Goal: Task Accomplishment & Management: Use online tool/utility

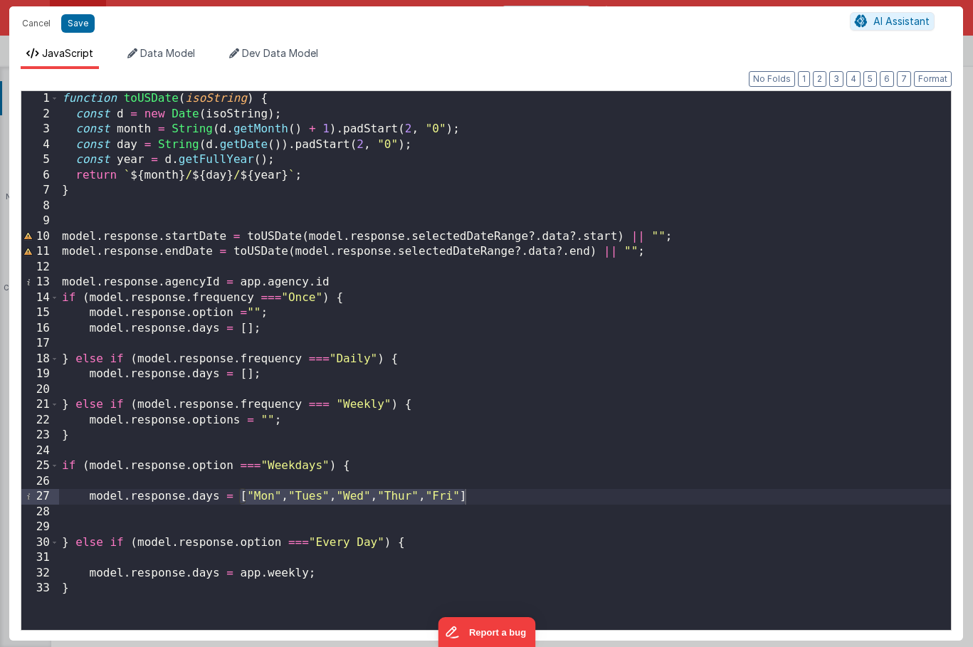
scroll to position [56, 0]
click at [80, 23] on button "Save" at bounding box center [77, 23] width 33 height 18
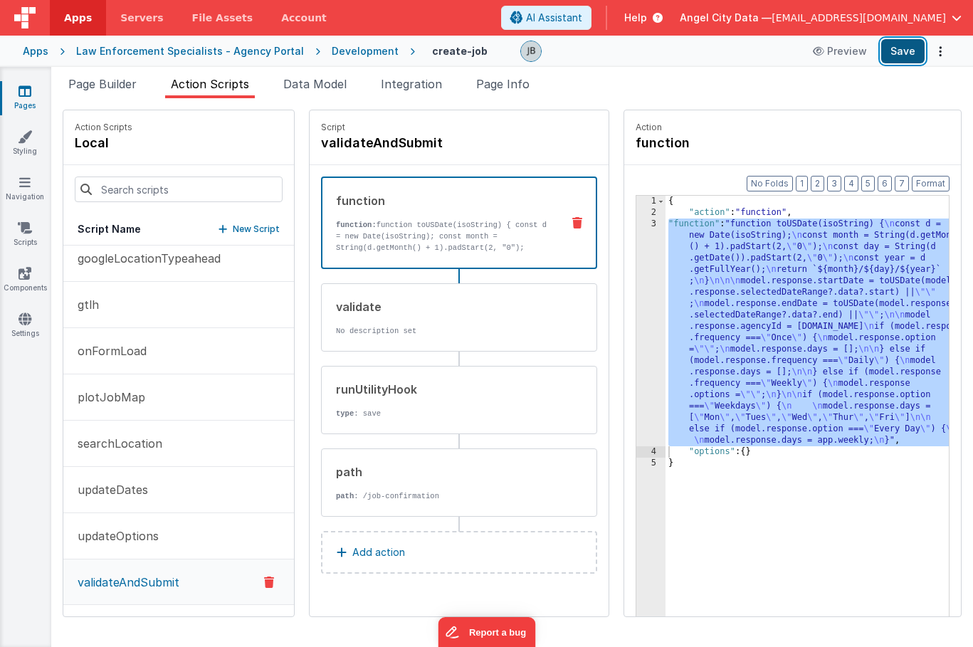
click at [904, 53] on button "Save" at bounding box center [902, 51] width 43 height 24
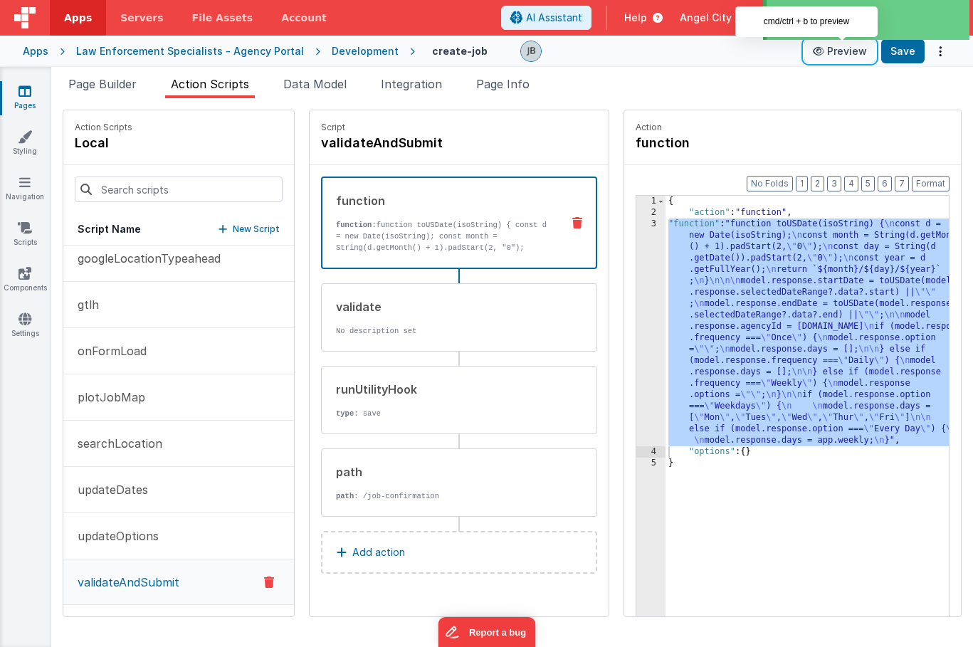
click at [835, 54] on button "Preview" at bounding box center [839, 51] width 71 height 23
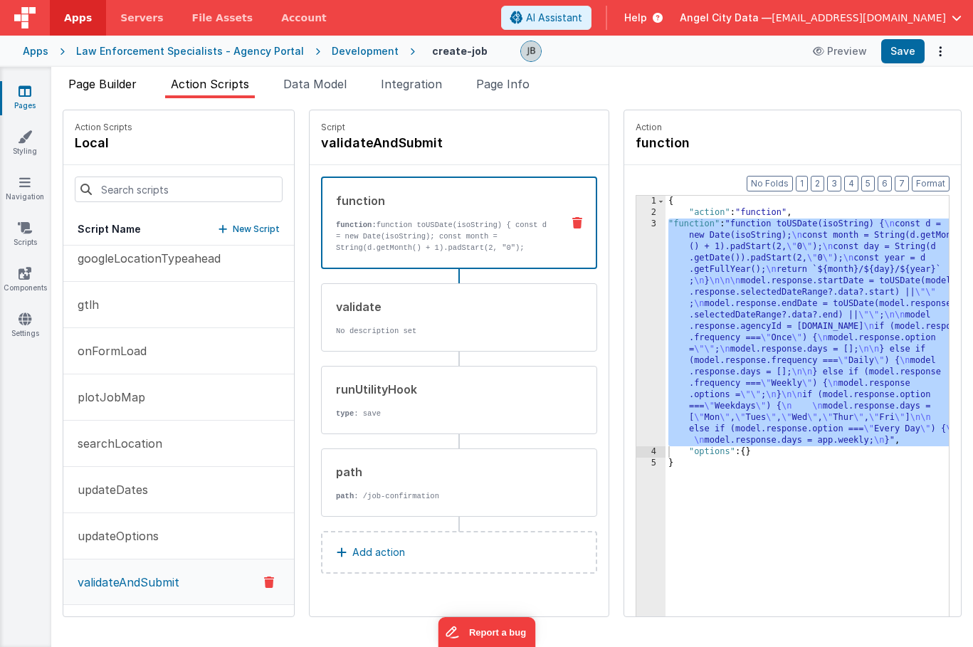
click at [124, 80] on span "Page Builder" at bounding box center [102, 84] width 68 height 14
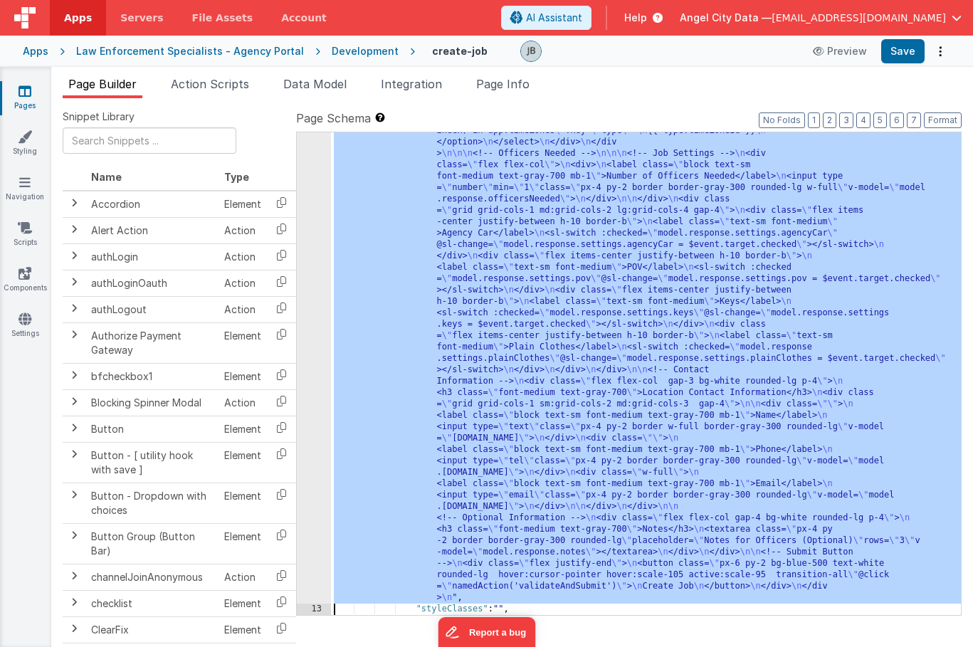
scroll to position [1316, 0]
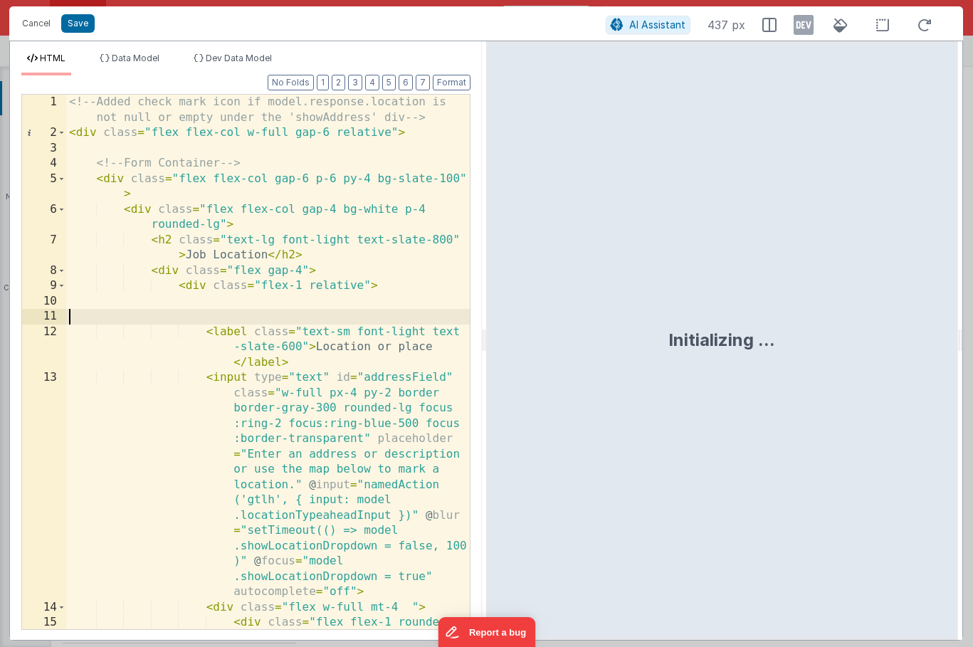
click at [273, 309] on div "<!-- Added check mark icon if model.response.location is not null or empty unde…" at bounding box center [267, 400] width 403 height 611
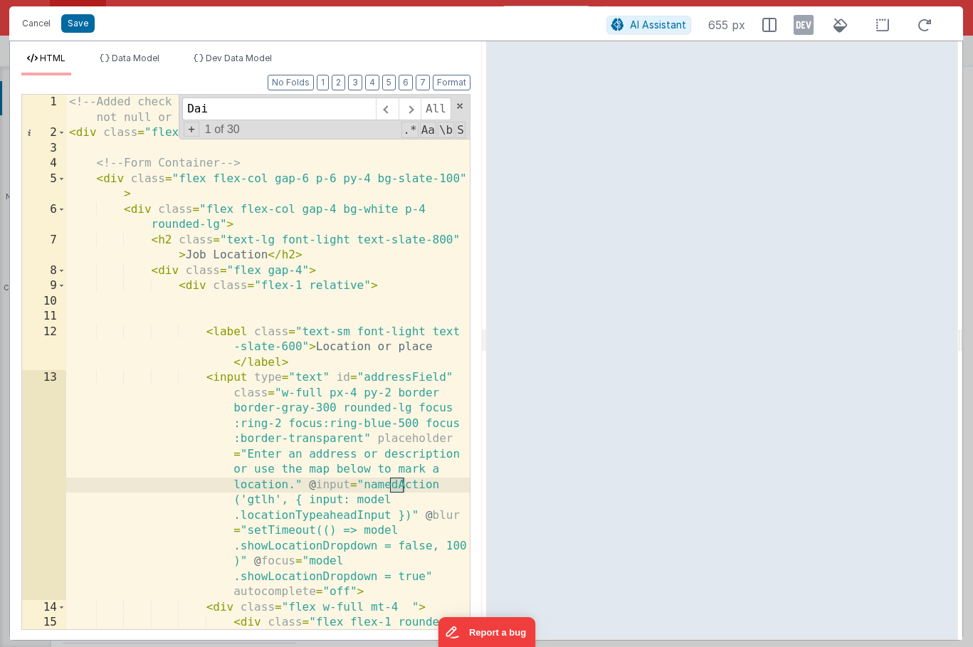
scroll to position [2057, 0]
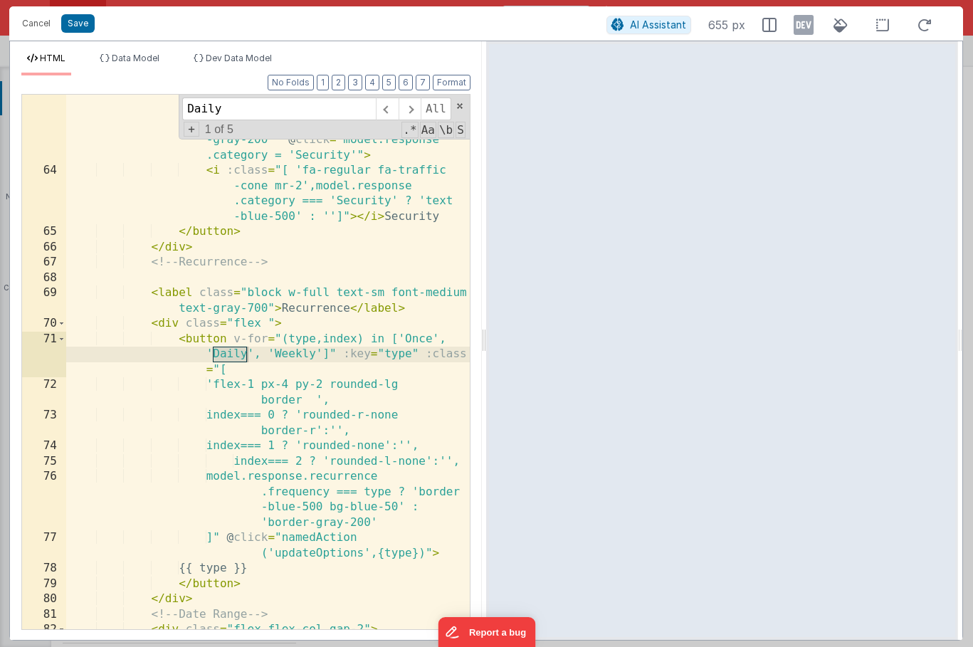
type input "Daily"
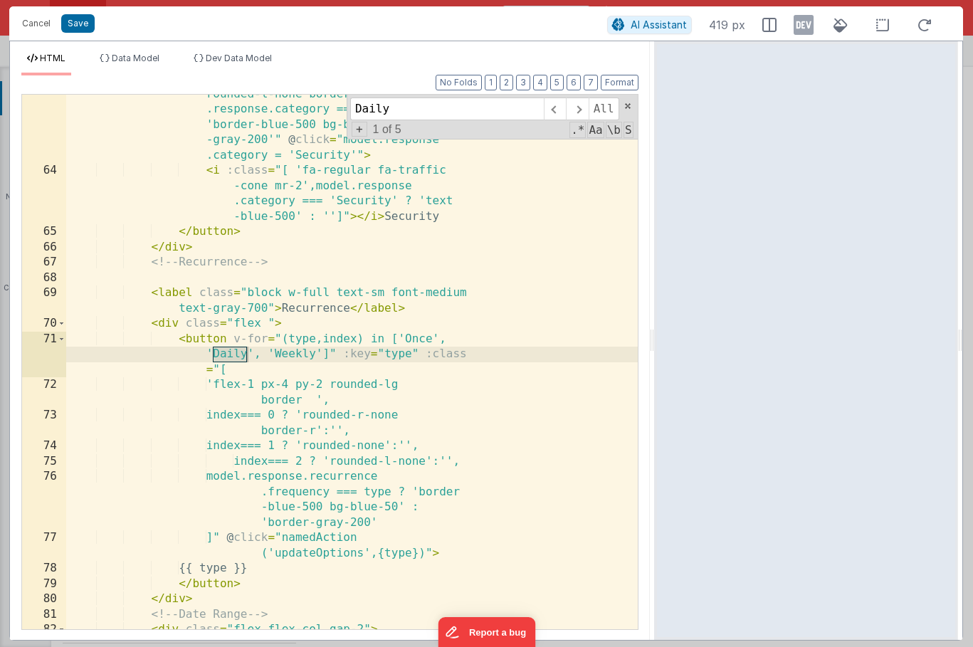
drag, startPoint x: 481, startPoint y: 325, endPoint x: 655, endPoint y: 322, distance: 173.6
click at [655, 322] on html "Cancel Save AI Assistant 419 px HTML Data Model Dev Data Model Format 7 6 5 4 3…" at bounding box center [486, 323] width 973 height 647
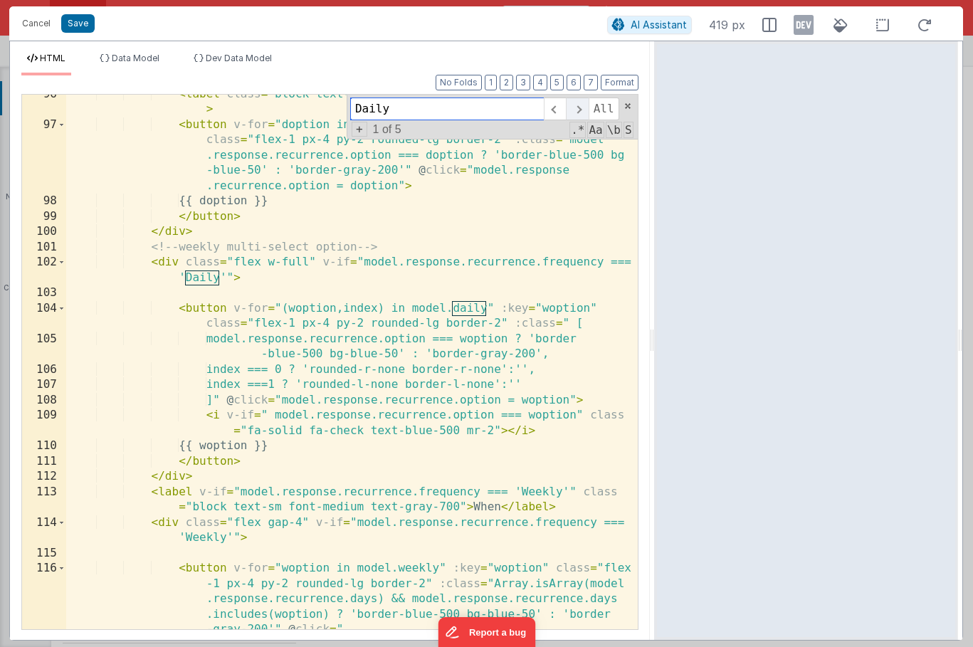
click at [579, 113] on span at bounding box center [577, 108] width 22 height 23
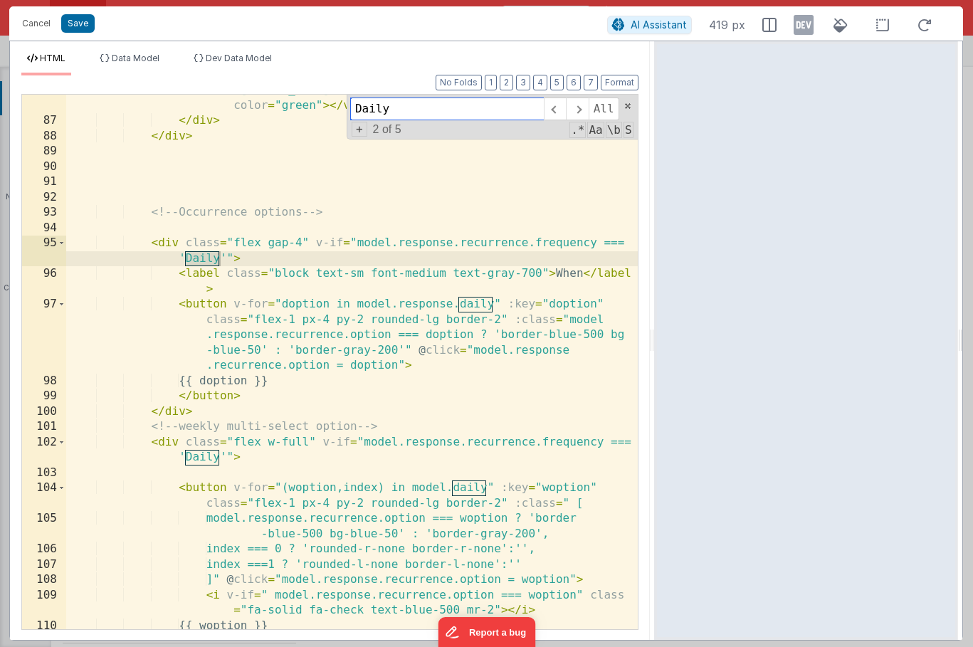
scroll to position [1880, 0]
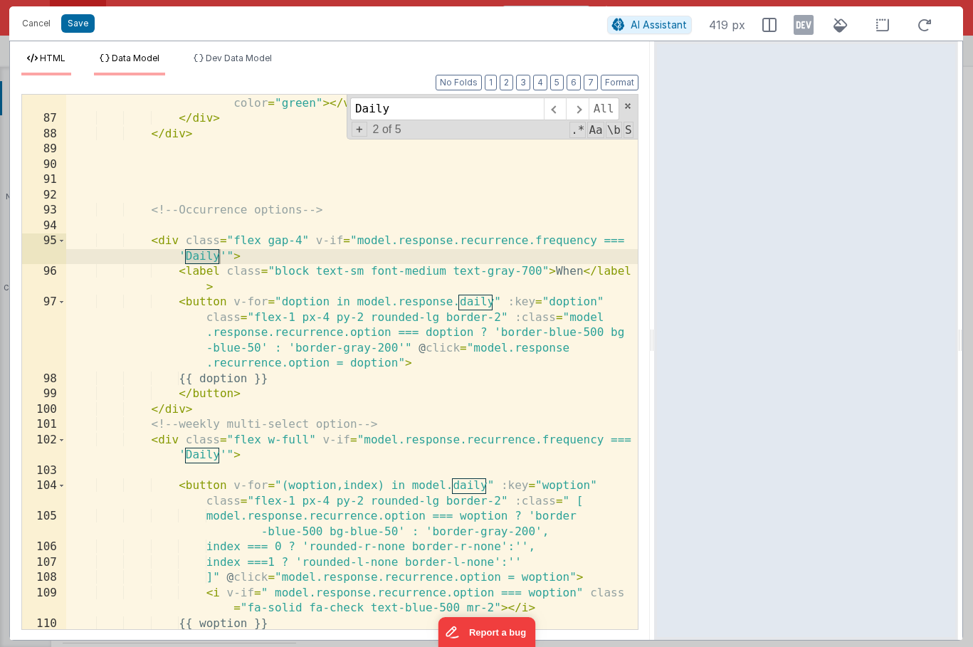
click at [136, 55] on span "Data Model" at bounding box center [136, 58] width 48 height 11
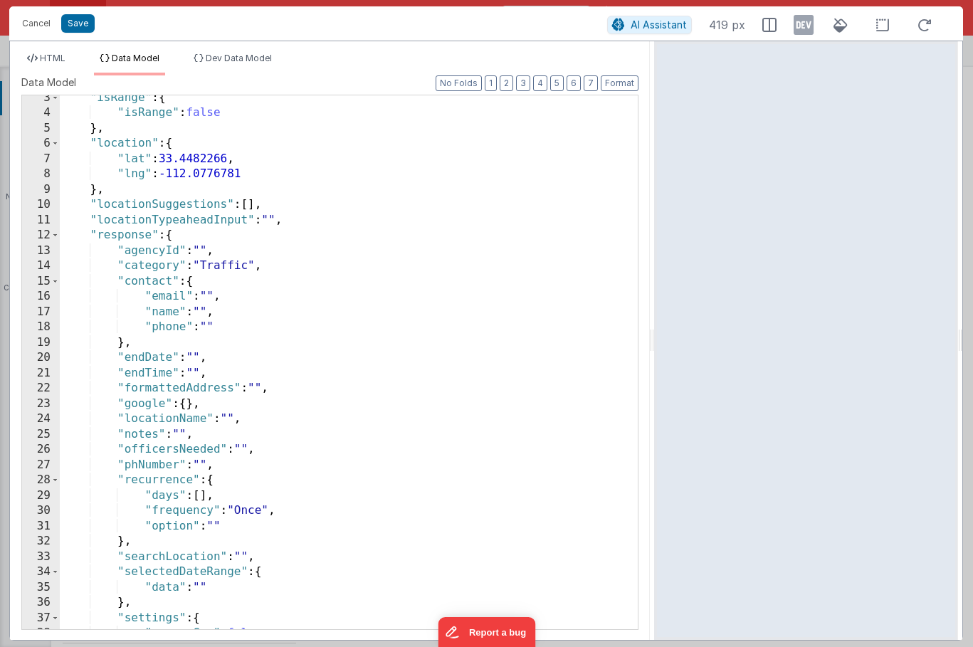
scroll to position [0, 0]
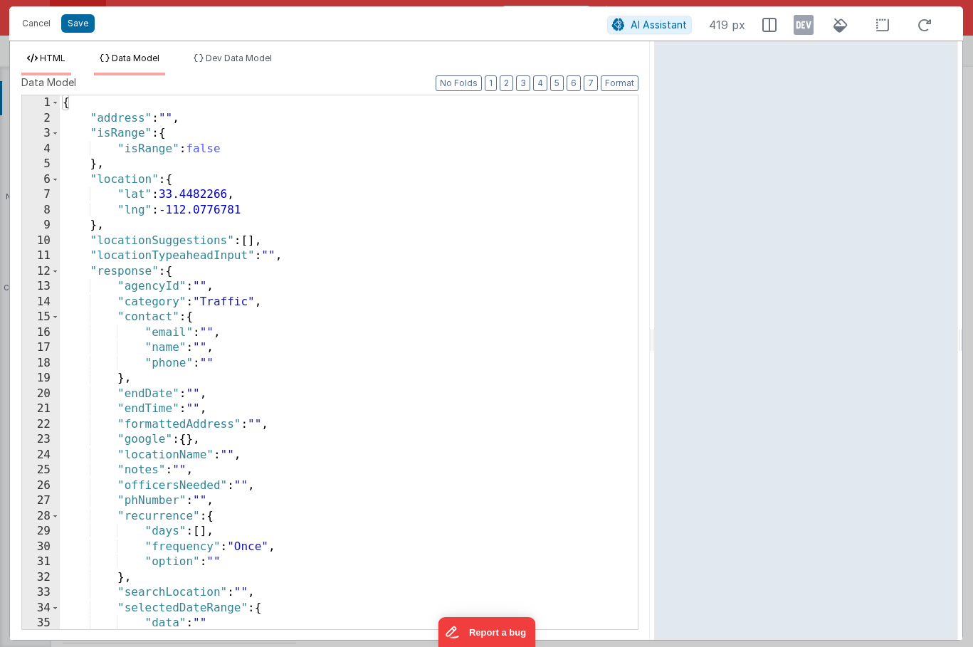
click at [46, 58] on span "HTML" at bounding box center [53, 58] width 26 height 11
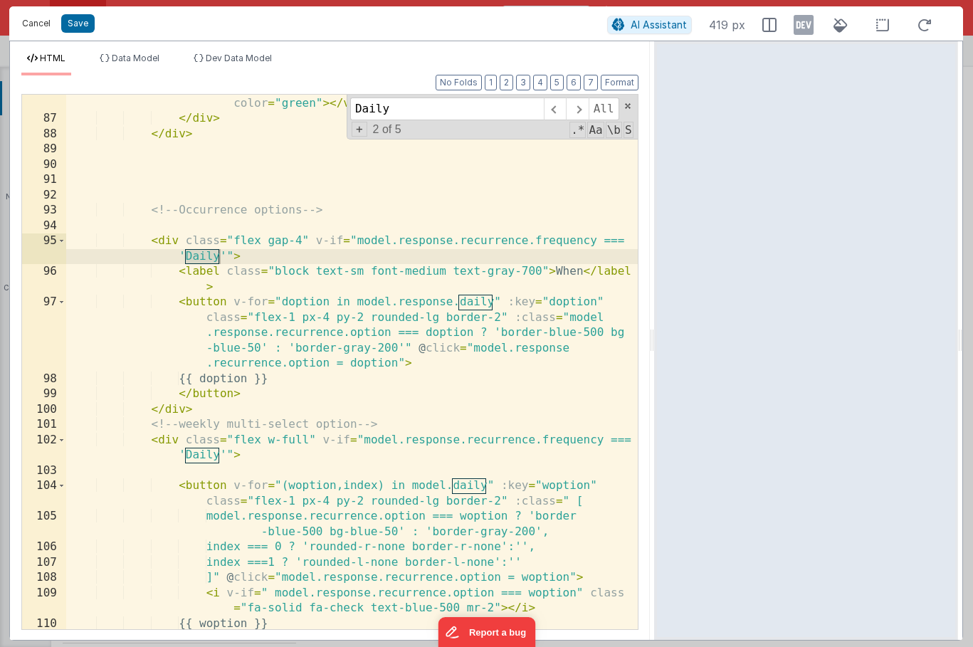
click at [41, 28] on button "Cancel" at bounding box center [36, 24] width 43 height 20
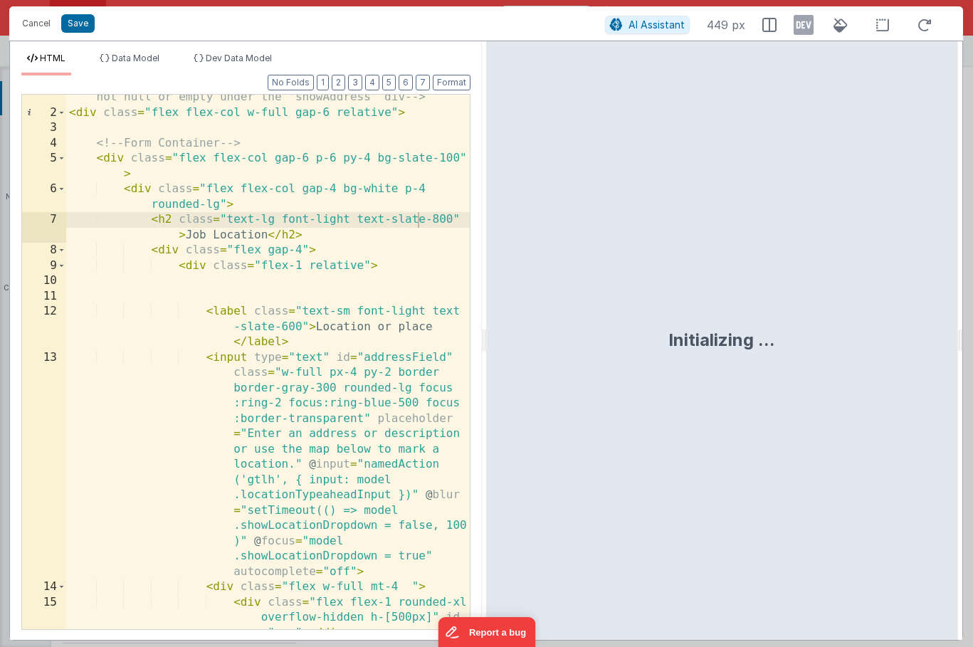
scroll to position [94, 0]
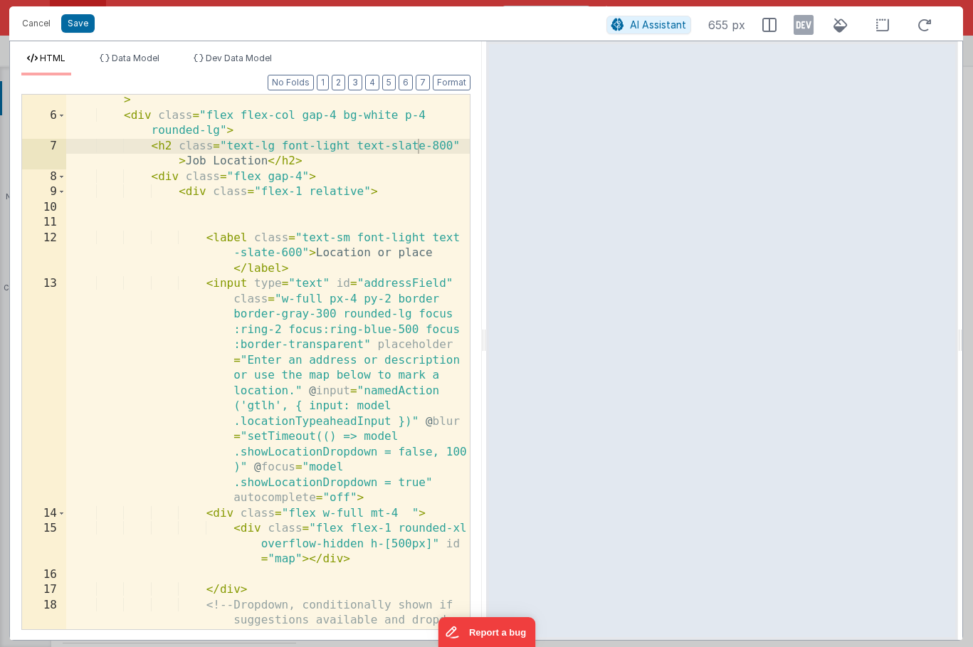
click at [288, 308] on div "< div class = "flex flex-col gap-6 p-6 py-4 bg-slate-100" > < div class = "flex…" at bounding box center [267, 383] width 403 height 611
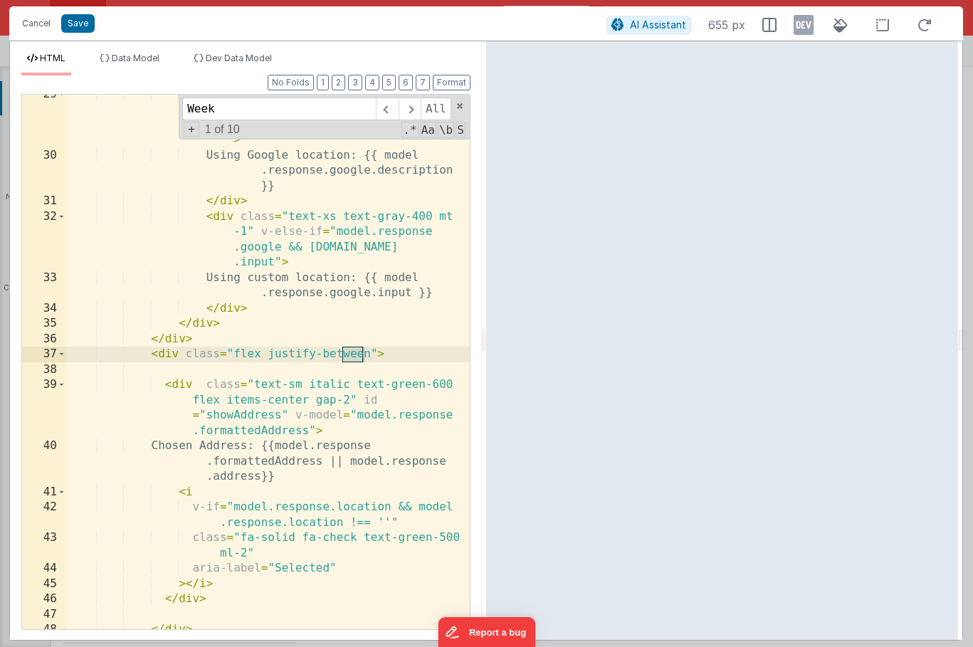
scroll to position [2057, 0]
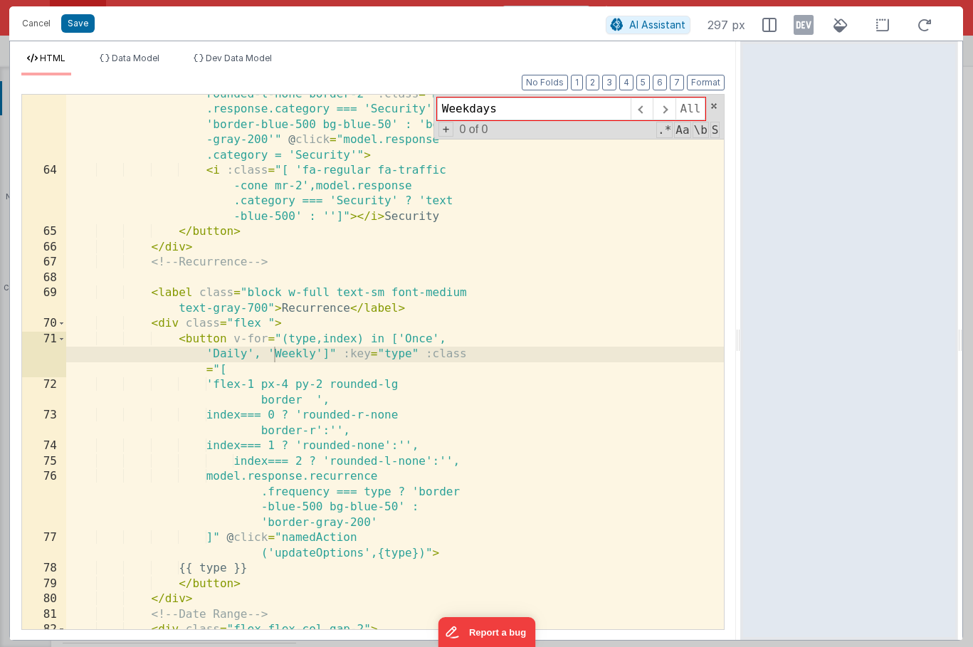
drag, startPoint x: 483, startPoint y: 337, endPoint x: 742, endPoint y: 357, distance: 259.8
click at [742, 357] on html "Cancel Save AI Assistant 297 px HTML Data Model Dev Data Model Format 7 6 5 4 3…" at bounding box center [486, 323] width 973 height 647
click at [455, 299] on div "< button class = "flex-1 px-4 py-3 rounded-lg rounded-l-none border-2" :class =…" at bounding box center [394, 392] width 657 height 642
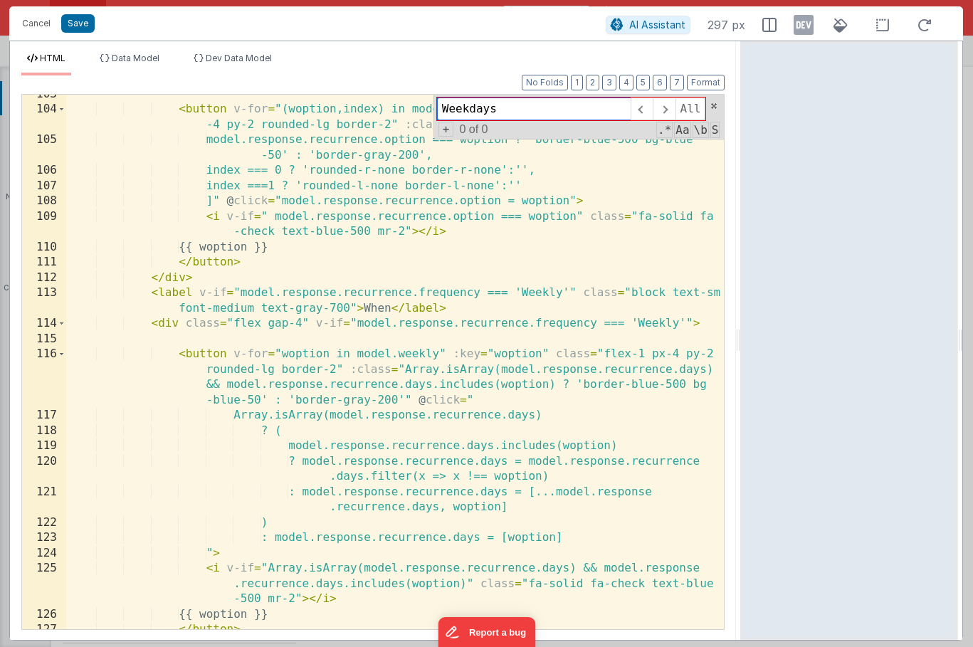
click at [482, 119] on input "Weekdays" at bounding box center [534, 108] width 194 height 23
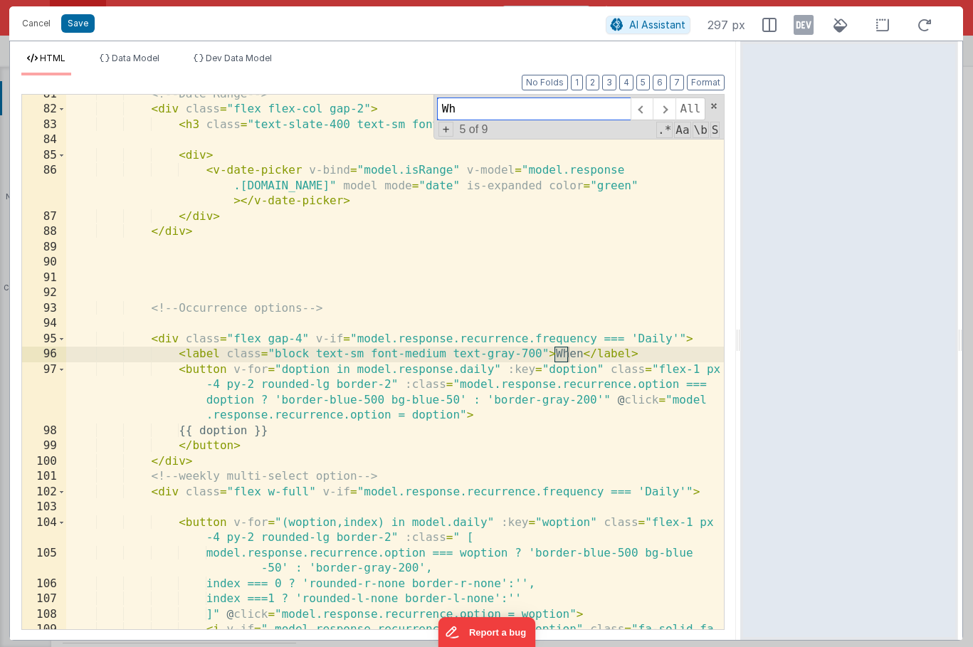
scroll to position [1645, 0]
type input "When"
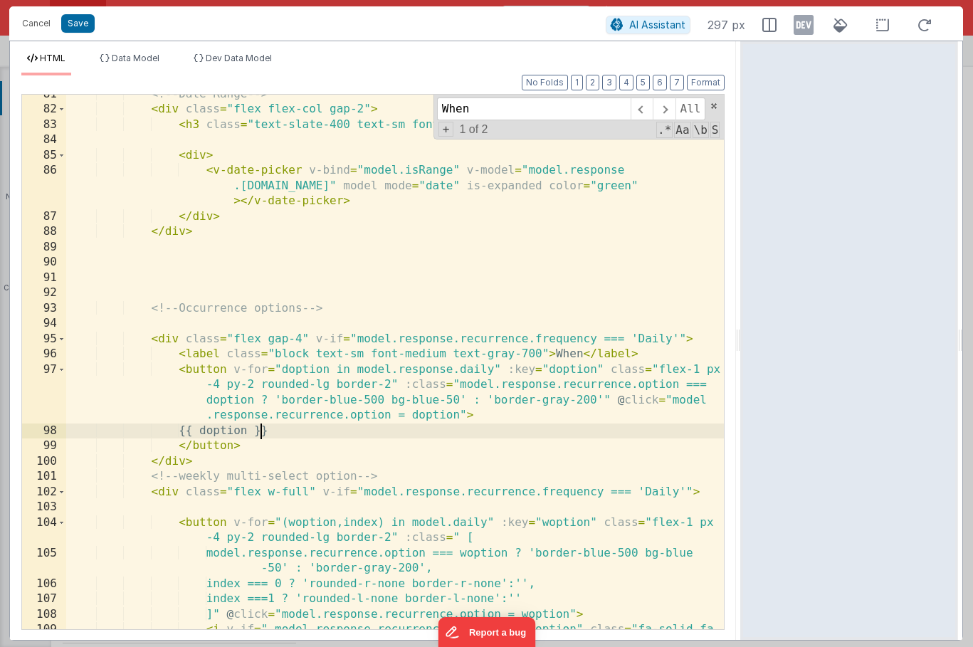
click at [259, 432] on div "<!-- Date Range --> < div class = "flex flex-col gap-2" > < h3 class = "text-sl…" at bounding box center [394, 377] width 657 height 581
click at [364, 418] on div "<!-- Date Range --> < div class = "flex flex-col gap-2" > < h3 class = "text-sl…" at bounding box center [394, 377] width 657 height 581
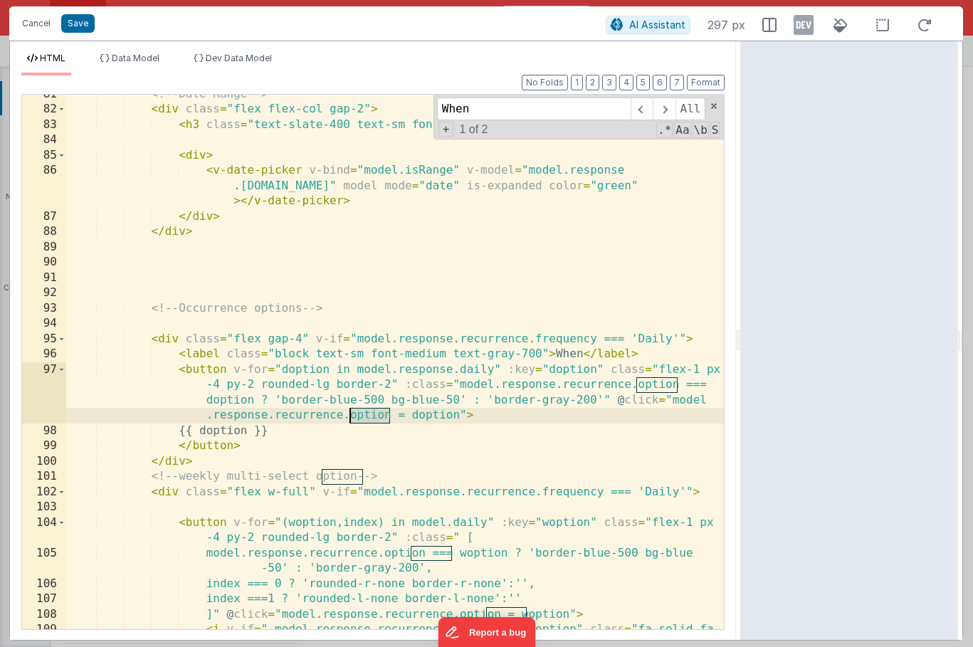
click at [364, 418] on div "<!-- Date Range --> < div class = "flex flex-col gap-2" > < h3 class = "text-sl…" at bounding box center [394, 377] width 657 height 581
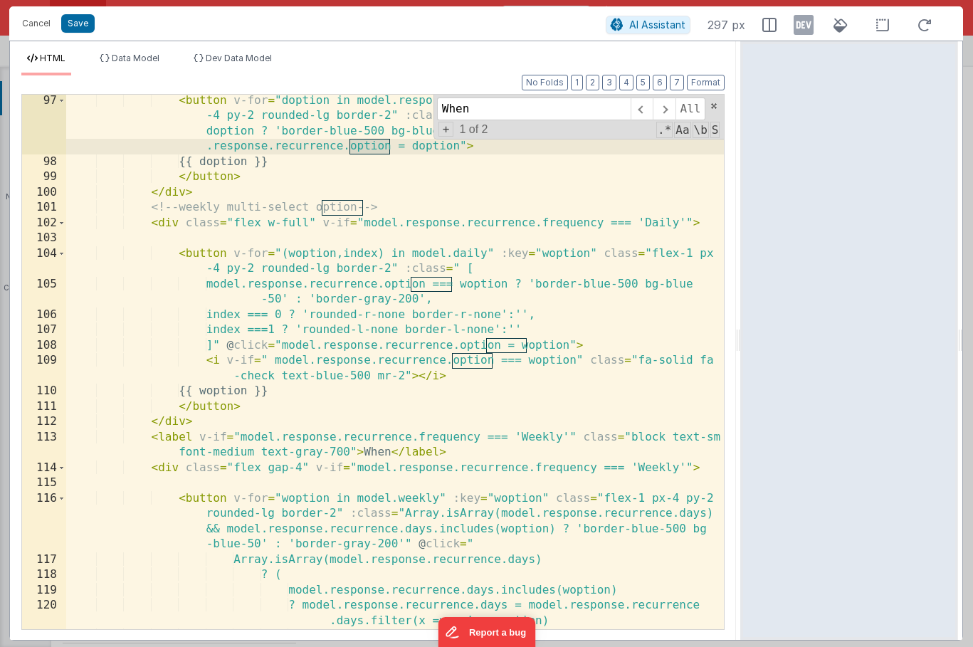
scroll to position [1933, 0]
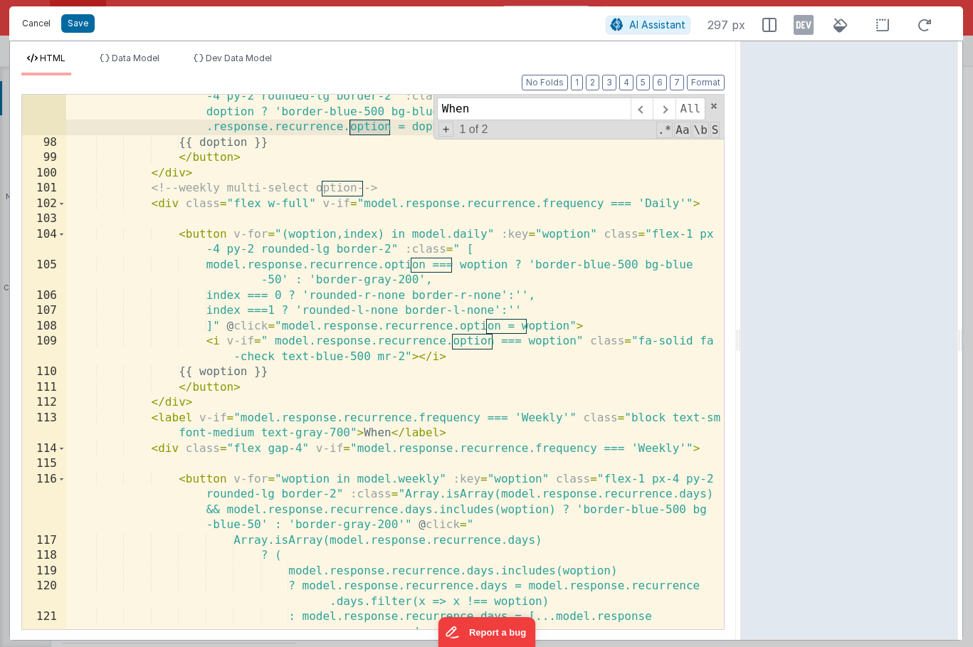
click at [43, 18] on button "Cancel" at bounding box center [36, 24] width 43 height 20
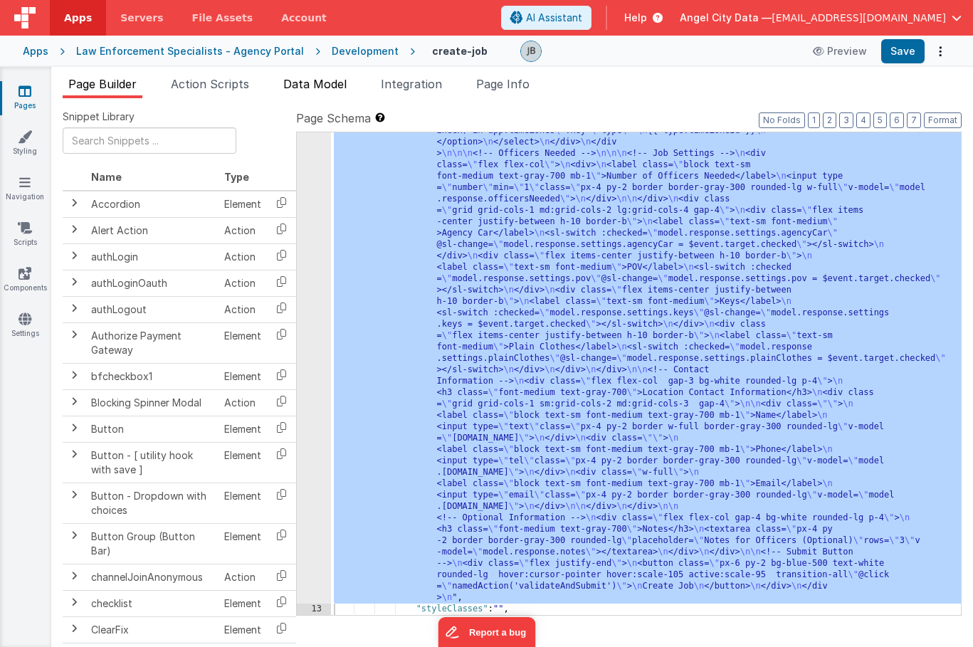
drag, startPoint x: 257, startPoint y: 90, endPoint x: 305, endPoint y: 90, distance: 48.4
click at [305, 90] on ul "Page Builder Action Scripts Data Model Integration Page Info" at bounding box center [511, 86] width 921 height 23
click at [305, 90] on span "Data Model" at bounding box center [314, 84] width 63 height 14
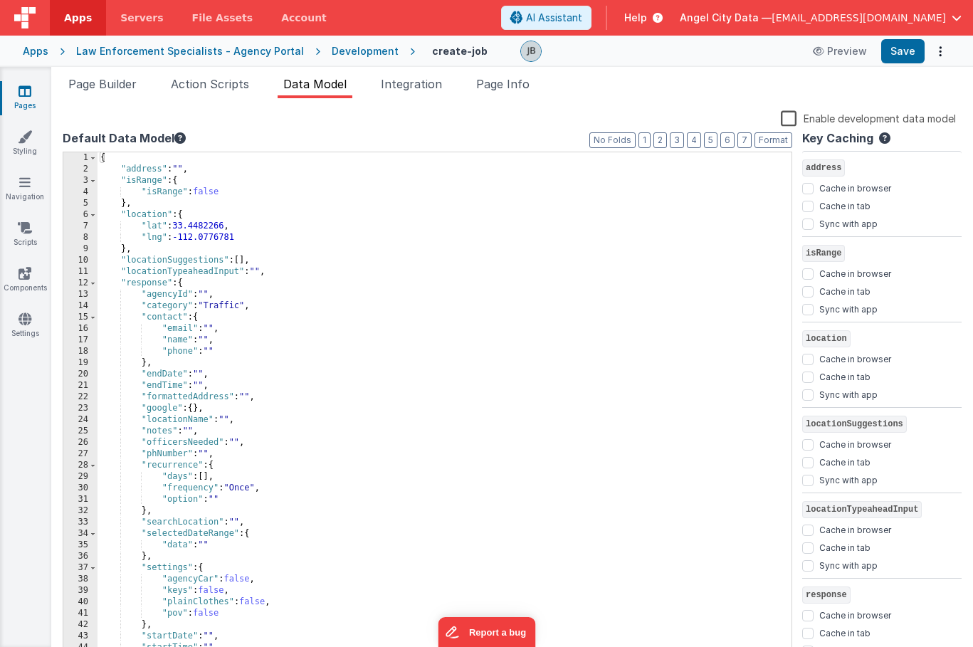
click at [798, 120] on label "Enable development data model" at bounding box center [867, 118] width 175 height 16
click at [0, 0] on input "Enable development data model" at bounding box center [0, 0] width 0 height 0
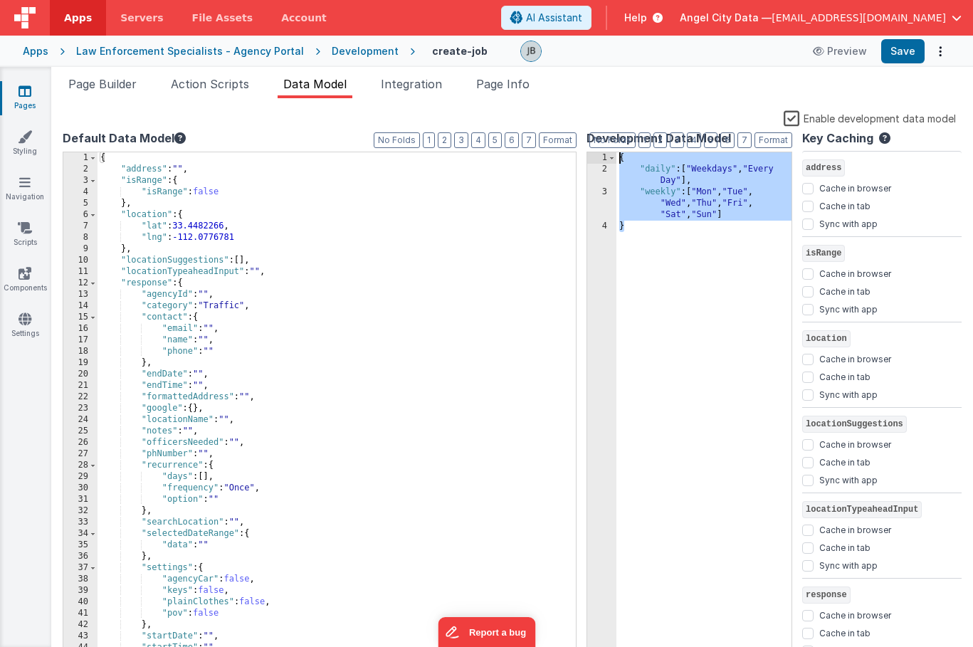
drag, startPoint x: 713, startPoint y: 255, endPoint x: 609, endPoint y: 149, distance: 147.9
click at [609, 150] on div "Format 7 6 5 4 3 2 1 No Folds 1 2 3 4 { "daily" : [ "Weekdays" , "Every Day" ] …" at bounding box center [689, 404] width 206 height 508
click at [209, 169] on div "{ "address" : "" , "isRange" : { "isRange" : false } , "location" : { "lat" : 3…" at bounding box center [444, 416] width 694 height 529
click at [149, 208] on div "{ "address" : "" , "isRange" : { "isRange" : false } , "location" : { "lat" : 3…" at bounding box center [444, 416] width 694 height 529
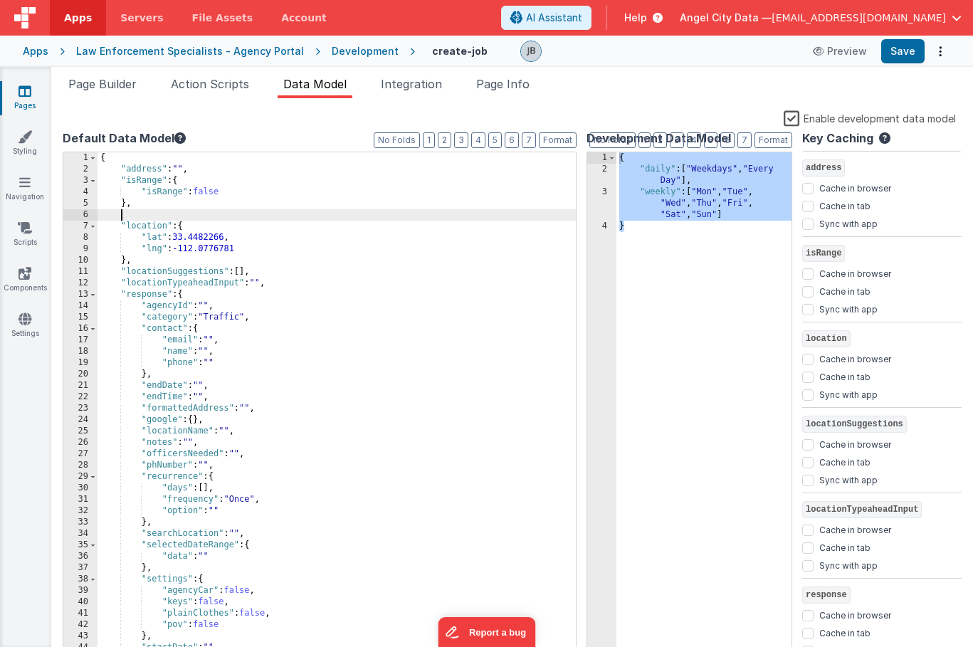
paste textarea
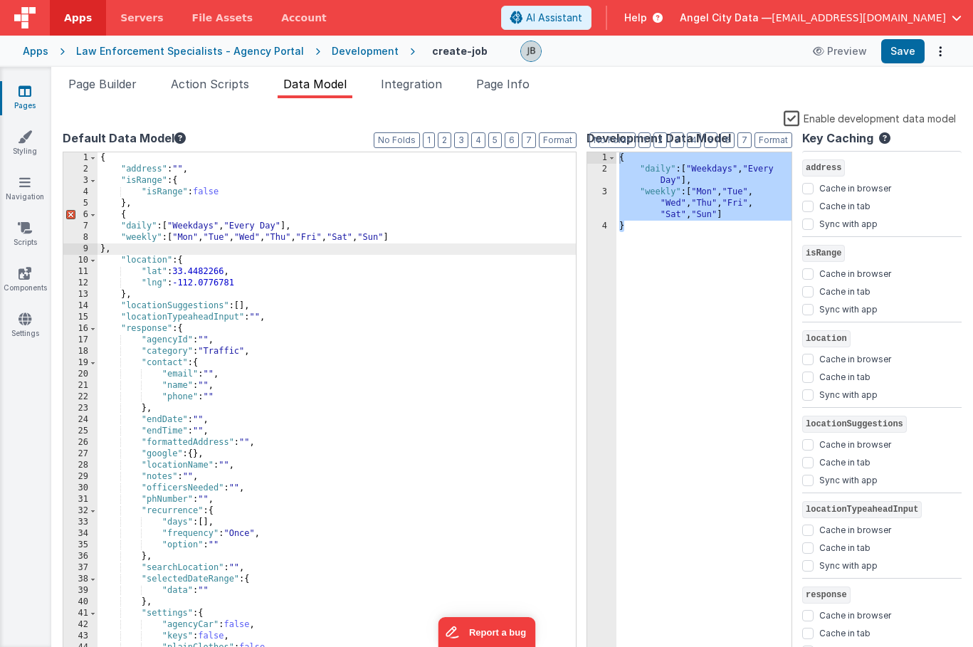
click at [206, 218] on div "{ "address" : "" , "isRange" : { "isRange" : false } , { "daily" : [ "Weekdays"…" at bounding box center [444, 416] width 694 height 529
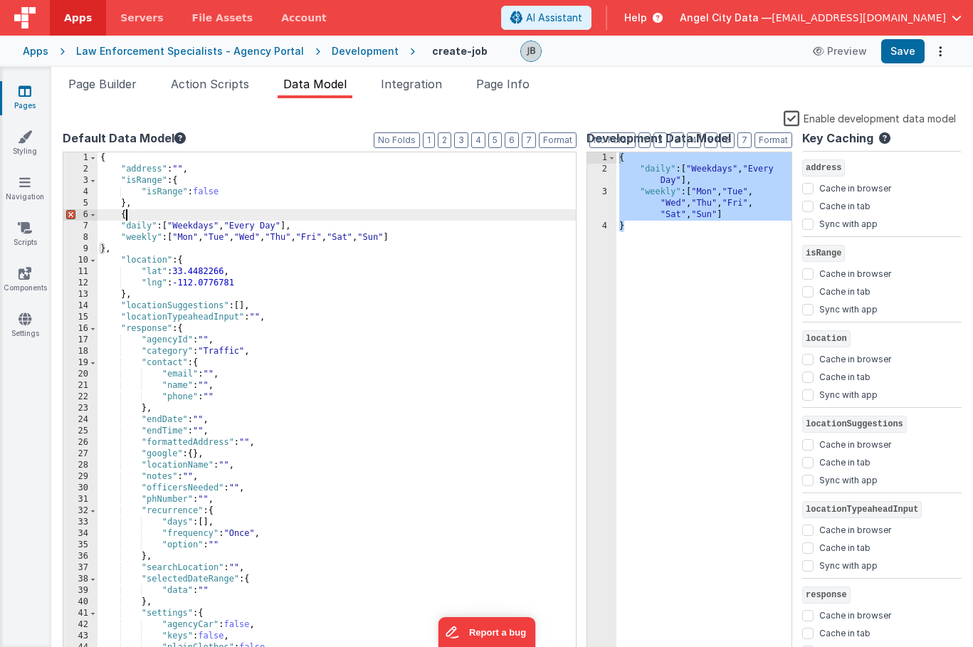
click at [795, 117] on label "Enable development data model" at bounding box center [869, 118] width 172 height 16
click at [0, 0] on input "Enable development data model" at bounding box center [0, 0] width 0 height 0
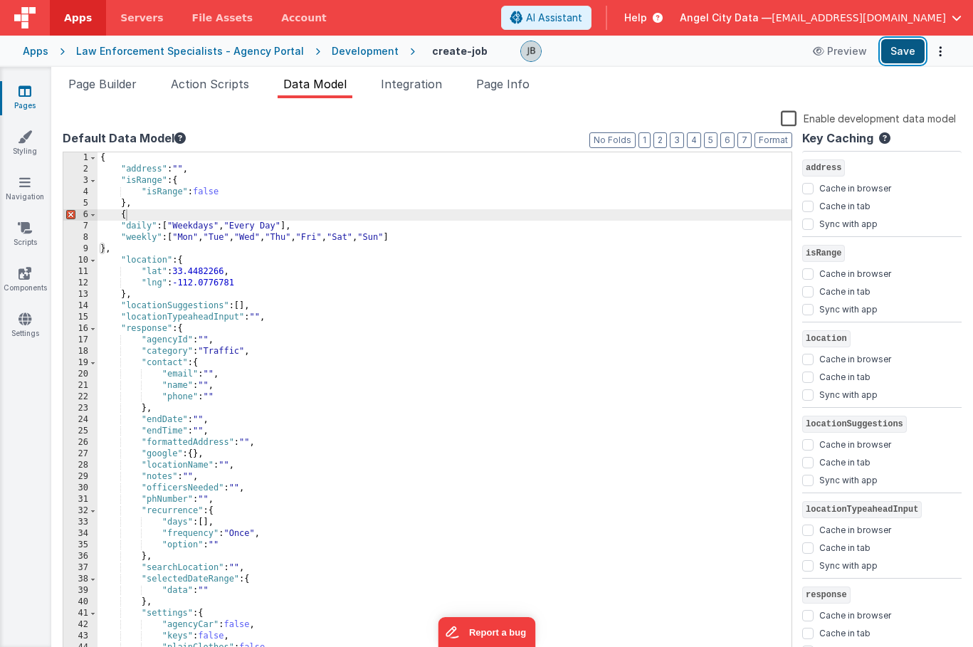
click at [893, 48] on button "Save" at bounding box center [902, 51] width 43 height 24
click at [85, 203] on div "5" at bounding box center [80, 203] width 34 height 11
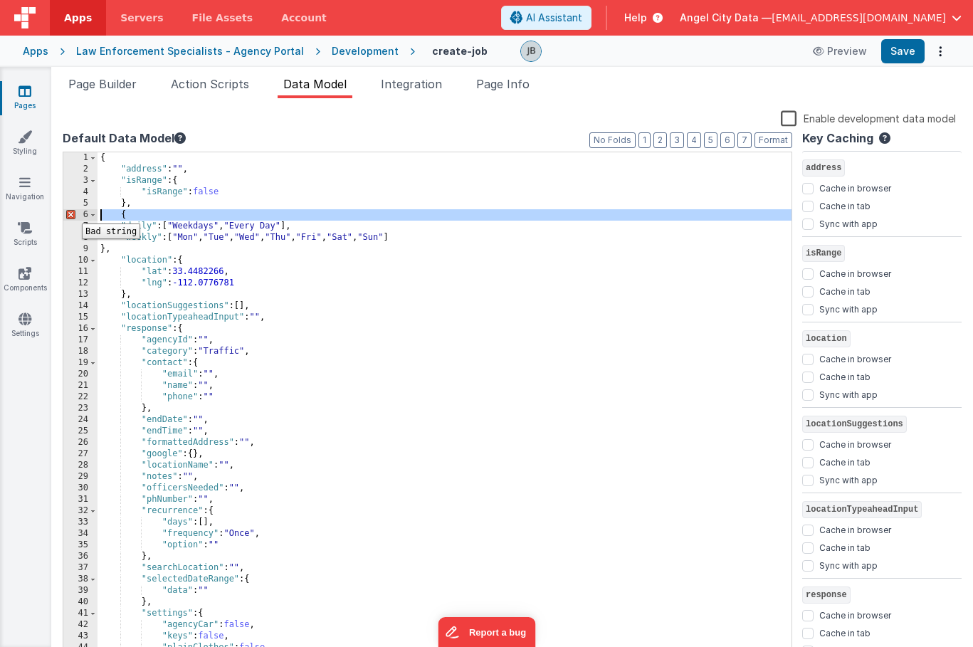
click at [71, 213] on div "6" at bounding box center [80, 214] width 34 height 11
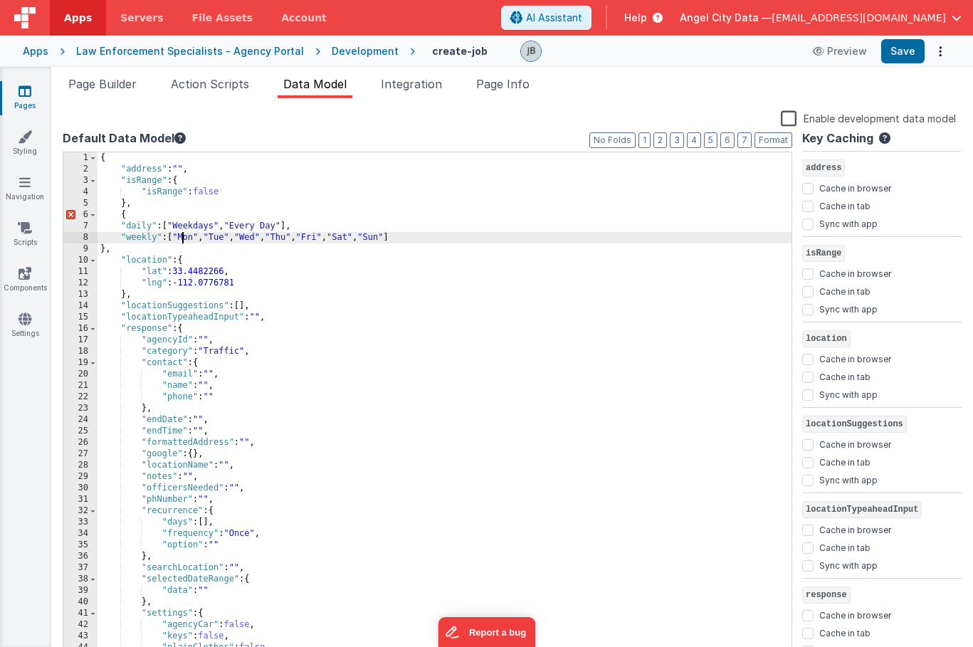
click at [184, 238] on div "{ "address" : "" , "isRange" : { "isRange" : false } , { "daily" : [ "Weekdays"…" at bounding box center [444, 416] width 694 height 529
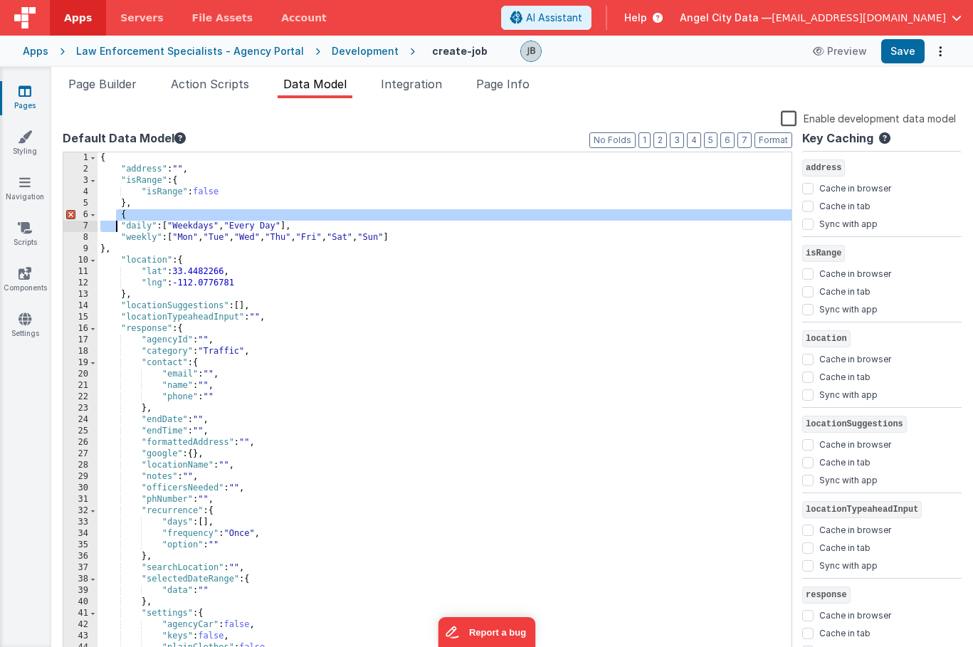
drag, startPoint x: 118, startPoint y: 215, endPoint x: 118, endPoint y: 226, distance: 11.4
click at [118, 226] on div "{ "address" : "" , "isRange" : { "isRange" : false } , { "daily" : [ "Weekdays"…" at bounding box center [444, 416] width 694 height 529
click at [767, 144] on button "Format" at bounding box center [773, 140] width 38 height 16
click at [177, 231] on div "{ "address" : "" , "isRange" : { "isRange" : false } , { "daily" : [ "Weekdays"…" at bounding box center [444, 416] width 694 height 529
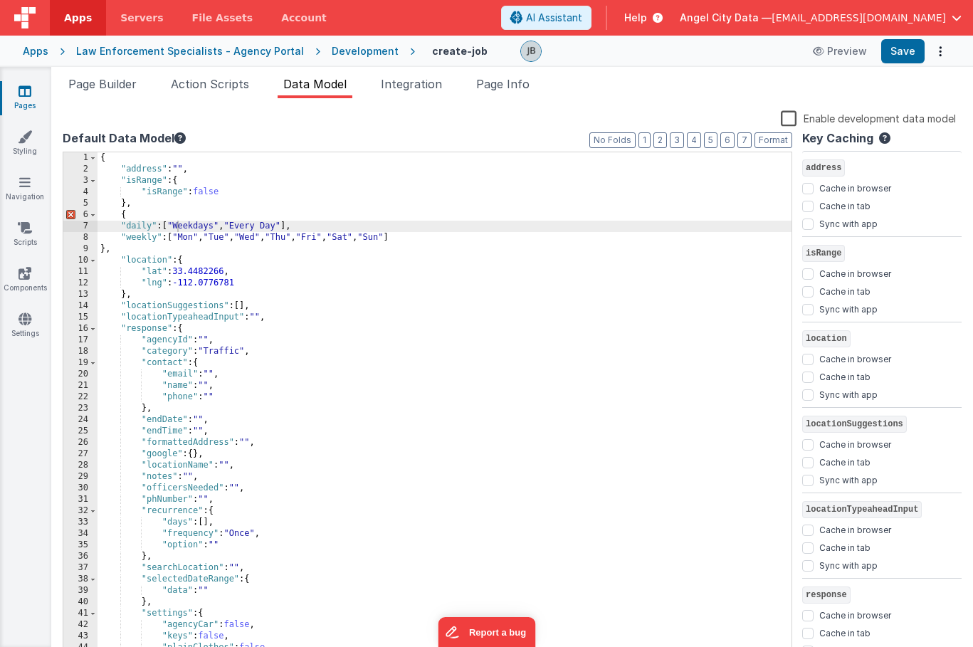
click at [796, 122] on label "Enable development data model" at bounding box center [867, 118] width 175 height 16
click at [0, 0] on input "Enable development data model" at bounding box center [0, 0] width 0 height 0
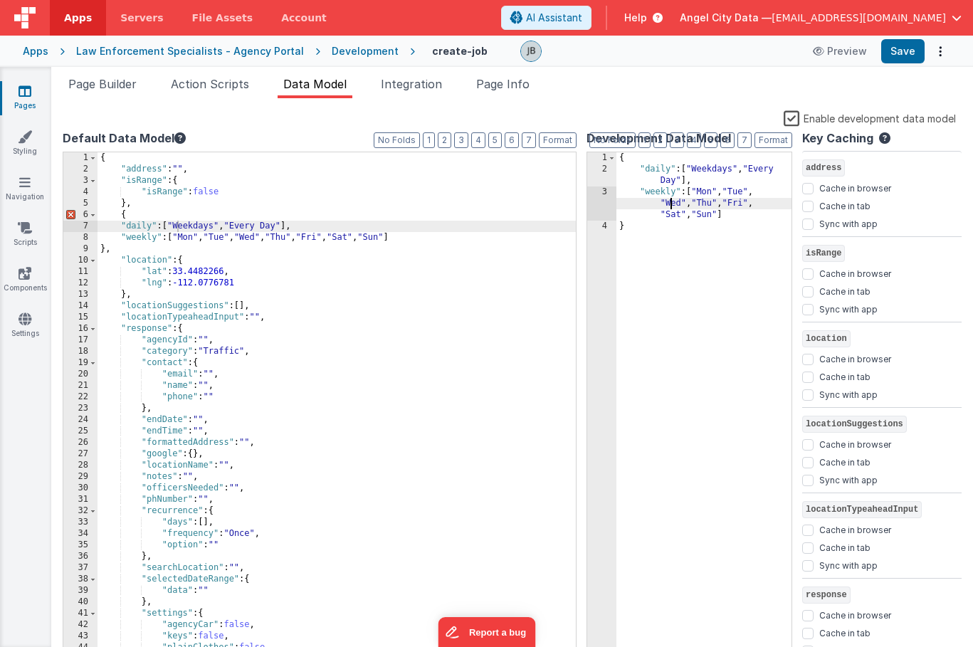
click at [676, 201] on div "{ "daily" : [ "Weekdays" , "Every Day" ] , "weekly" : [ "Mon" , "Tue" , "Wed" ,…" at bounding box center [703, 416] width 175 height 529
click at [129, 215] on div "{ "address" : "" , "isRange" : { "isRange" : false } , { "daily" : [ "Weekdays"…" at bounding box center [444, 416] width 694 height 529
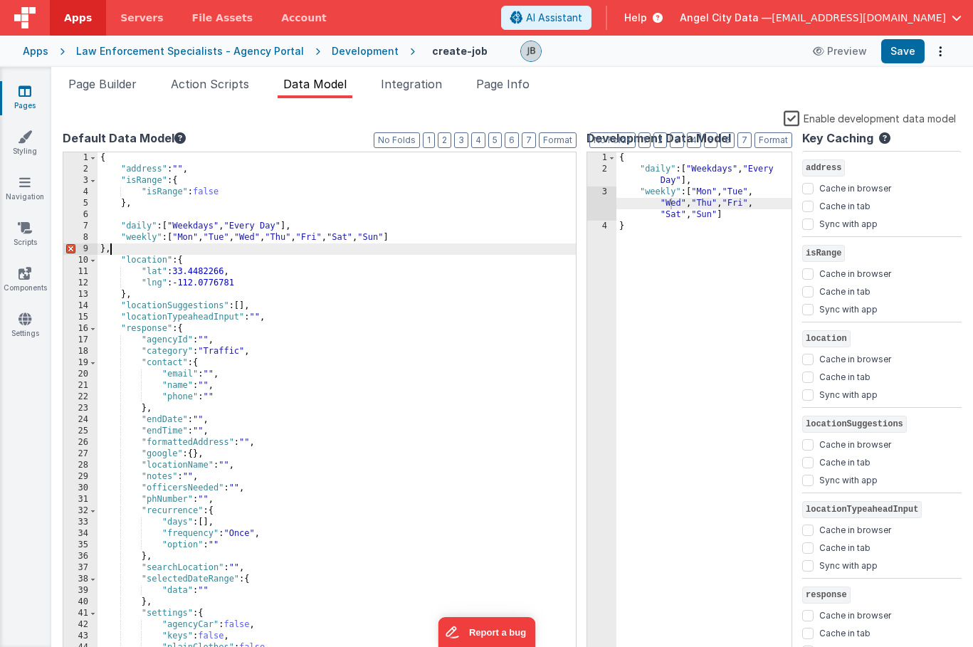
click at [110, 254] on div "{ "address" : "" , "isRange" : { "isRange" : false } , "daily" : [ "Weekdays" ,…" at bounding box center [444, 416] width 694 height 529
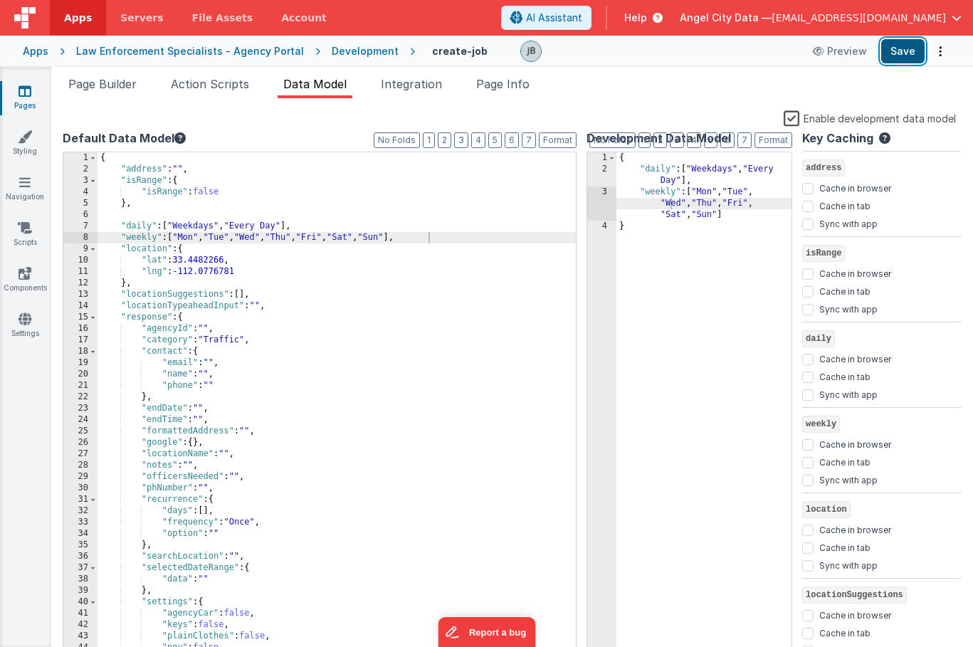
click at [899, 63] on button "Save" at bounding box center [902, 51] width 43 height 24
click at [792, 123] on label "Enable development data model" at bounding box center [869, 118] width 172 height 16
click at [0, 0] on input "Enable development data model" at bounding box center [0, 0] width 0 height 0
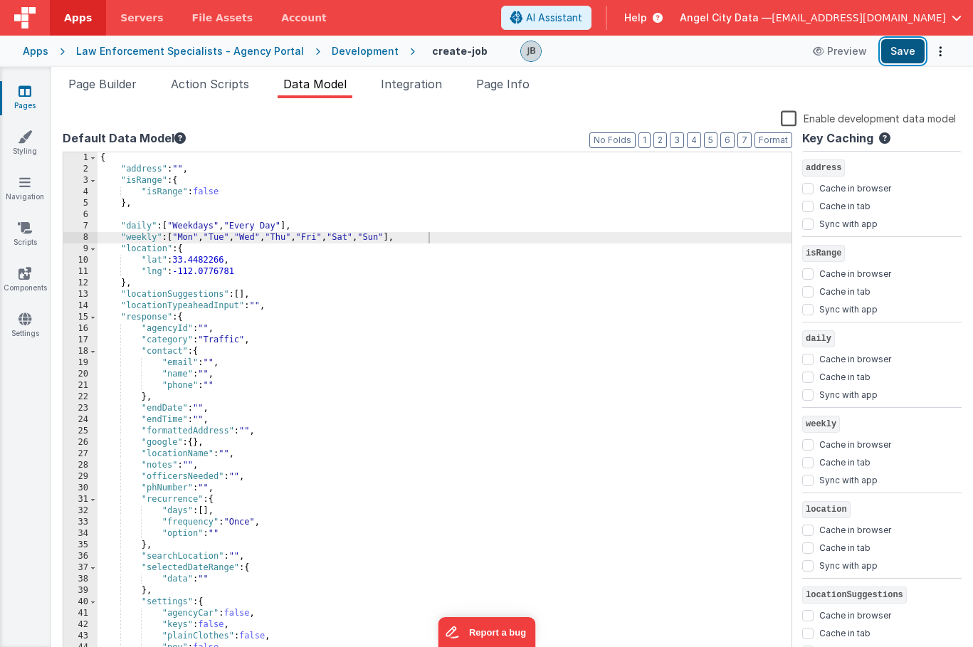
click at [894, 58] on button "Save" at bounding box center [902, 51] width 43 height 24
click at [212, 78] on span "Action Scripts" at bounding box center [210, 84] width 78 height 14
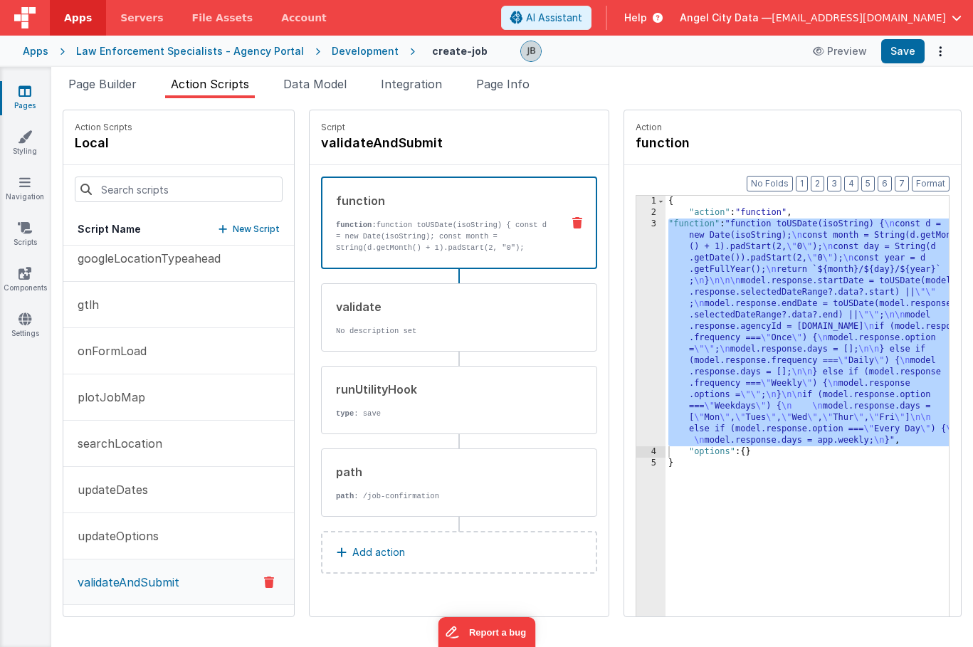
click at [336, 240] on p "function: function toUSDate(isoString) { const d = new Date(isoString); const m…" at bounding box center [443, 253] width 214 height 68
click at [636, 292] on div "3" at bounding box center [650, 332] width 29 height 228
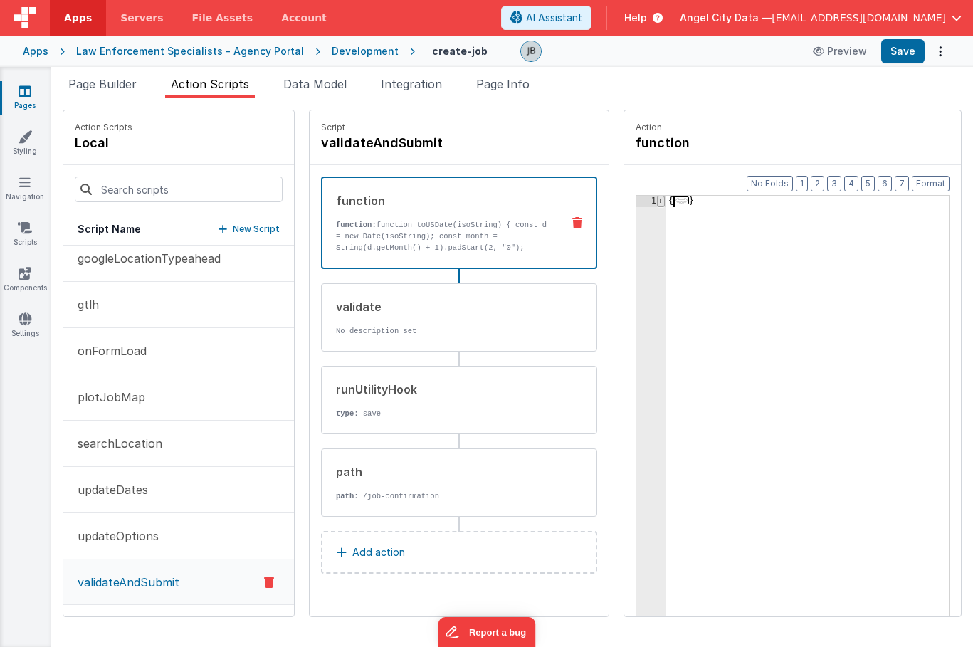
click at [657, 201] on span at bounding box center [661, 201] width 8 height 11
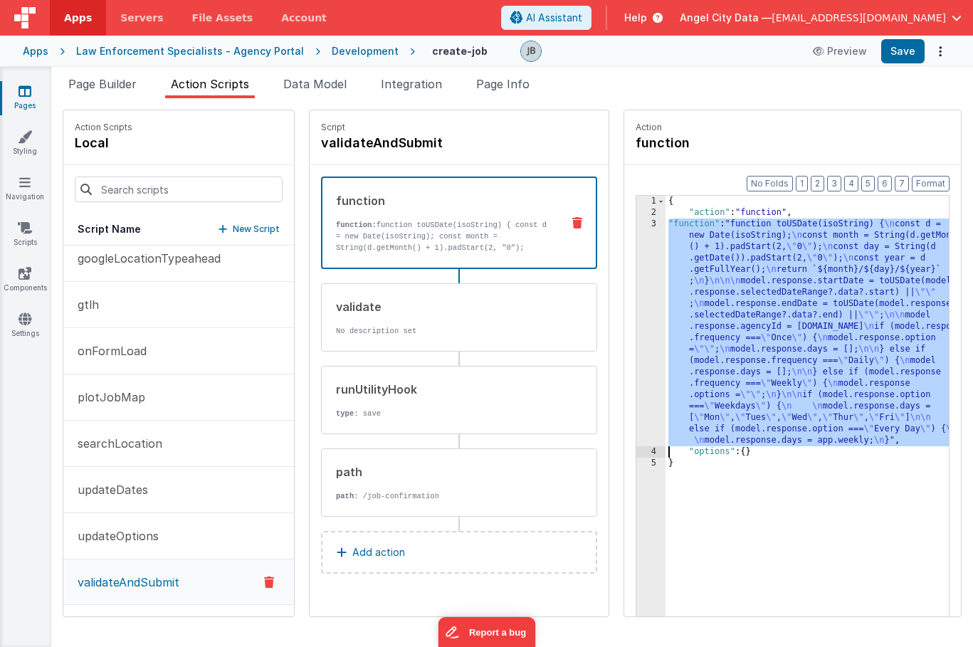
click at [636, 272] on div "3" at bounding box center [650, 332] width 29 height 228
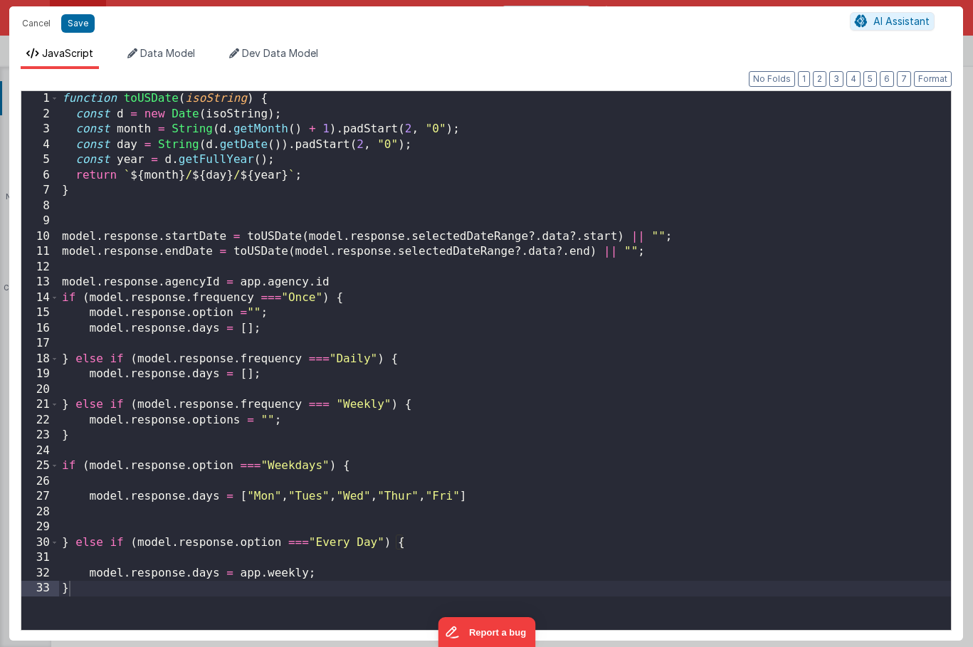
click at [476, 272] on div "function toUSDate ( isoString ) { const d = new Date ( isoString ) ; const mont…" at bounding box center [504, 375] width 891 height 569
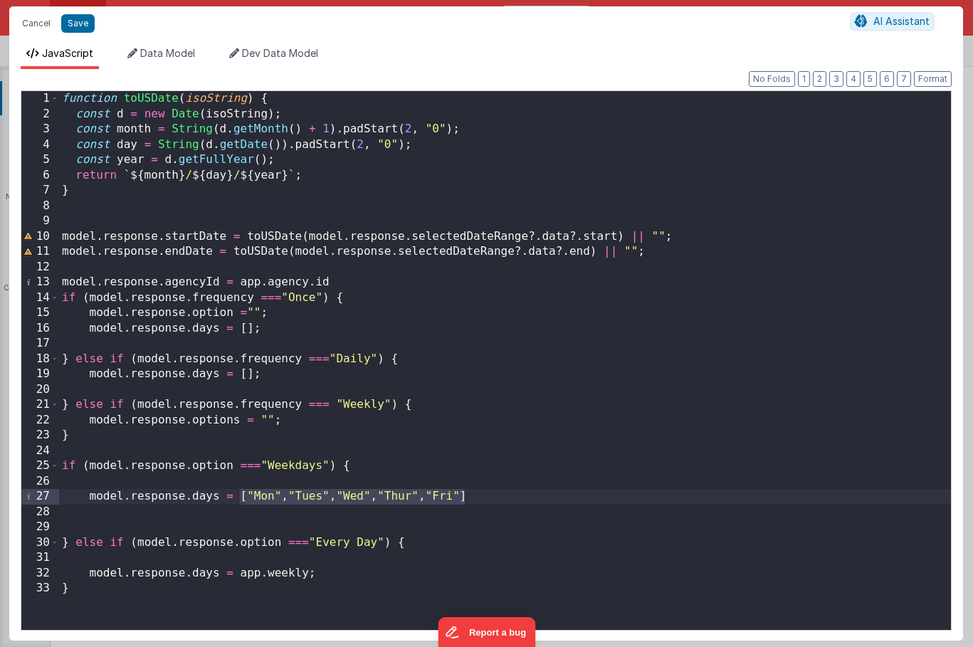
drag, startPoint x: 238, startPoint y: 495, endPoint x: 472, endPoint y: 497, distance: 233.4
click at [472, 497] on div "function toUSDate ( isoString ) { const d = new Date ( isoString ) ; const mont…" at bounding box center [504, 375] width 891 height 569
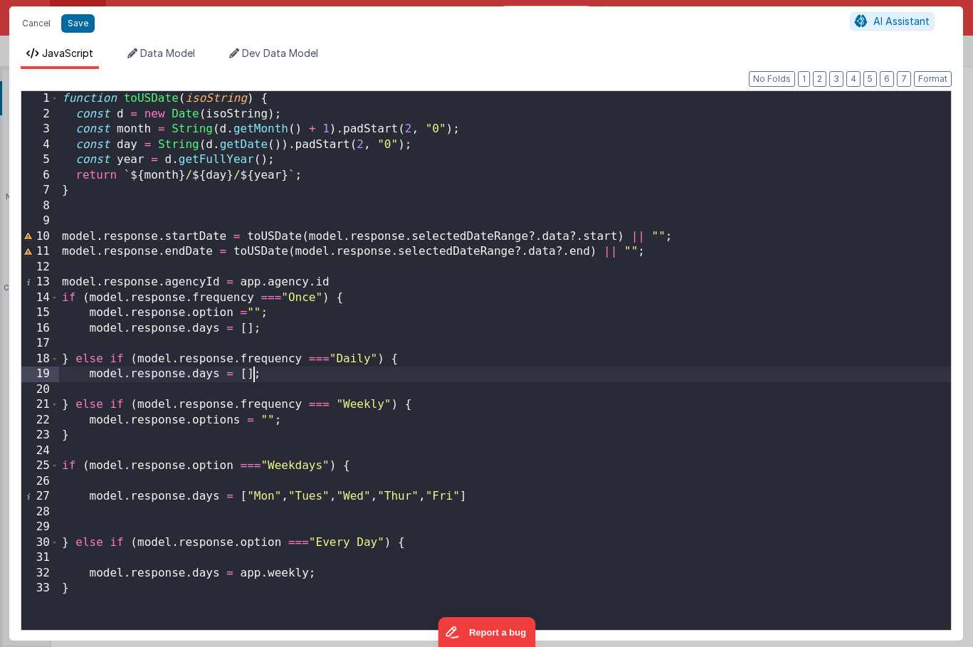
click at [253, 371] on div "function toUSDate ( isoString ) { const d = new Date ( isoString ) ; const mont…" at bounding box center [504, 375] width 891 height 569
paste textarea
click at [460, 376] on div "function toUSDate ( isoString ) { const d = new Date ( isoString ) ; const mont…" at bounding box center [504, 375] width 891 height 569
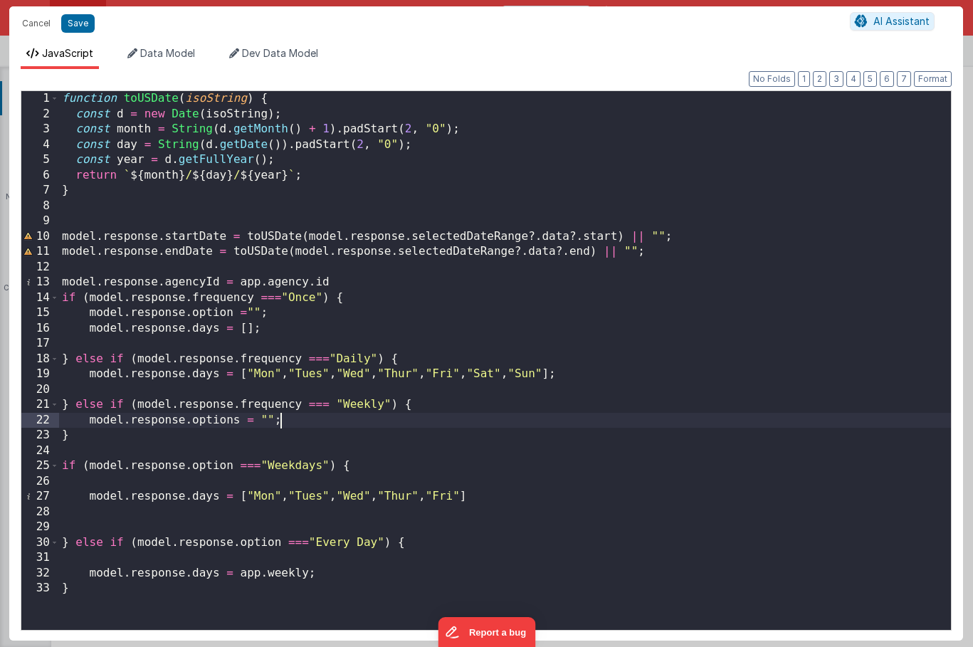
click at [432, 420] on div "function toUSDate ( isoString ) { const d = new Date ( isoString ) ; const mont…" at bounding box center [504, 375] width 891 height 569
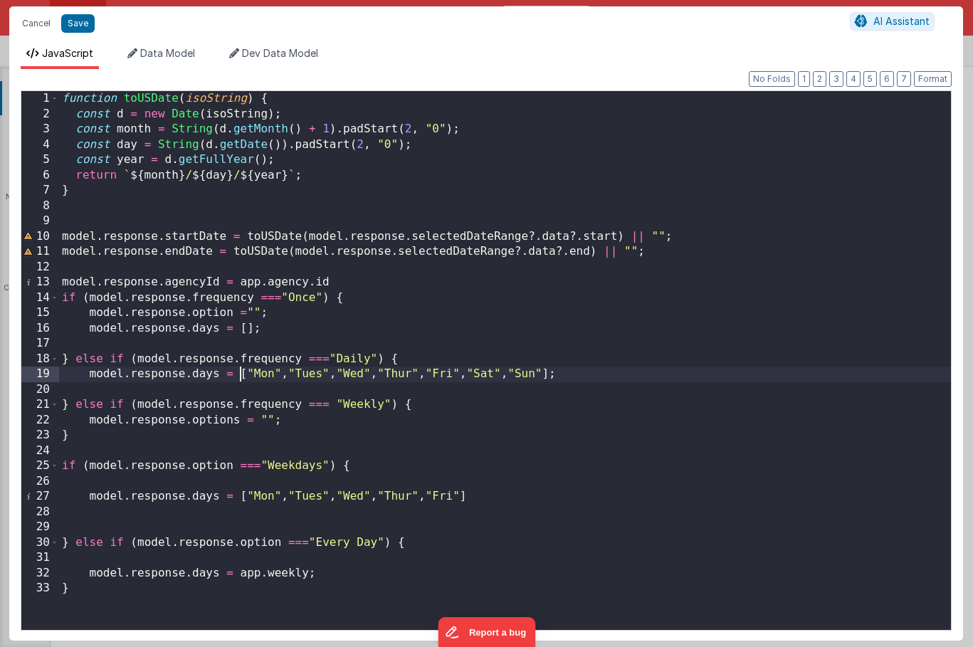
click at [238, 372] on div "function toUSDate ( isoString ) { const d = new Date ( isoString ) ; const mont…" at bounding box center [504, 375] width 891 height 569
click at [43, 26] on button "Cancel" at bounding box center [36, 24] width 43 height 20
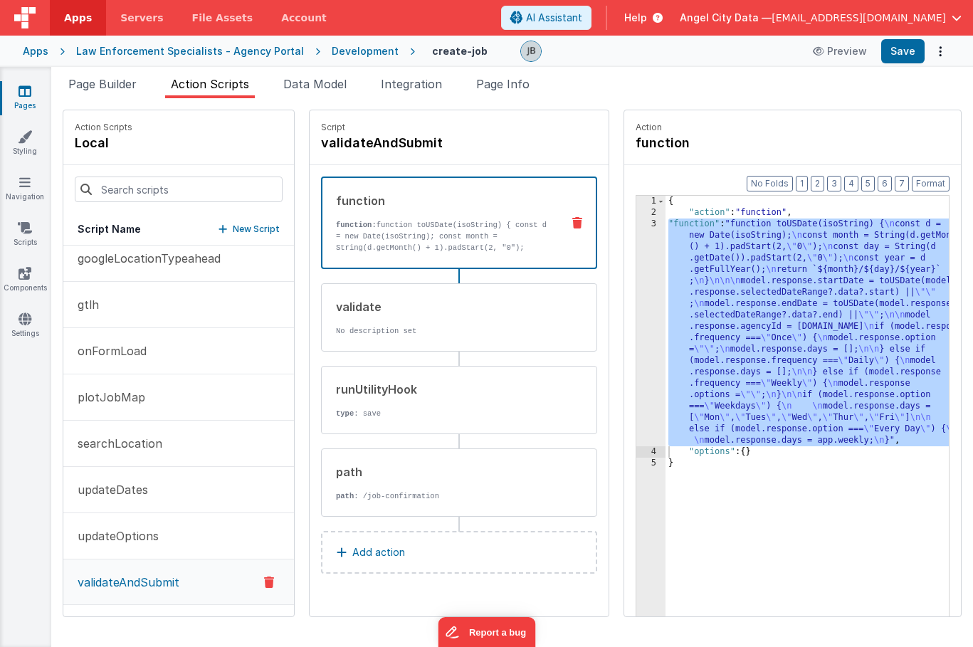
click at [636, 277] on div "3" at bounding box center [650, 332] width 29 height 228
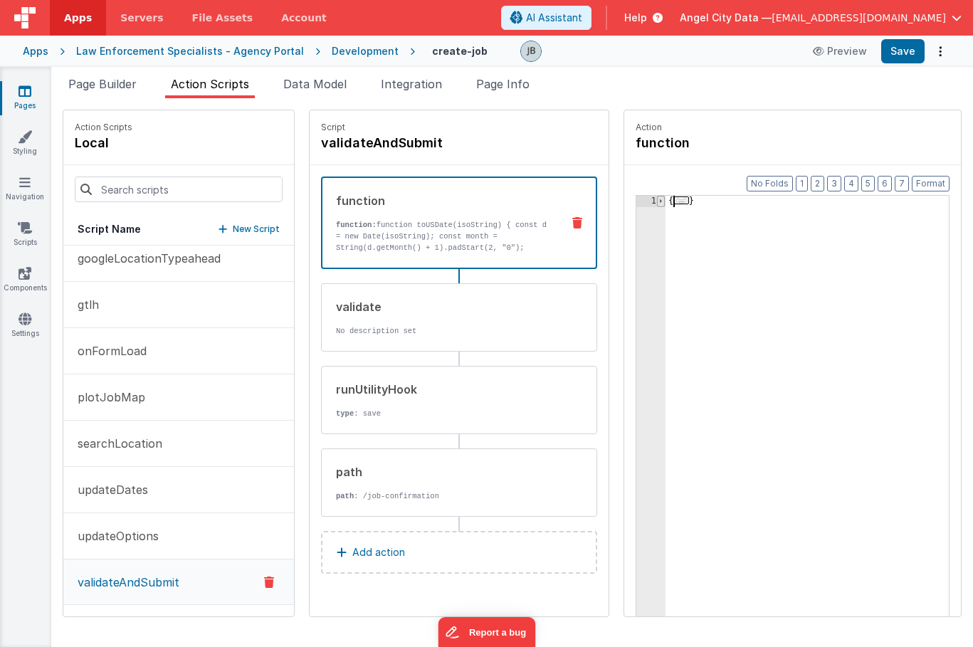
click at [657, 204] on span at bounding box center [661, 201] width 8 height 11
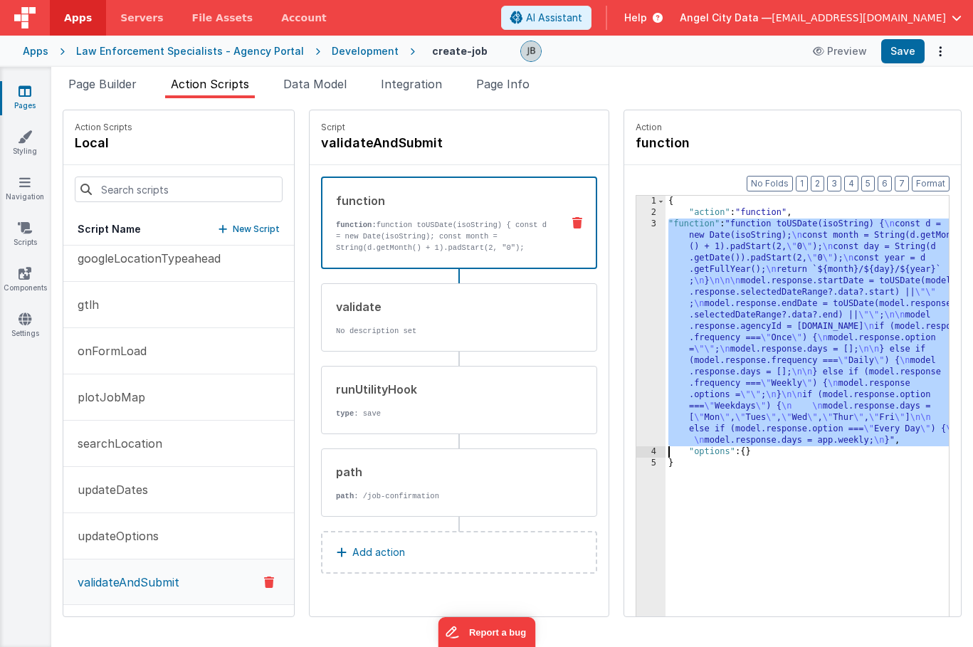
click at [636, 245] on div "3" at bounding box center [650, 332] width 29 height 228
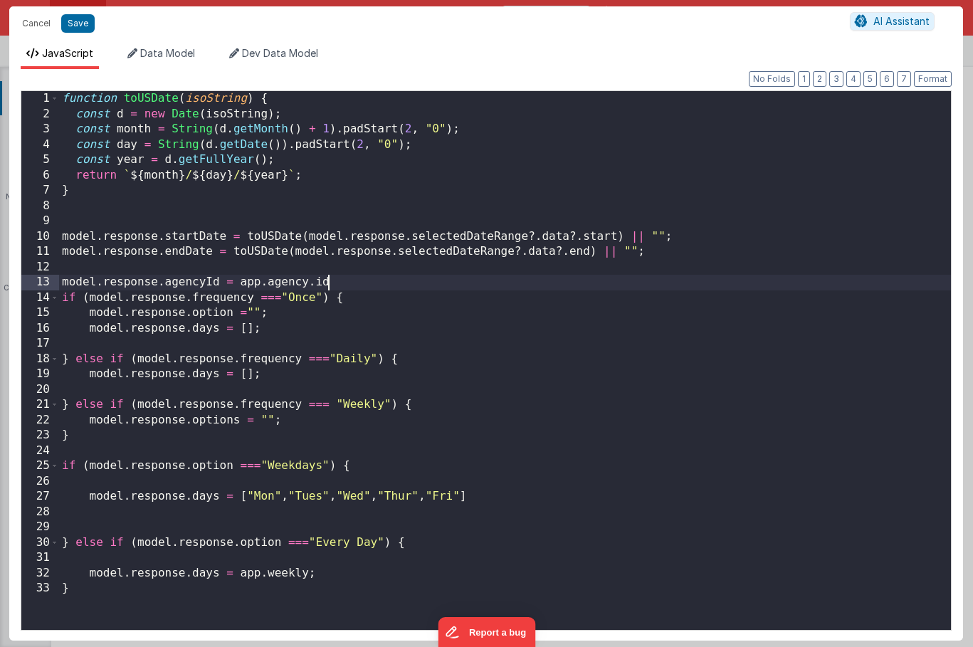
click at [448, 285] on div "function toUSDate ( isoString ) { const d = new Date ( isoString ) ; const mont…" at bounding box center [504, 375] width 891 height 569
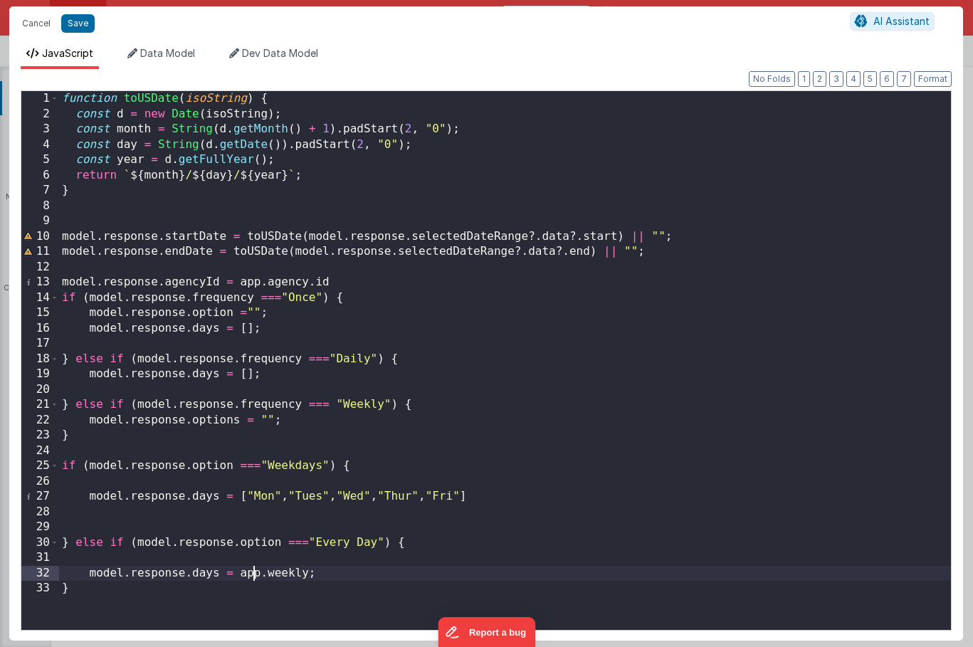
click at [250, 573] on div "function toUSDate ( isoString ) { const d = new Date ( isoString ) ; const mont…" at bounding box center [504, 375] width 891 height 569
click at [66, 25] on button "Save" at bounding box center [77, 23] width 33 height 18
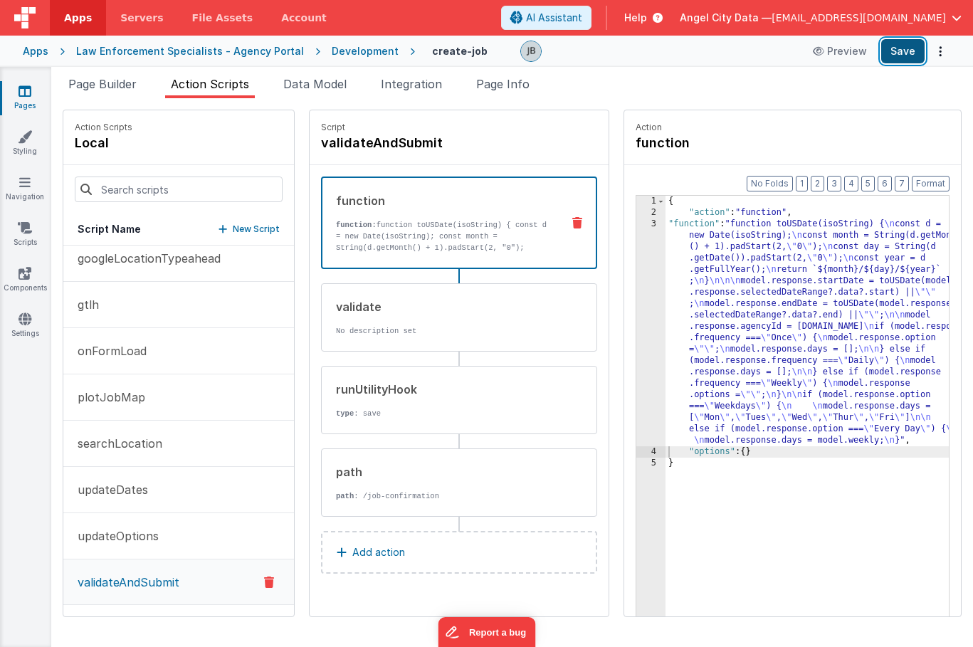
click at [891, 55] on button "Save" at bounding box center [902, 51] width 43 height 24
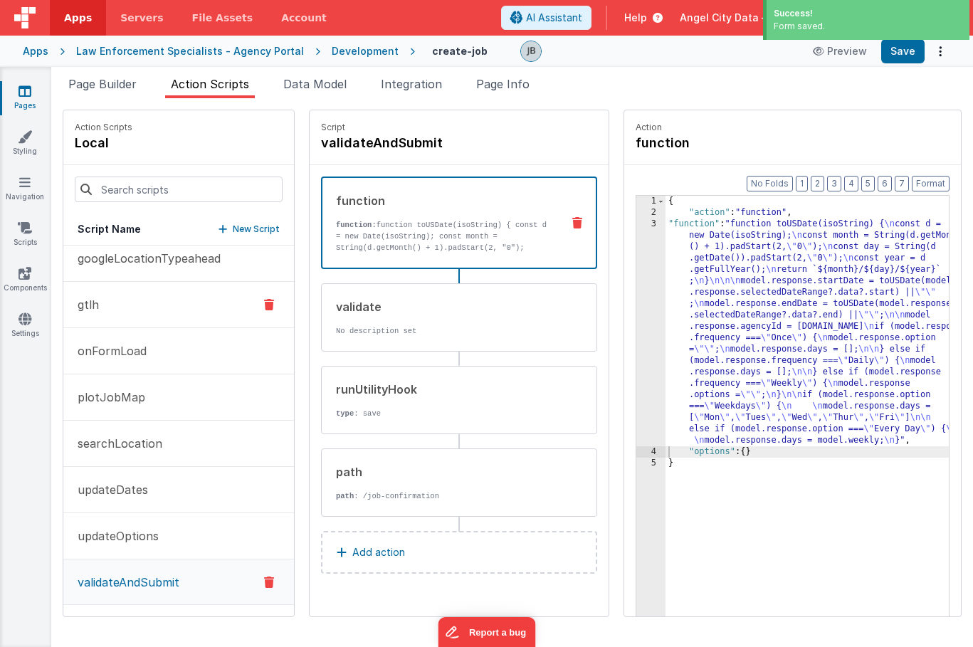
click at [125, 302] on button "gtlh" at bounding box center [178, 305] width 231 height 46
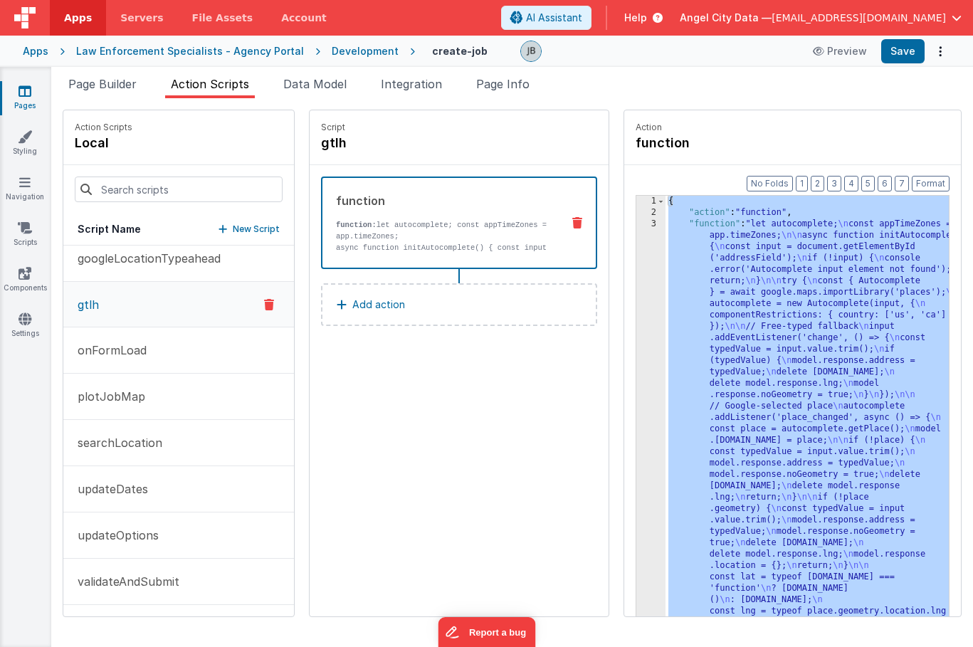
scroll to position [594, 0]
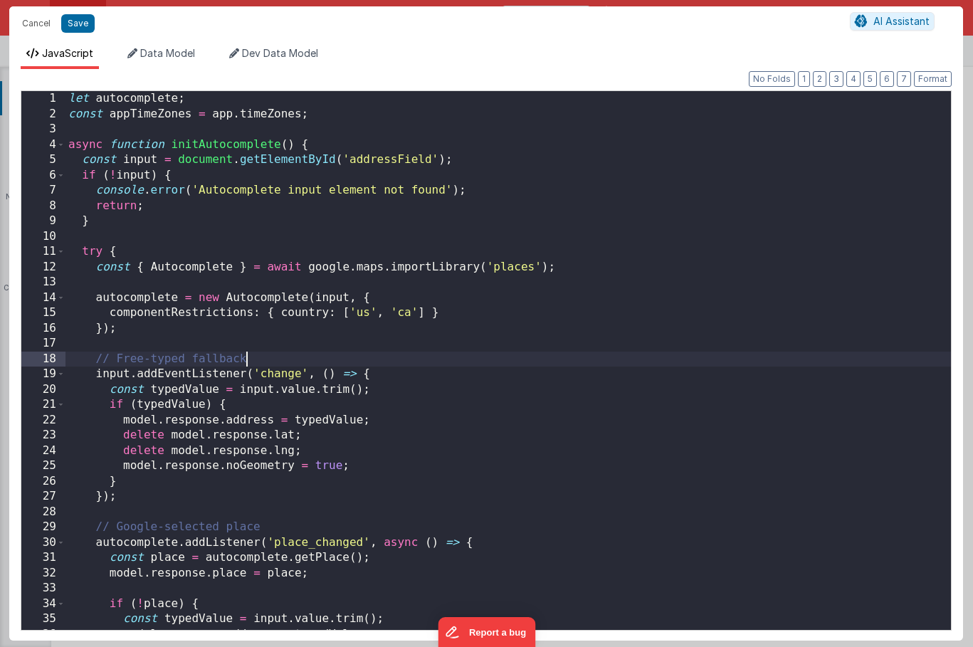
click at [615, 341] on div "let autocomplete ; const appTimeZones = app . timeZones ; async function initAu…" at bounding box center [507, 375] width 885 height 569
click at [398, 309] on div "let autocomplete ; const appTimeZones = app . timeZones ; async function initAu…" at bounding box center [507, 375] width 885 height 569
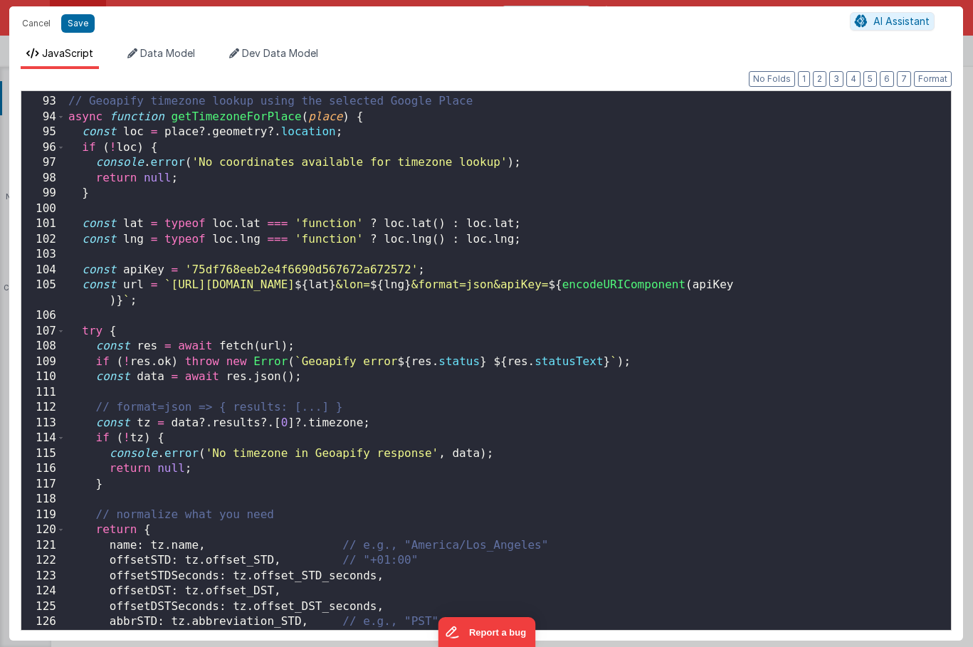
scroll to position [1431, 0]
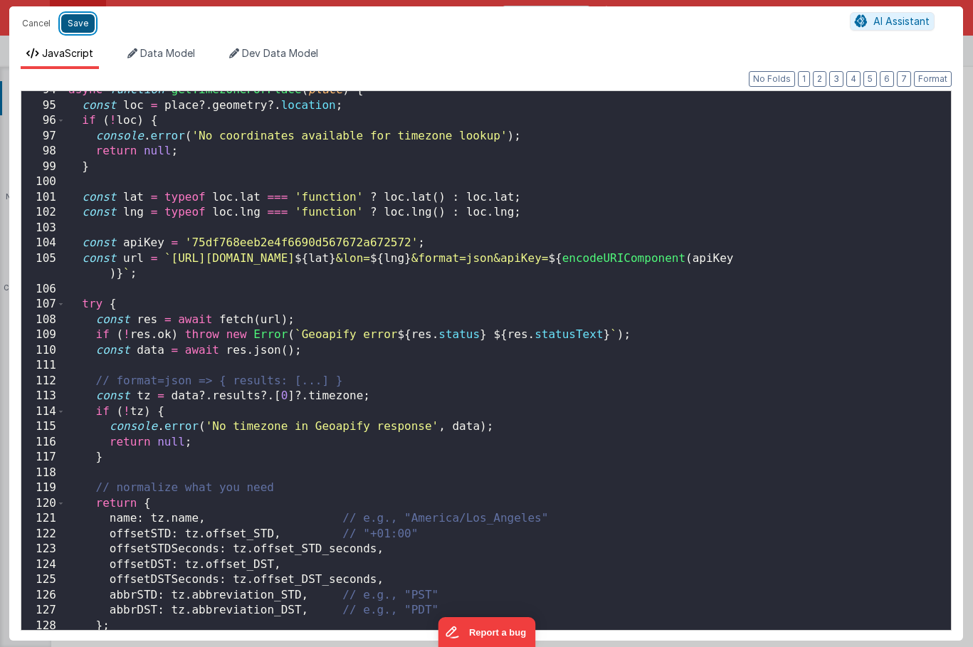
click at [79, 20] on button "Save" at bounding box center [77, 23] width 33 height 18
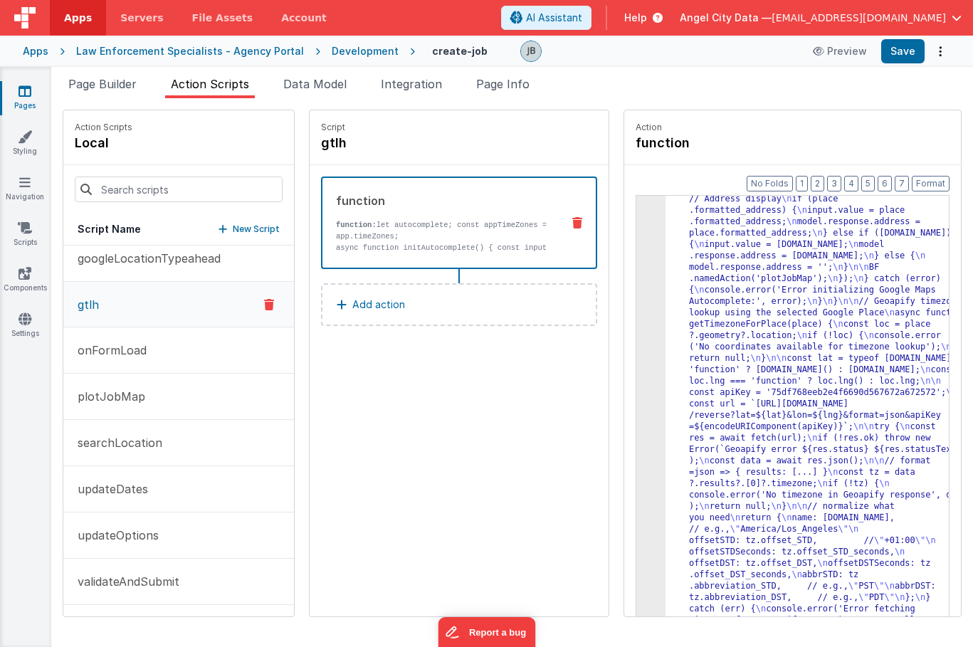
scroll to position [526, 0]
click at [896, 51] on button "Save" at bounding box center [902, 51] width 43 height 24
click at [155, 584] on p "validateAndSubmit" at bounding box center [124, 581] width 110 height 17
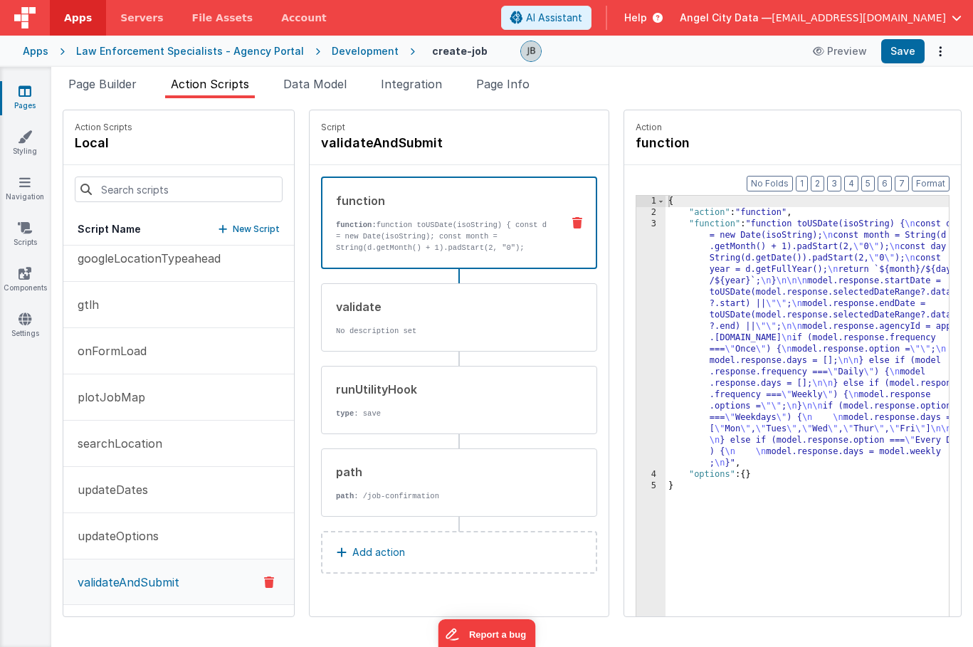
click at [345, 239] on p "function: function toUSDate(isoString) { const d = new Date(isoString); const m…" at bounding box center [443, 253] width 214 height 68
click at [636, 282] on div "3" at bounding box center [650, 343] width 29 height 250
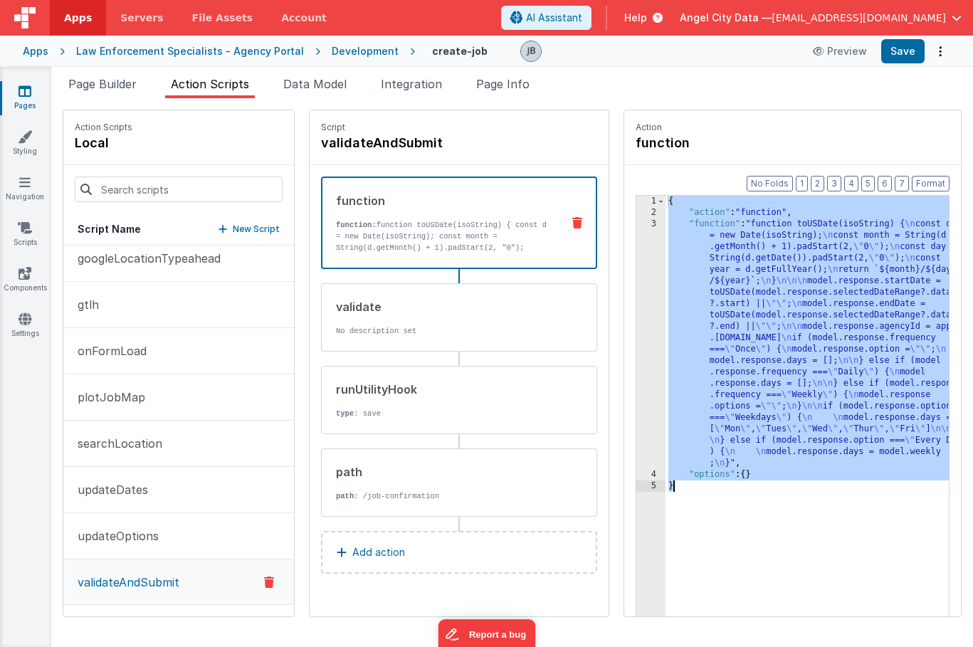
click at [636, 282] on div "3" at bounding box center [650, 343] width 29 height 250
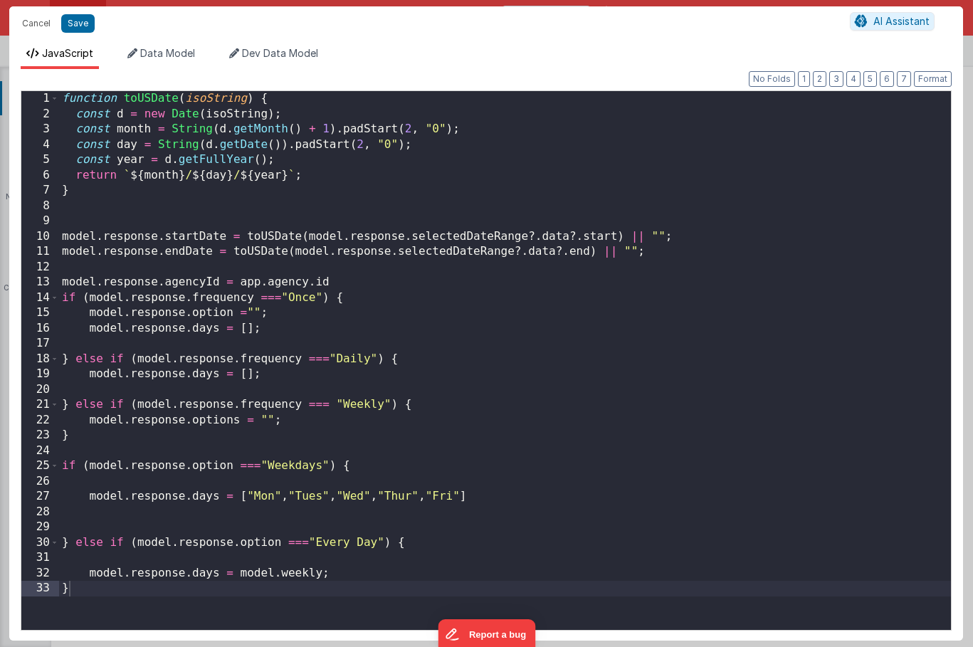
click at [618, 282] on div "Cancel Save AI Assistant JavaScript Data Model Dev Data Model Format 7 6 5 4 3 …" at bounding box center [486, 323] width 973 height 647
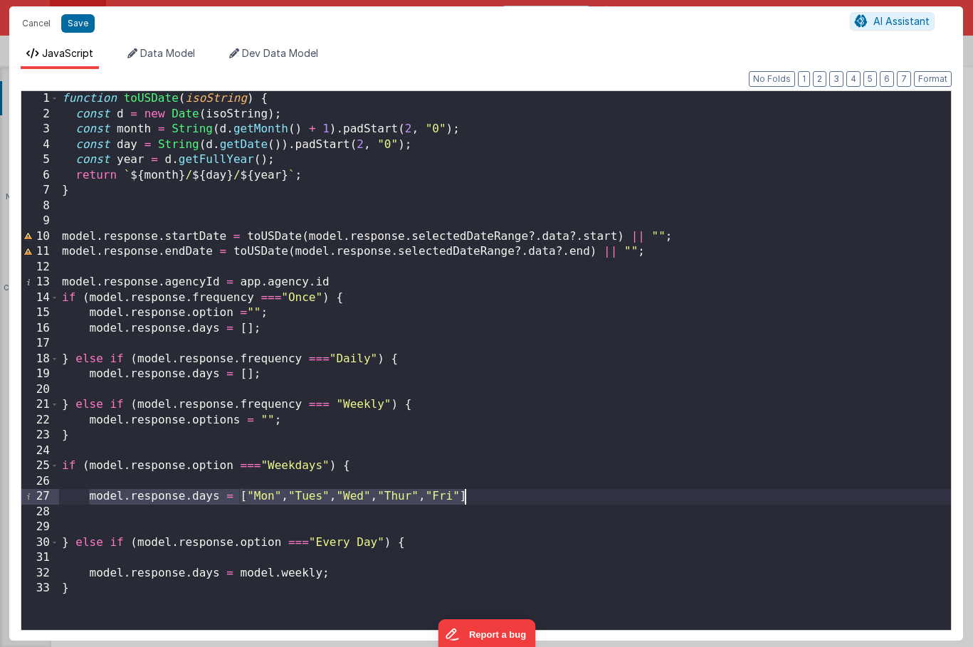
drag, startPoint x: 88, startPoint y: 499, endPoint x: 476, endPoint y: 497, distance: 388.5
click at [476, 497] on div "function toUSDate ( isoString ) { const d = new Date ( isoString ) ; const mont…" at bounding box center [504, 375] width 891 height 569
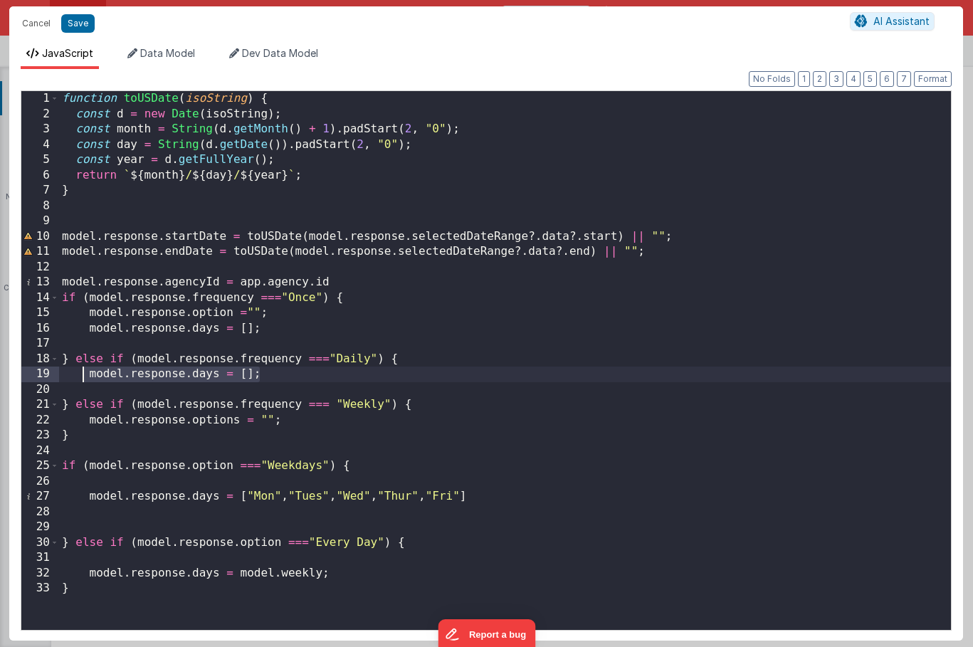
drag, startPoint x: 276, startPoint y: 379, endPoint x: 85, endPoint y: 378, distance: 191.4
click at [85, 378] on div "function toUSDate ( isoString ) { const d = new Date ( isoString ) ; const mont…" at bounding box center [504, 375] width 891 height 569
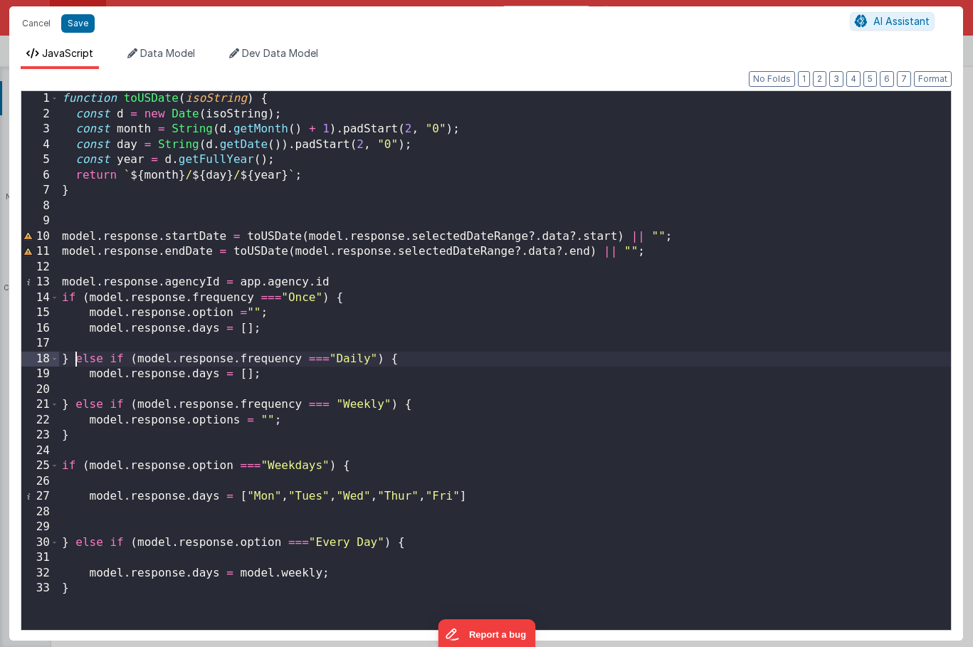
click at [239, 376] on div "function toUSDate ( isoString ) { const d = new Date ( isoString ) ; const mont…" at bounding box center [504, 375] width 891 height 569
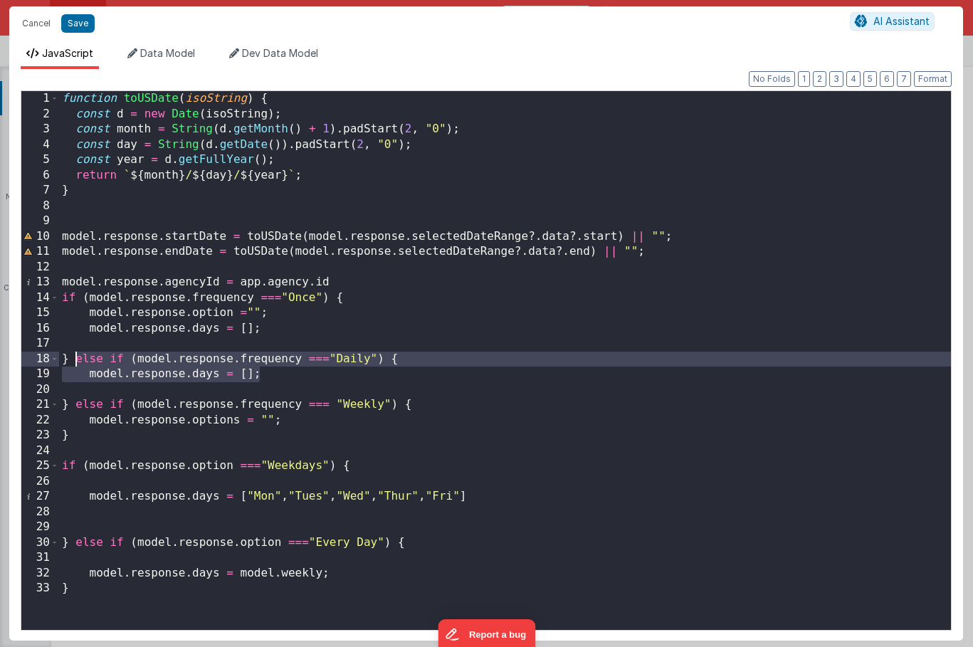
drag, startPoint x: 277, startPoint y: 376, endPoint x: 77, endPoint y: 361, distance: 201.2
click at [77, 361] on div "function toUSDate ( isoString ) { const d = new Date ( isoString ) ; const mont…" at bounding box center [504, 375] width 891 height 569
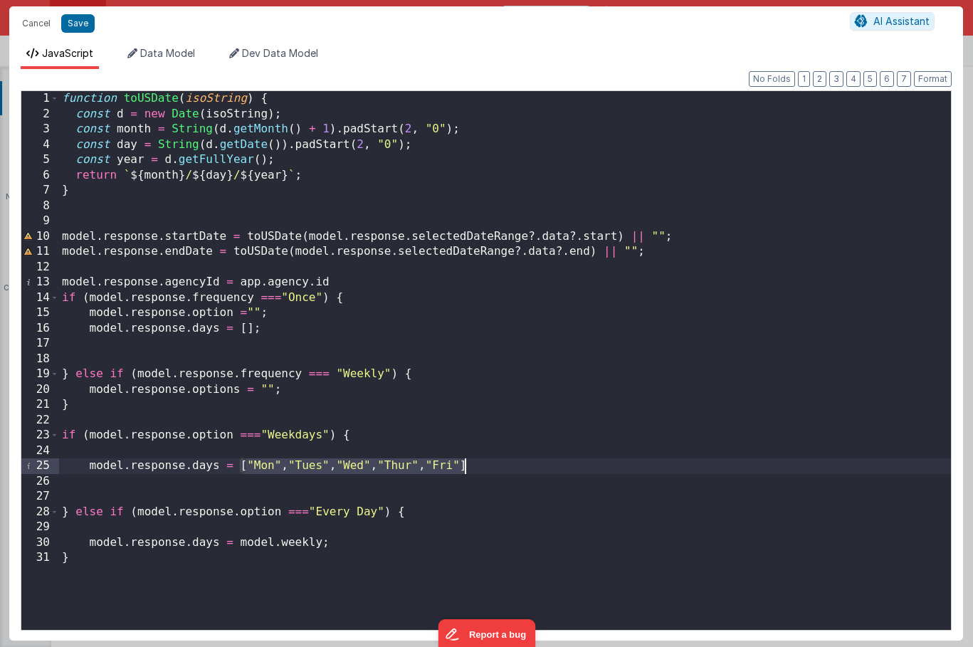
drag, startPoint x: 240, startPoint y: 466, endPoint x: 471, endPoint y: 465, distance: 230.5
click at [471, 465] on div "function toUSDate ( isoString ) { const d = new Date ( isoString ) ; const mont…" at bounding box center [504, 375] width 891 height 569
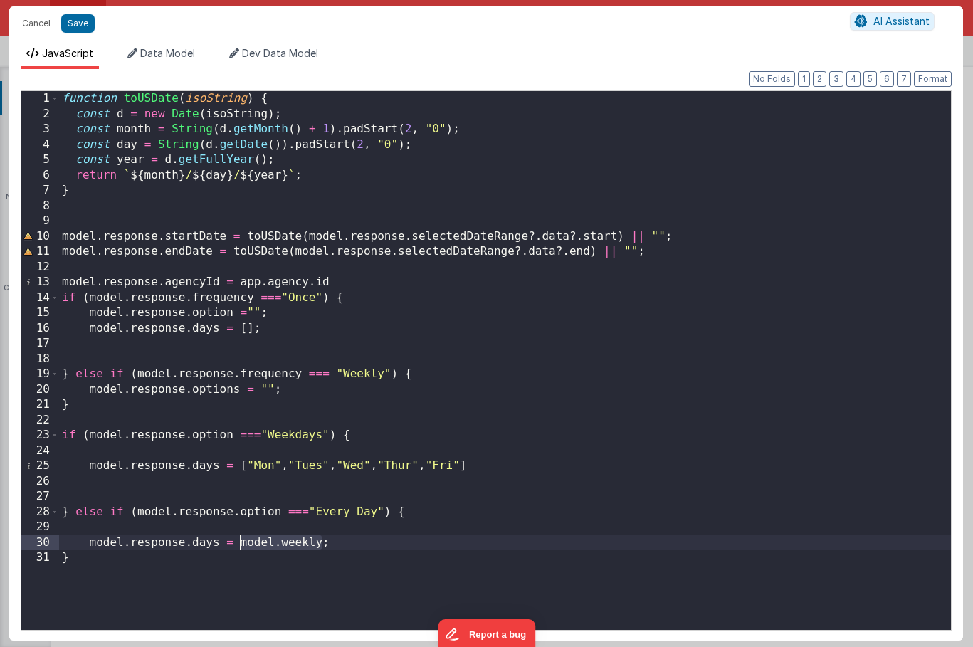
drag, startPoint x: 321, startPoint y: 546, endPoint x: 240, endPoint y: 546, distance: 81.1
click at [240, 546] on div "function toUSDate ( isoString ) { const d = new Date ( isoString ) ; const mont…" at bounding box center [504, 375] width 891 height 569
paste textarea
click at [459, 544] on div "function toUSDate ( isoString ) { const d = new Date ( isoString ) ; const mont…" at bounding box center [504, 375] width 891 height 569
click at [150, 51] on span "Data Model" at bounding box center [167, 53] width 55 height 12
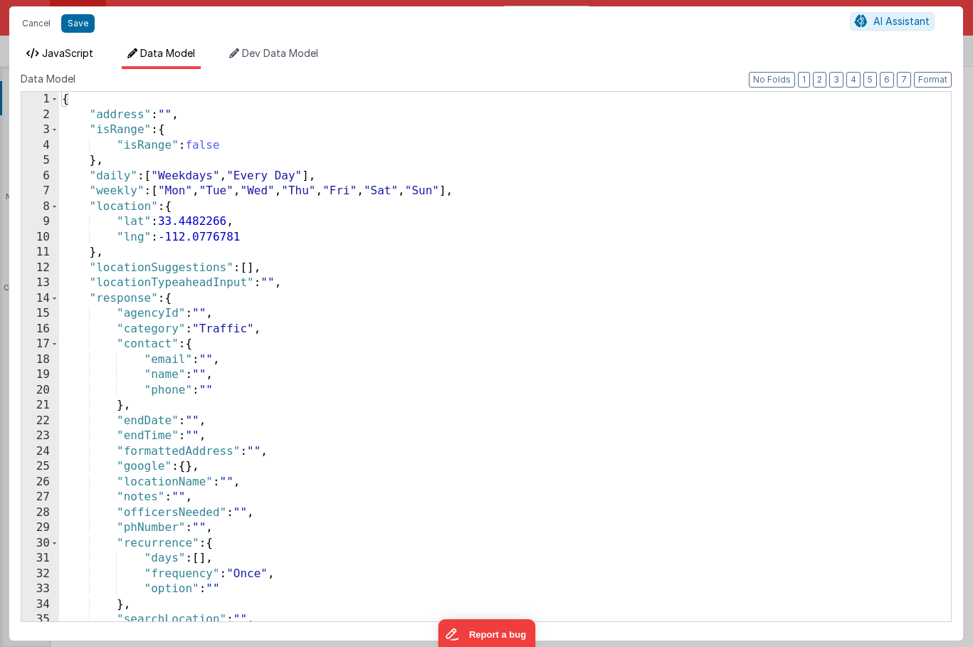
click at [76, 58] on span "JavaScript" at bounding box center [67, 53] width 51 height 12
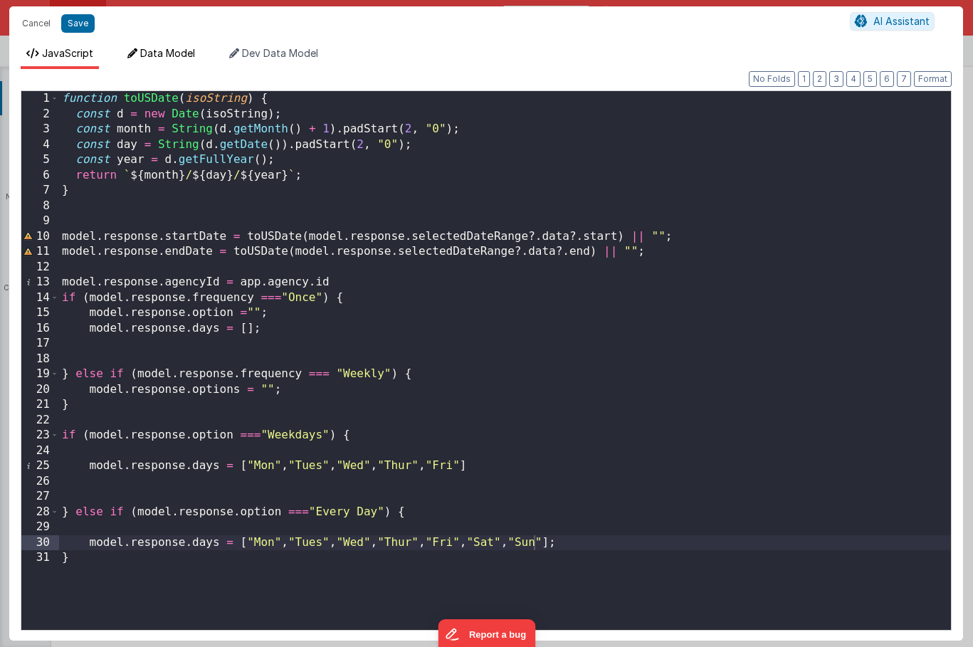
click at [155, 57] on span "Data Model" at bounding box center [167, 53] width 55 height 12
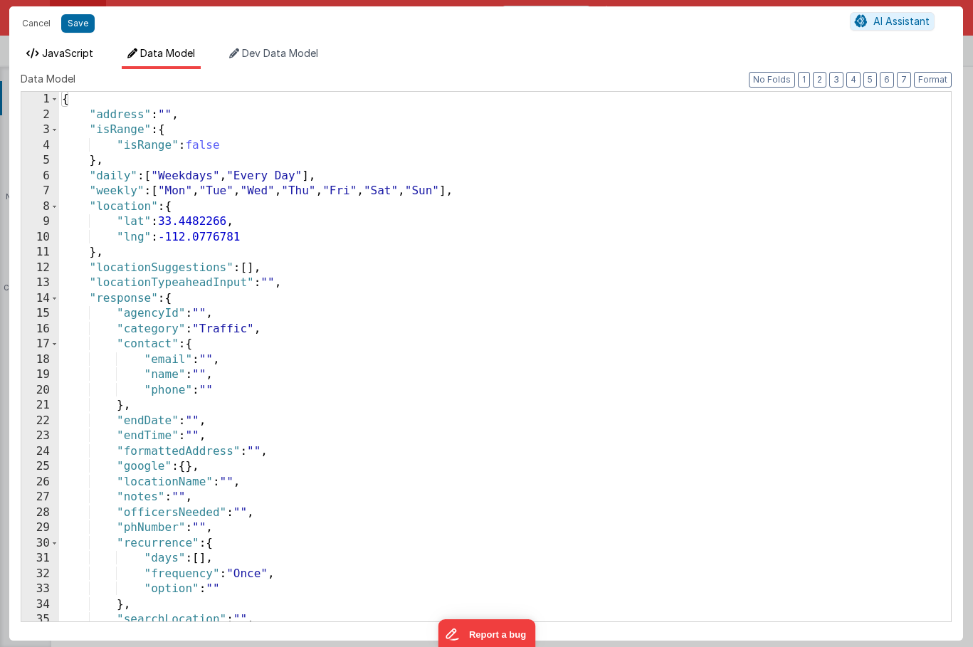
click at [87, 52] on span "JavaScript" at bounding box center [67, 53] width 51 height 12
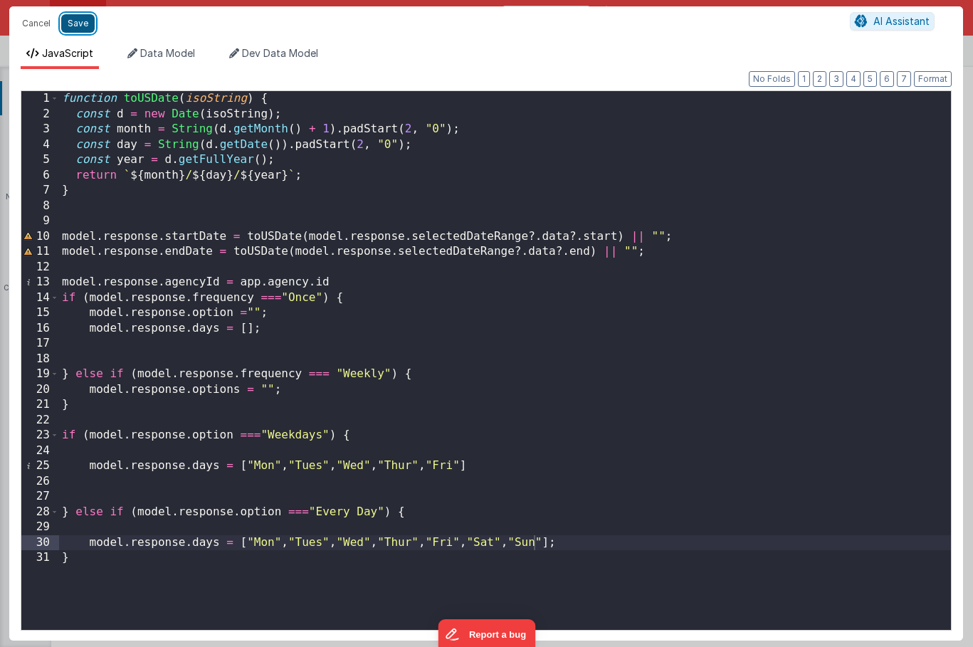
click at [78, 18] on button "Save" at bounding box center [77, 23] width 33 height 18
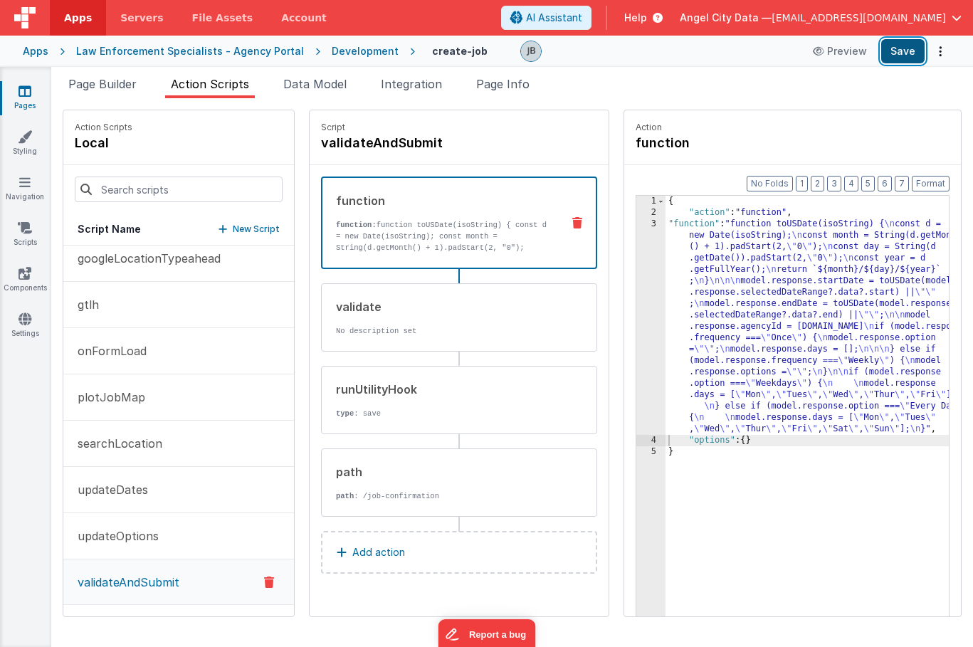
click at [893, 51] on button "Save" at bounding box center [902, 51] width 43 height 24
click at [374, 240] on p "function: function toUSDate(isoString) { const d = new Date(isoString); const m…" at bounding box center [443, 253] width 214 height 68
click at [636, 329] on div "3" at bounding box center [650, 326] width 29 height 216
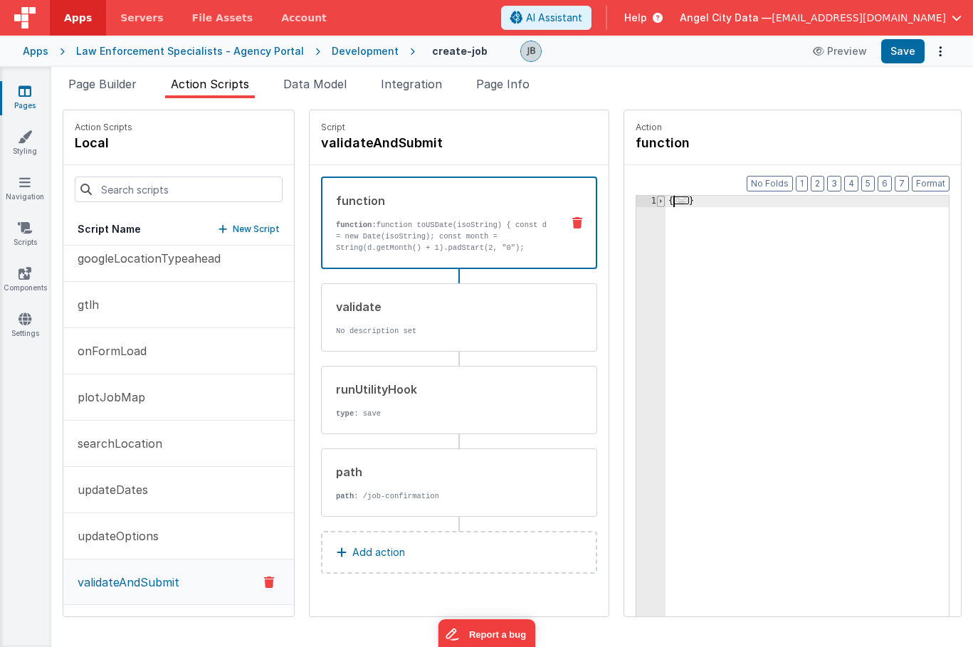
click at [657, 203] on span at bounding box center [661, 201] width 8 height 11
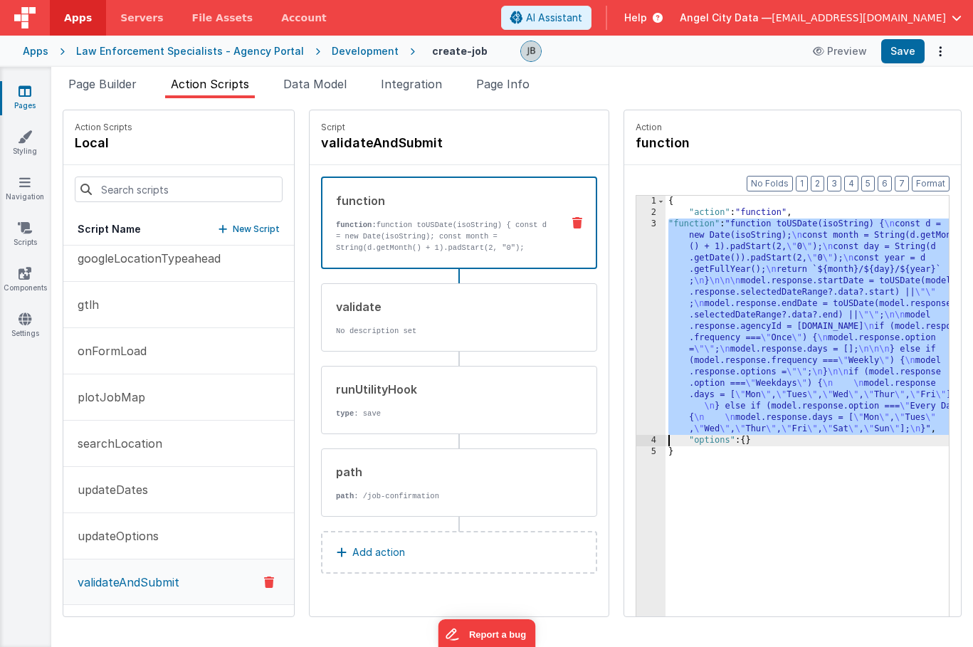
click at [636, 304] on div "3" at bounding box center [650, 326] width 29 height 216
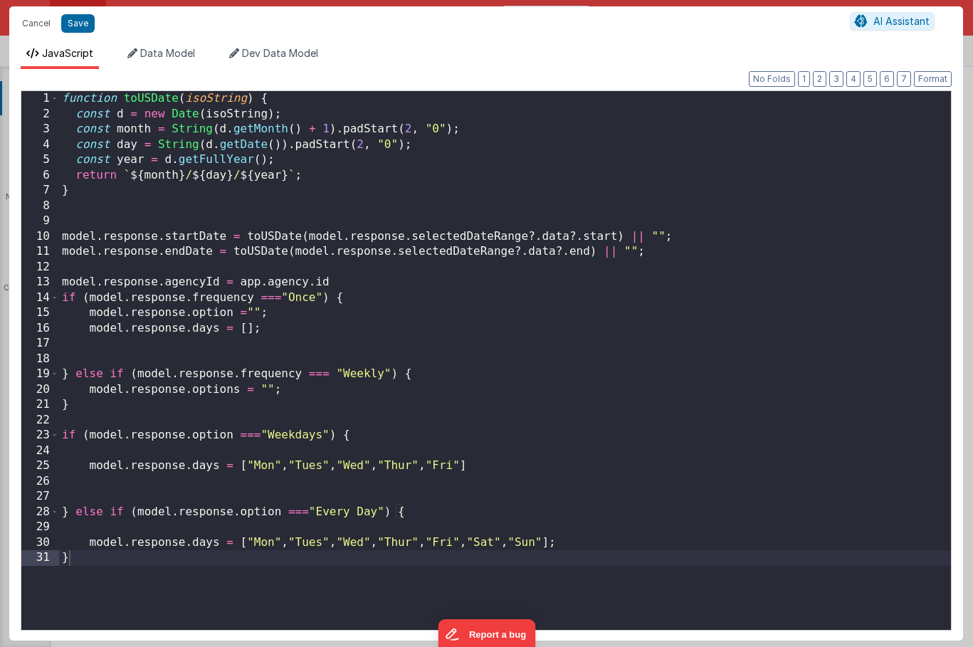
click at [320, 316] on div "function toUSDate ( isoString ) { const d = new Date ( isoString ) ; const mont…" at bounding box center [504, 375] width 891 height 569
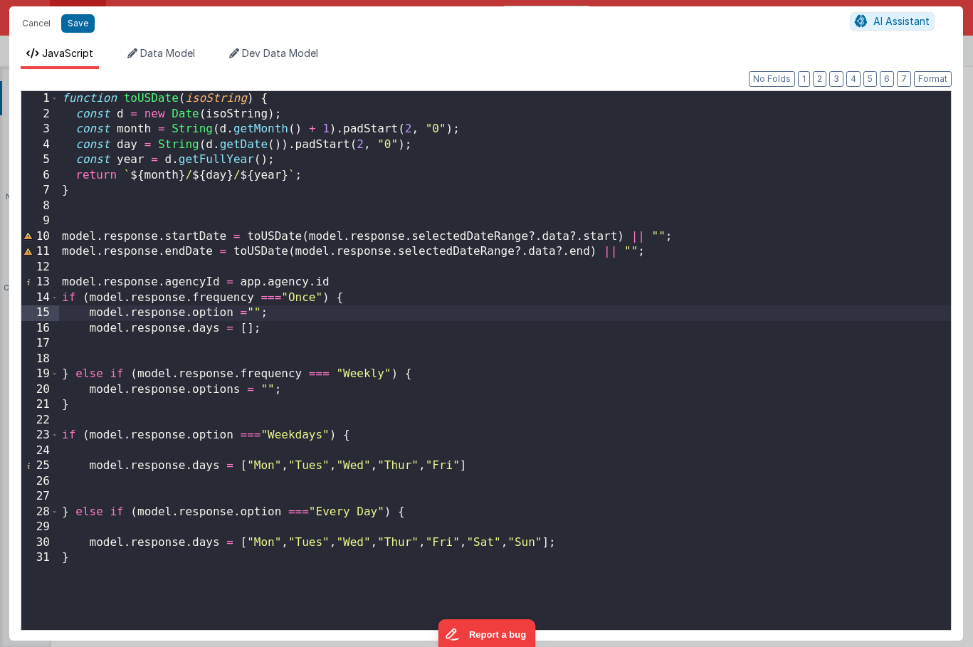
click at [190, 438] on div "function toUSDate ( isoString ) { const d = new Date ( isoString ) ; const mont…" at bounding box center [504, 375] width 891 height 569
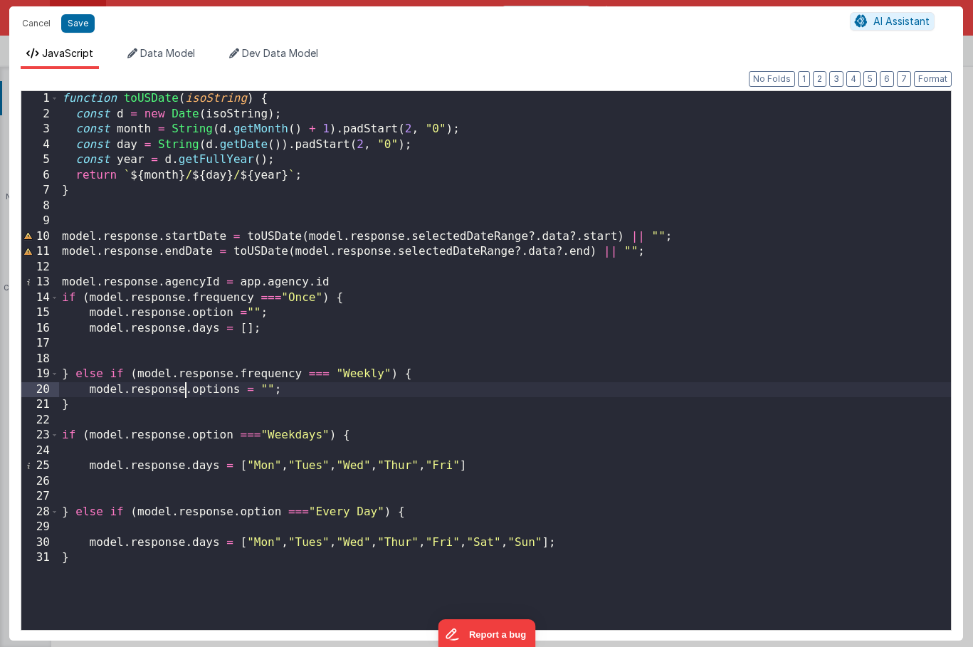
click at [186, 395] on div "function toUSDate ( isoString ) { const d = new Date ( isoString ) ; const mont…" at bounding box center [504, 375] width 891 height 569
click at [208, 391] on div "function toUSDate ( isoString ) { const d = new Date ( isoString ) ; const mont…" at bounding box center [504, 375] width 891 height 569
click at [189, 433] on div "function toUSDate ( isoString ) { const d = new Date ( isoString ) ; const mont…" at bounding box center [504, 375] width 891 height 569
click at [220, 390] on div "function toUSDate ( isoString ) { const d = new Date ( isoString ) ; const mont…" at bounding box center [504, 375] width 891 height 569
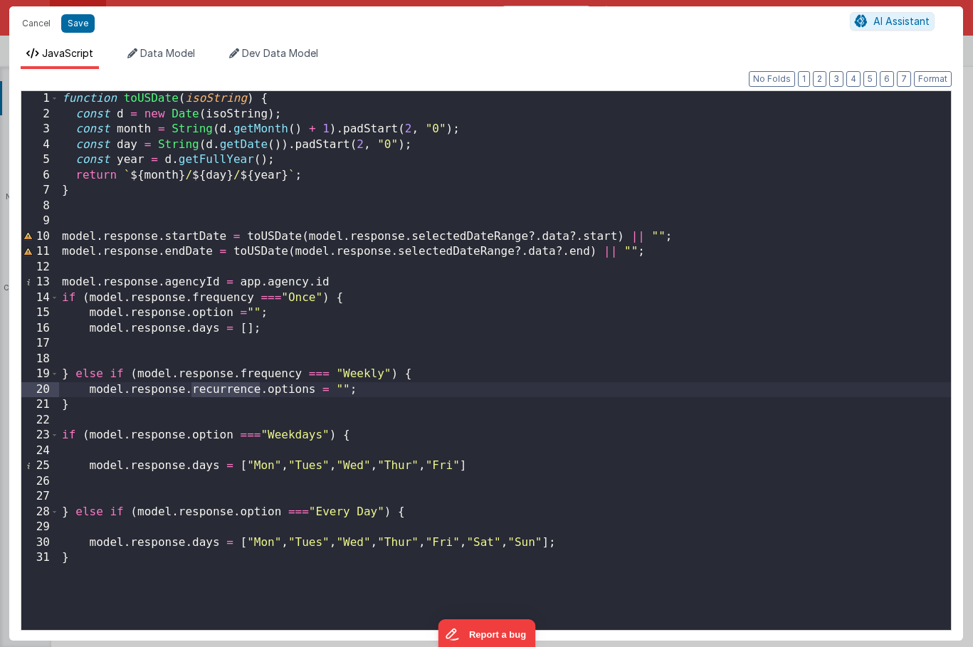
click at [191, 438] on div "function toUSDate ( isoString ) { const d = new Date ( isoString ) ; const mont…" at bounding box center [504, 375] width 891 height 569
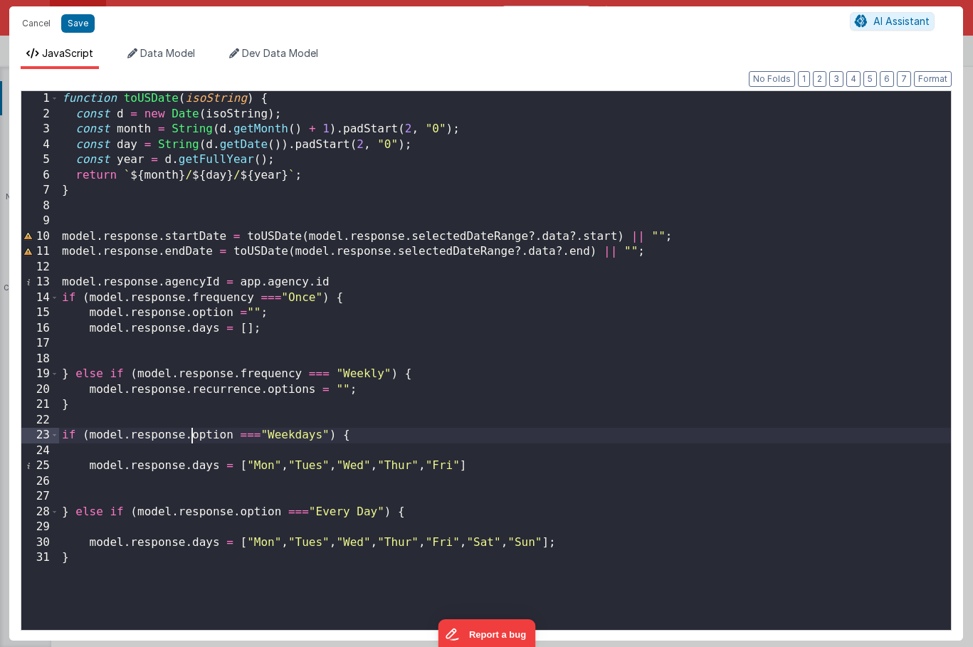
paste textarea
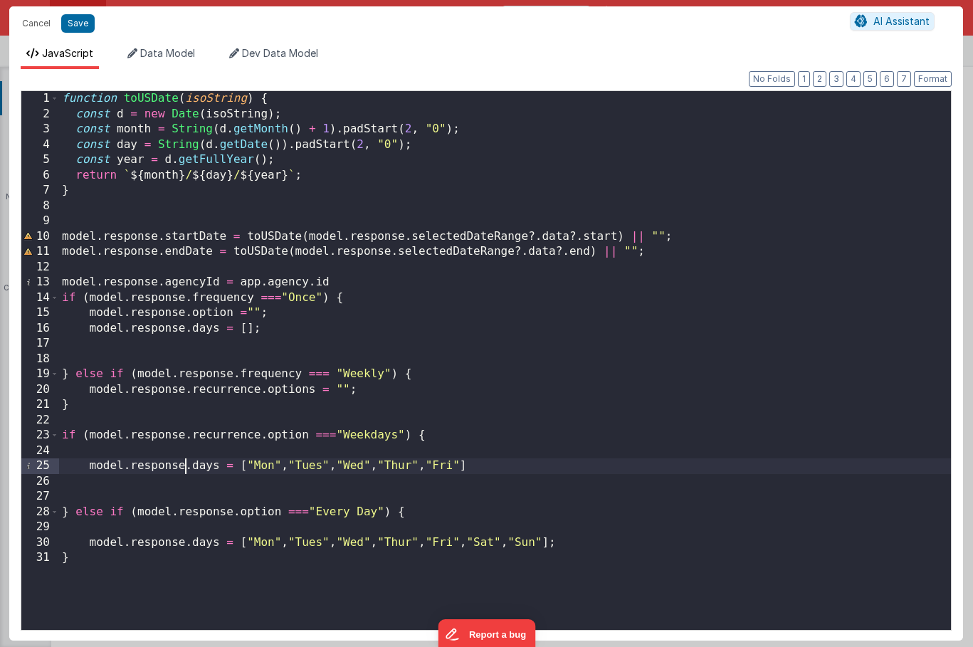
click at [183, 469] on div "function toUSDate ( isoString ) { const d = new Date ( isoString ) ; const mont…" at bounding box center [504, 375] width 891 height 569
click at [187, 469] on div "function toUSDate ( isoString ) { const d = new Date ( isoString ) ; const mont…" at bounding box center [504, 375] width 891 height 569
paste textarea
click at [238, 513] on div "function toUSDate ( isoString ) { const d = new Date ( isoString ) ; const mont…" at bounding box center [504, 375] width 891 height 569
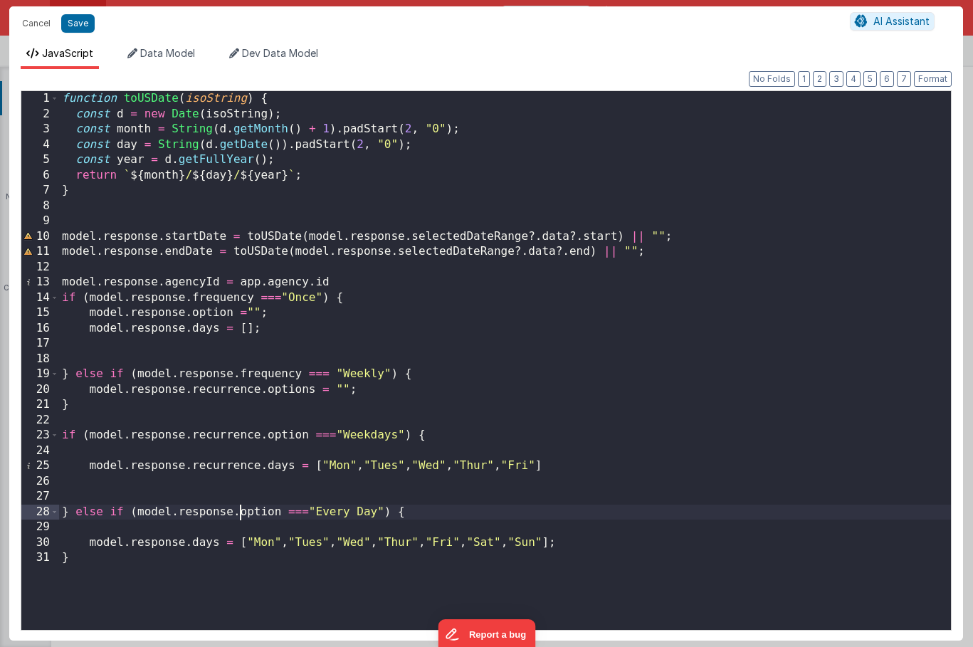
paste textarea
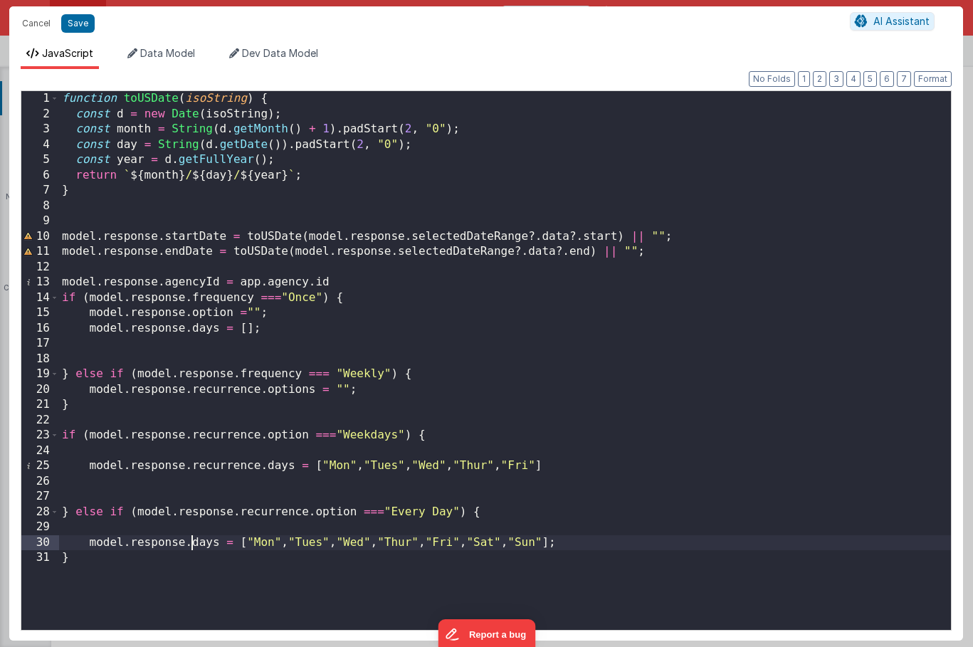
click at [190, 541] on div "function toUSDate ( isoString ) { const d = new Date ( isoString ) ; const mont…" at bounding box center [504, 375] width 891 height 569
paste textarea
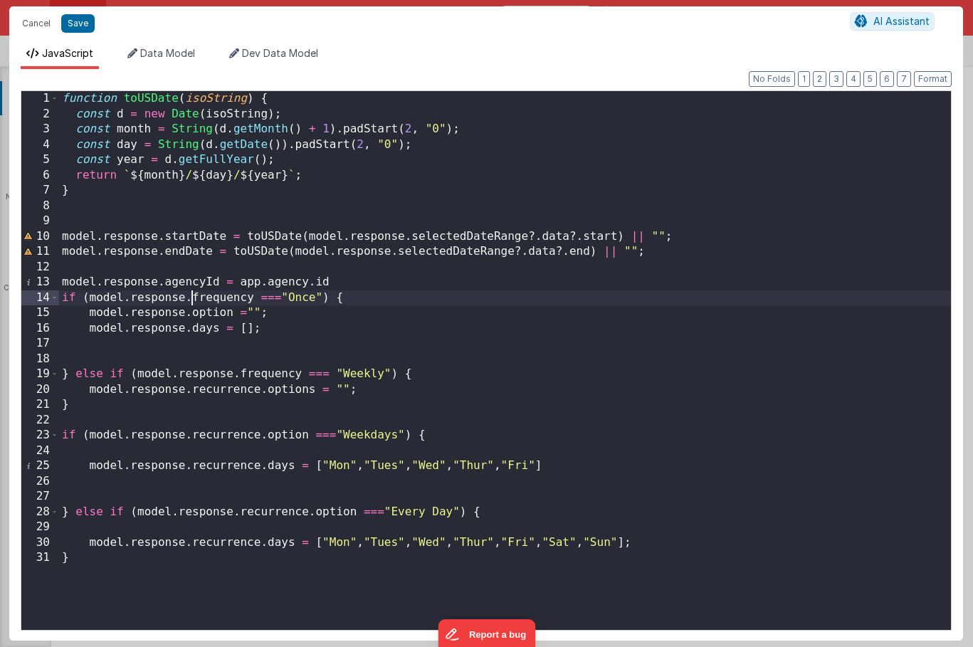
click at [191, 300] on div "function toUSDate ( isoString ) { const d = new Date ( isoString ) ; const mont…" at bounding box center [504, 375] width 891 height 569
paste textarea
click at [191, 314] on div "function toUSDate ( isoString ) { const d = new Date ( isoString ) ; const mont…" at bounding box center [504, 375] width 891 height 569
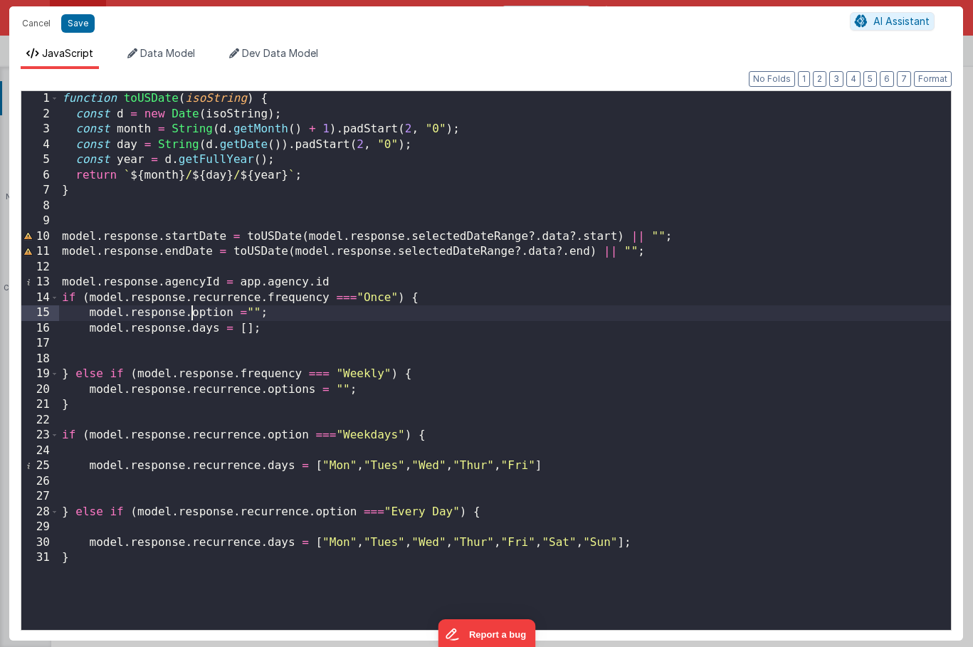
paste textarea
click at [189, 330] on div "function toUSDate ( isoString ) { const d = new Date ( isoString ) ; const mont…" at bounding box center [504, 375] width 891 height 569
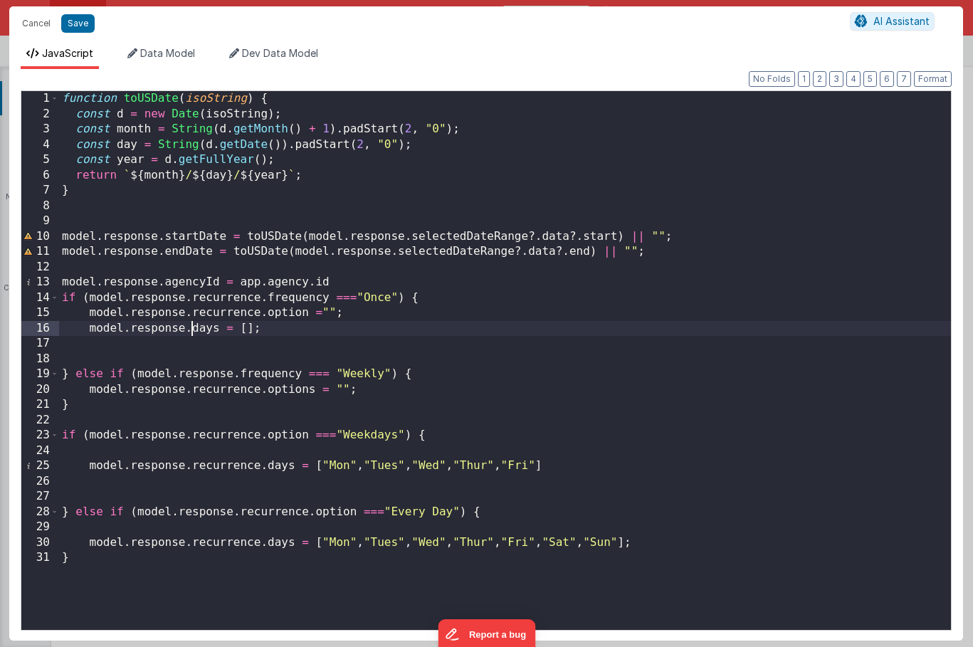
paste textarea
click at [70, 19] on button "Save" at bounding box center [77, 23] width 33 height 18
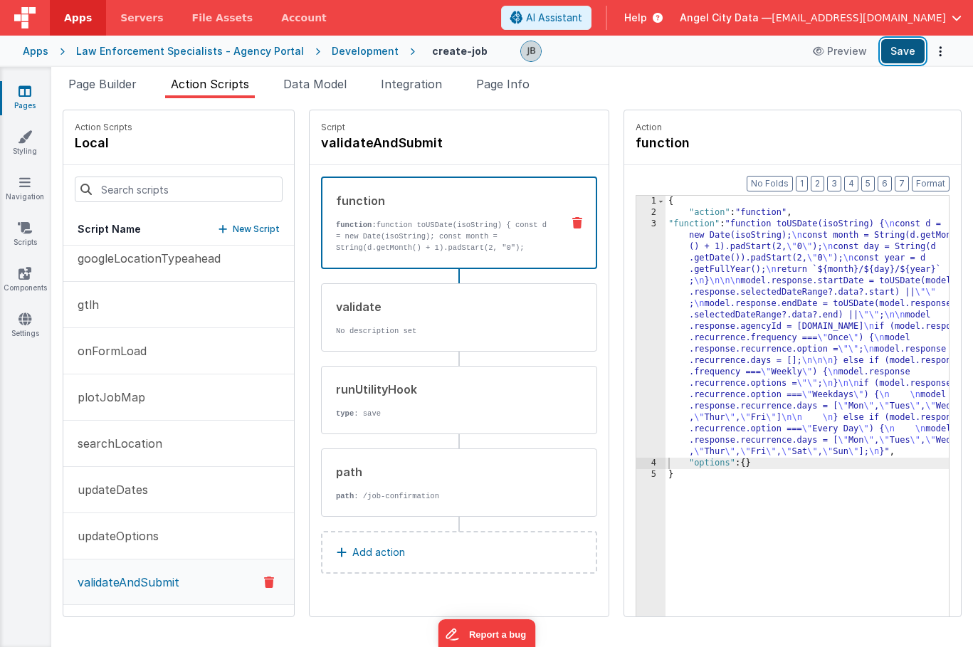
click at [894, 55] on button "Save" at bounding box center [902, 51] width 43 height 24
click at [378, 215] on div "function function: function toUSDate(isoString) { const d = new Date(isoString)…" at bounding box center [436, 222] width 228 height 61
click at [636, 287] on div "3" at bounding box center [650, 337] width 29 height 239
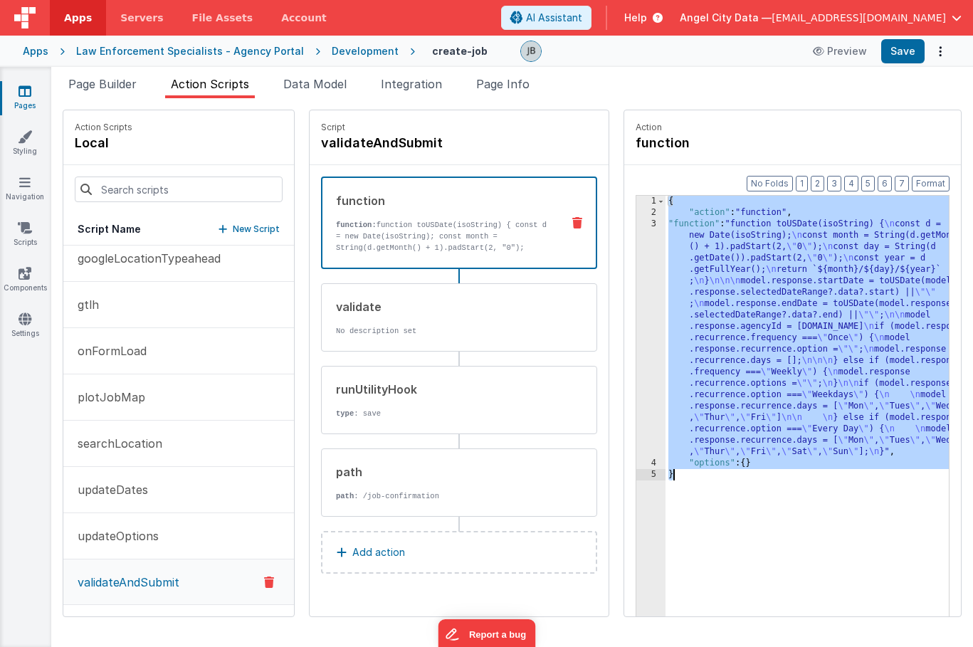
click at [636, 288] on div "3" at bounding box center [650, 337] width 29 height 239
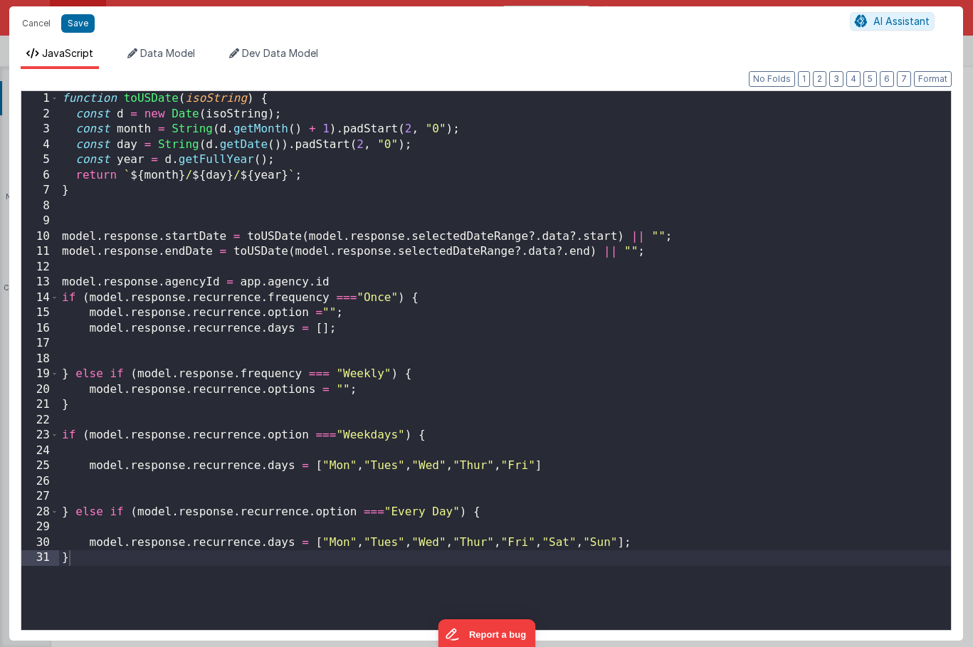
click at [619, 288] on div "Cancel Save AI Assistant JavaScript Data Model Dev Data Model Format 7 6 5 4 3 …" at bounding box center [486, 323] width 973 height 647
click at [292, 263] on div "function toUSDate ( isoString ) { const d = new Date ( isoString ) ; const mont…" at bounding box center [504, 375] width 891 height 569
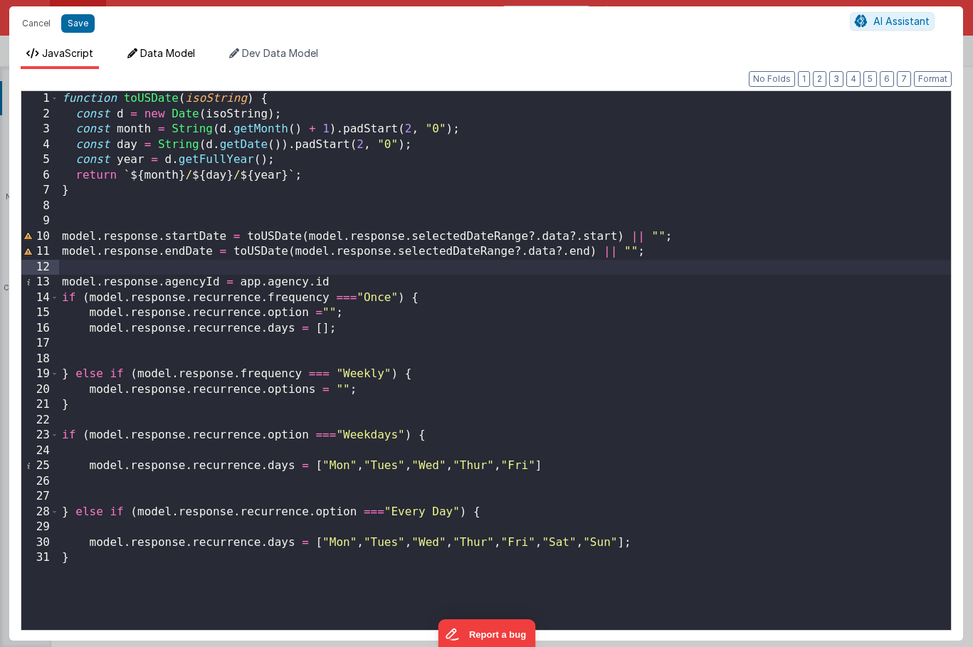
click at [159, 60] on li "Data Model" at bounding box center [161, 57] width 79 height 23
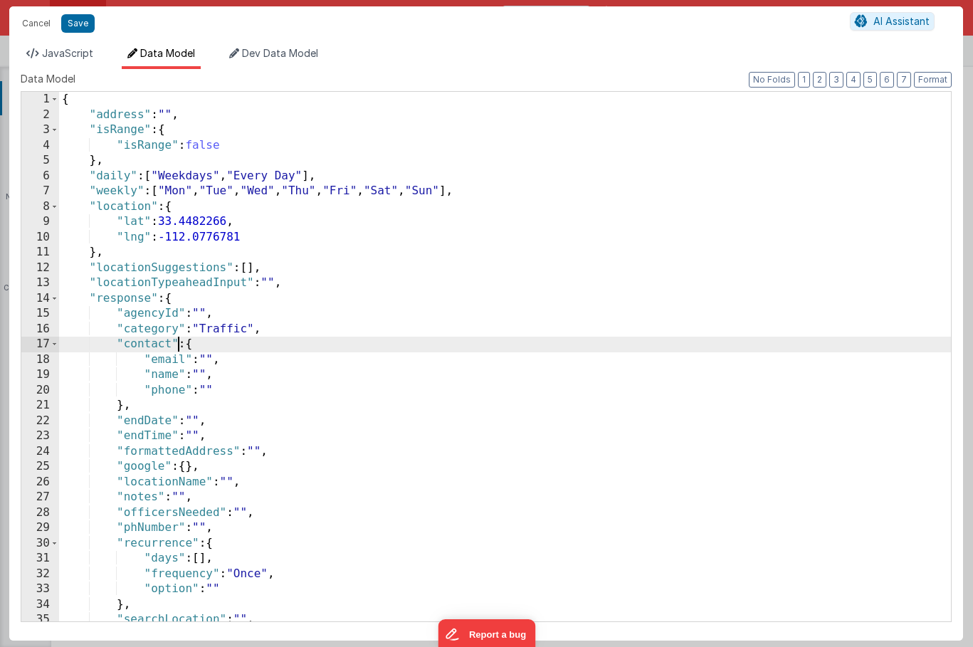
scroll to position [0, 0]
click at [181, 341] on div "{ "address" : "" , "isRange" : { "isRange" : false } , "daily" : [ "Weekdays" ,…" at bounding box center [504, 372] width 891 height 560
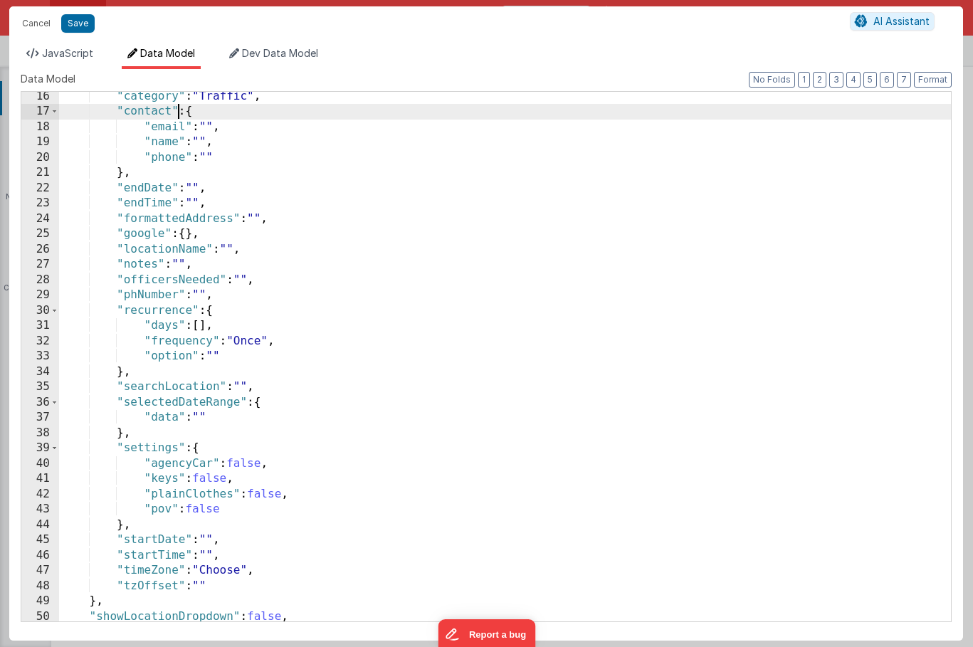
scroll to position [266, 0]
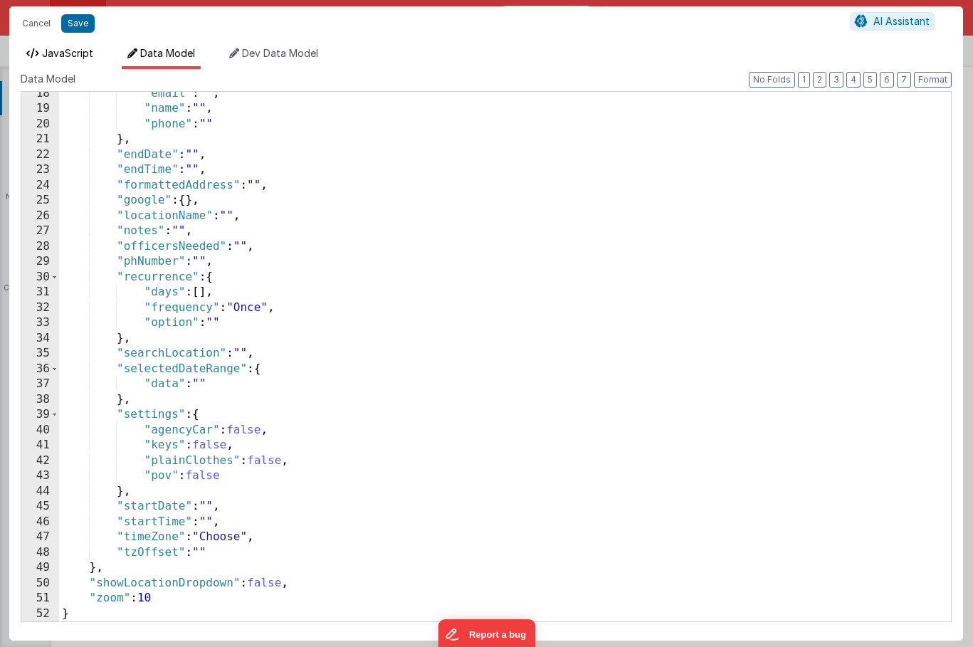
click at [56, 62] on li "JavaScript" at bounding box center [60, 57] width 78 height 23
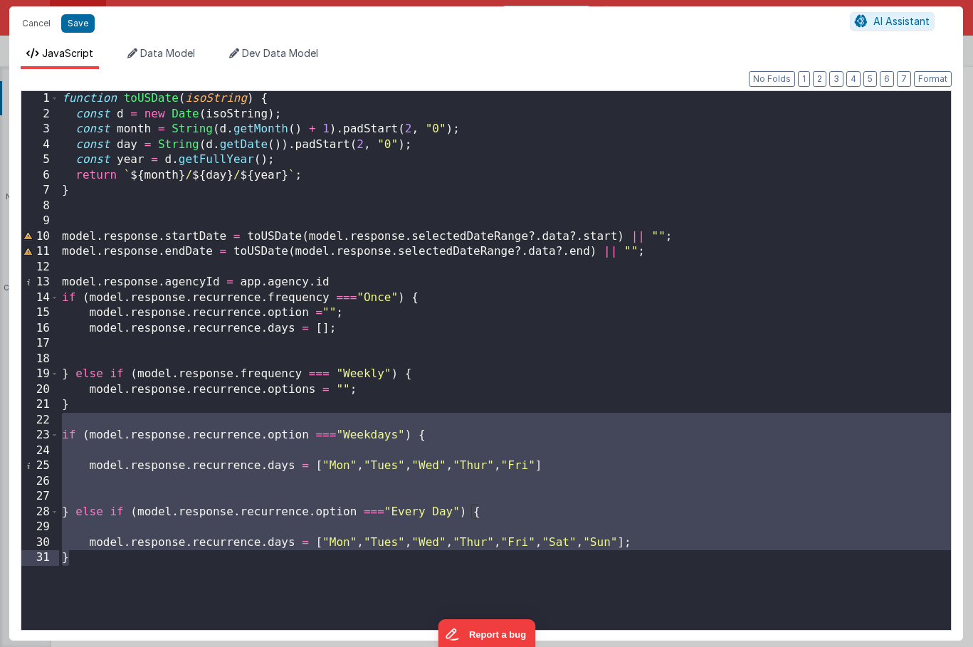
drag, startPoint x: 63, startPoint y: 423, endPoint x: 157, endPoint y: 563, distance: 168.3
click at [157, 563] on div "function toUSDate ( isoString ) { const d = new Date ( isoString ) ; const mont…" at bounding box center [504, 375] width 891 height 569
click at [312, 388] on div "function toUSDate ( isoString ) { const d = new Date ( isoString ) ; const mont…" at bounding box center [504, 375] width 891 height 569
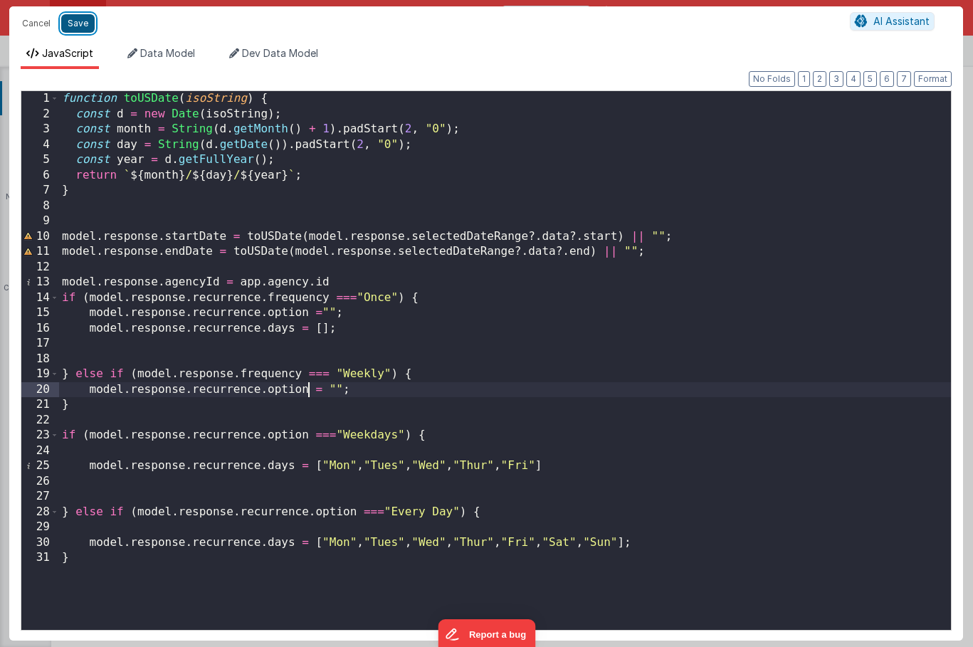
click at [76, 25] on button "Save" at bounding box center [77, 23] width 33 height 18
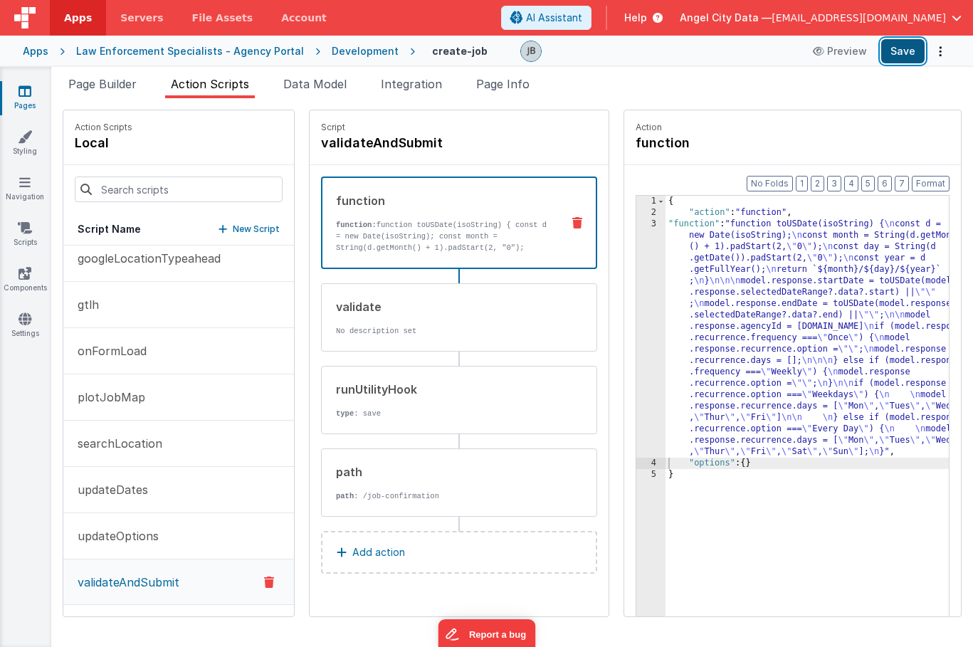
click at [900, 48] on button "Save" at bounding box center [902, 51] width 43 height 24
click at [337, 261] on div "function function: function toUSDate(isoString) { const d = new Date(isoString)…" at bounding box center [459, 222] width 276 height 92
click at [636, 297] on div "3" at bounding box center [650, 337] width 29 height 239
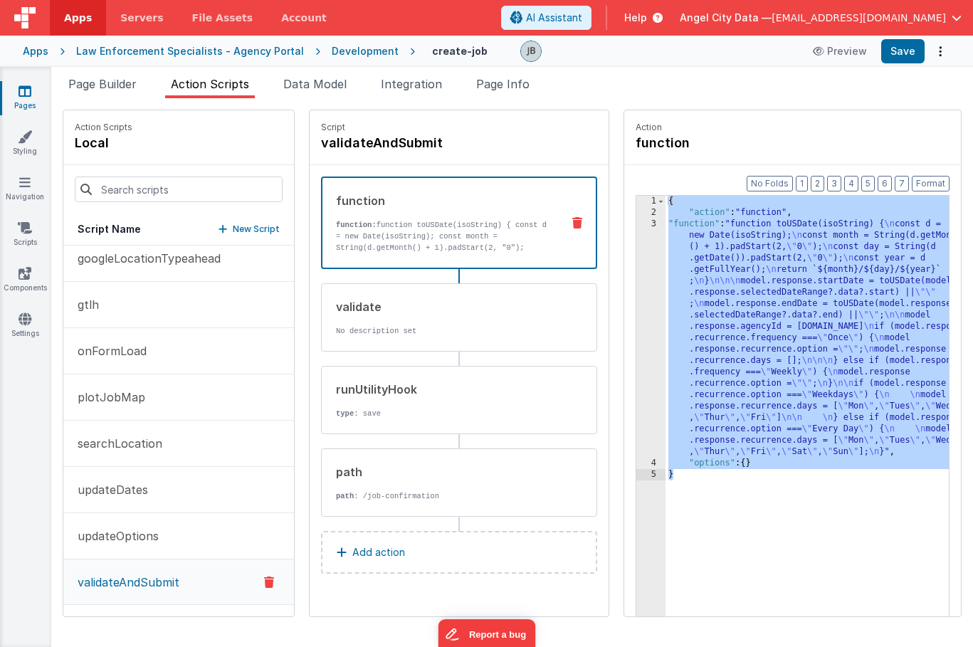
click at [636, 297] on div "3" at bounding box center [650, 337] width 29 height 239
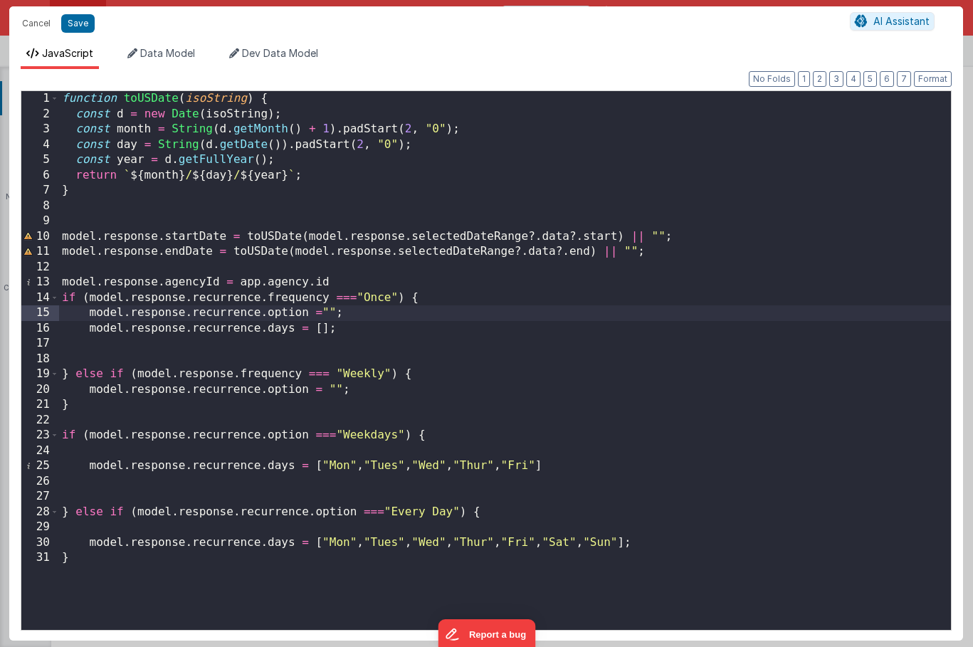
click at [317, 356] on div "function toUSDate ( isoString ) { const d = new Date ( isoString ) ; const mont…" at bounding box center [504, 375] width 891 height 569
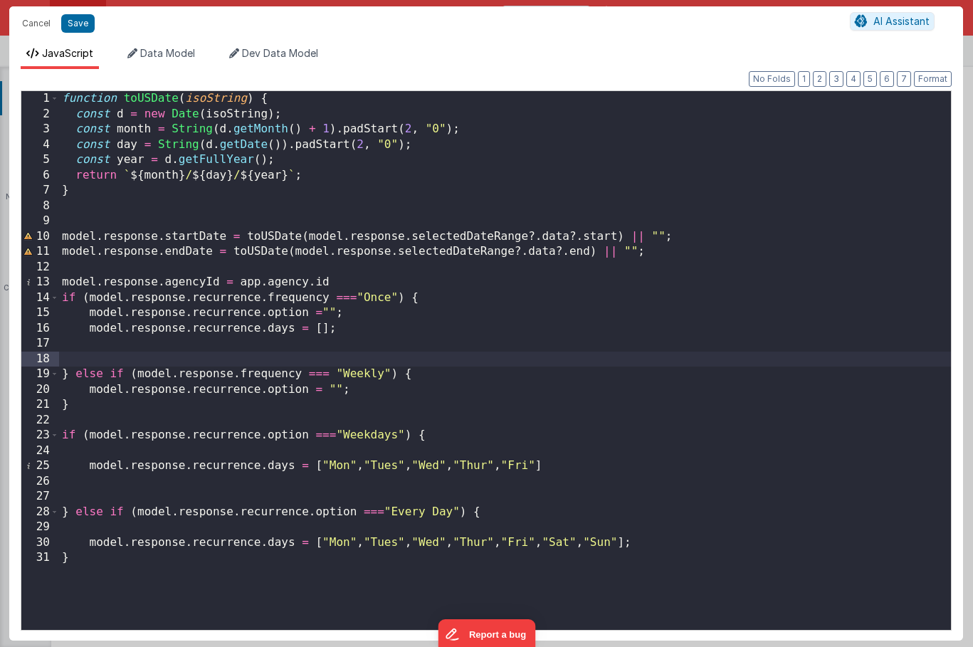
click at [219, 408] on div "function toUSDate ( isoString ) { const d = new Date ( isoString ) ; const mont…" at bounding box center [504, 375] width 891 height 569
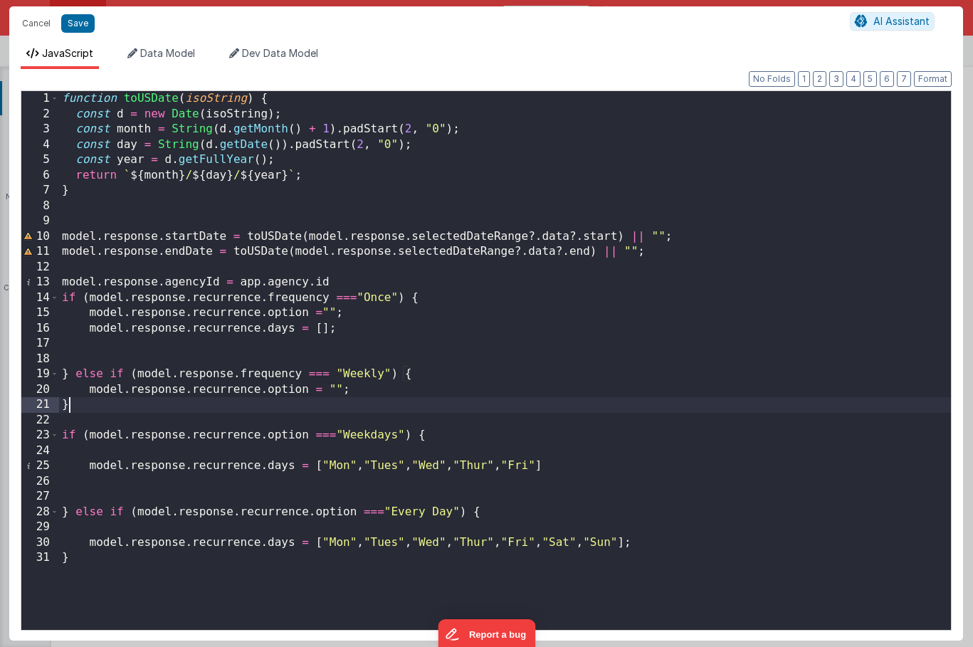
click at [219, 409] on div "function toUSDate ( isoString ) { const d = new Date ( isoString ) ; const mont…" at bounding box center [504, 375] width 891 height 569
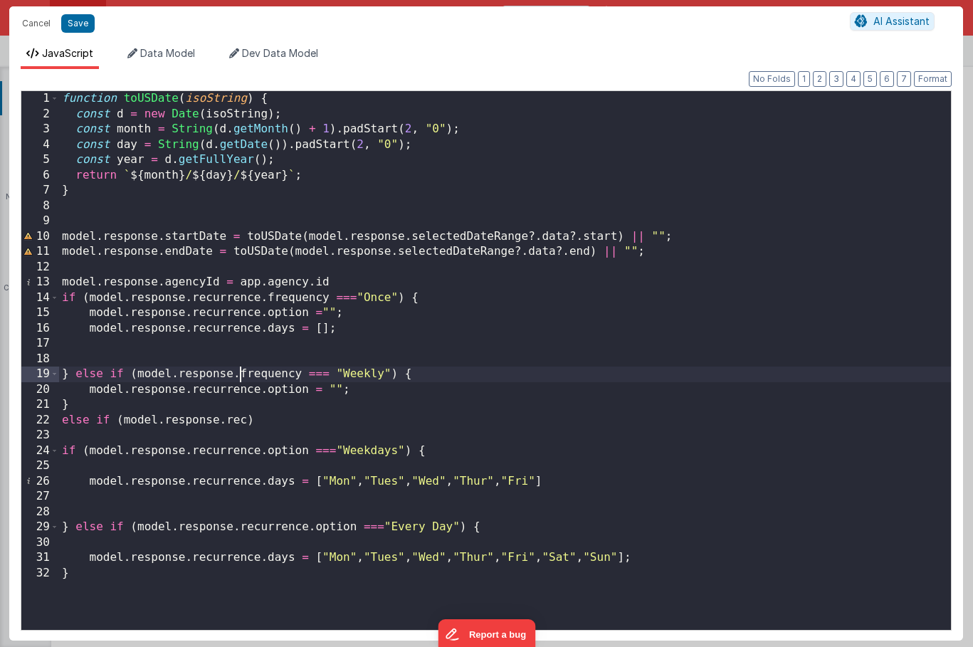
click at [240, 372] on div "function toUSDate ( isoString ) { const d = new Date ( isoString ) ; const mont…" at bounding box center [504, 375] width 891 height 569
click at [248, 420] on div "function toUSDate ( isoString ) { const d = new Date ( isoString ) ; const mont…" at bounding box center [504, 375] width 891 height 569
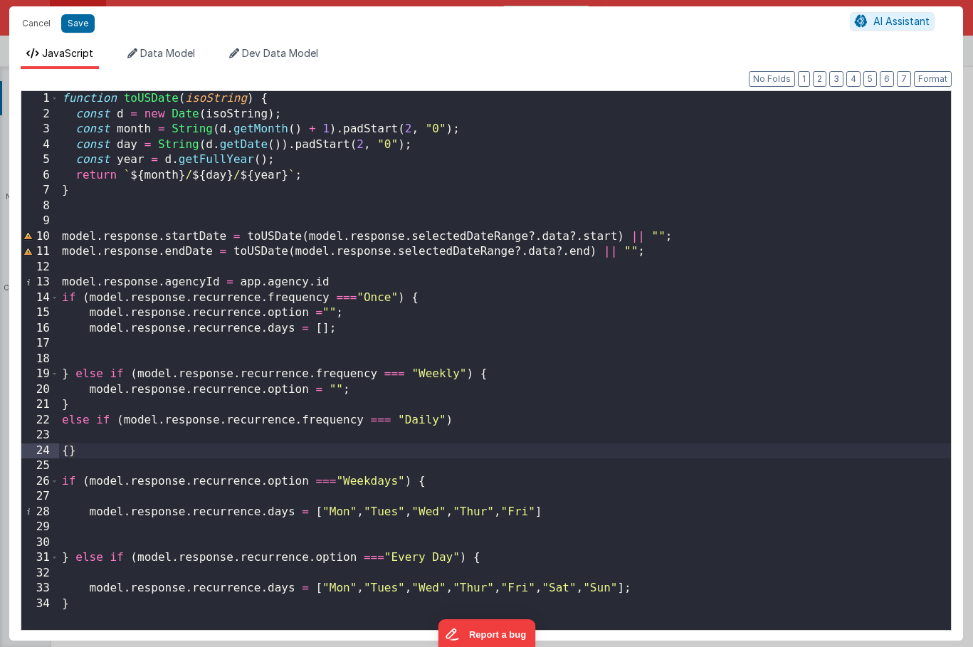
click at [63, 452] on div "function toUSDate ( isoString ) { const d = new Date ( isoString ) ; const mont…" at bounding box center [504, 375] width 891 height 569
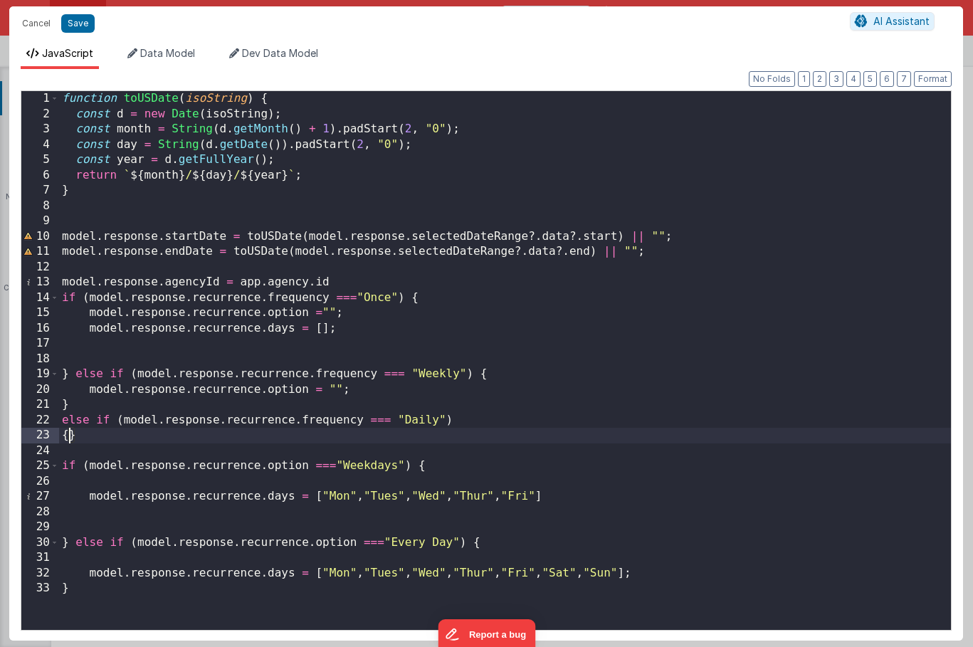
click at [70, 438] on div "function toUSDate ( isoString ) { const d = new Date ( isoString ) ; const mont…" at bounding box center [504, 375] width 891 height 569
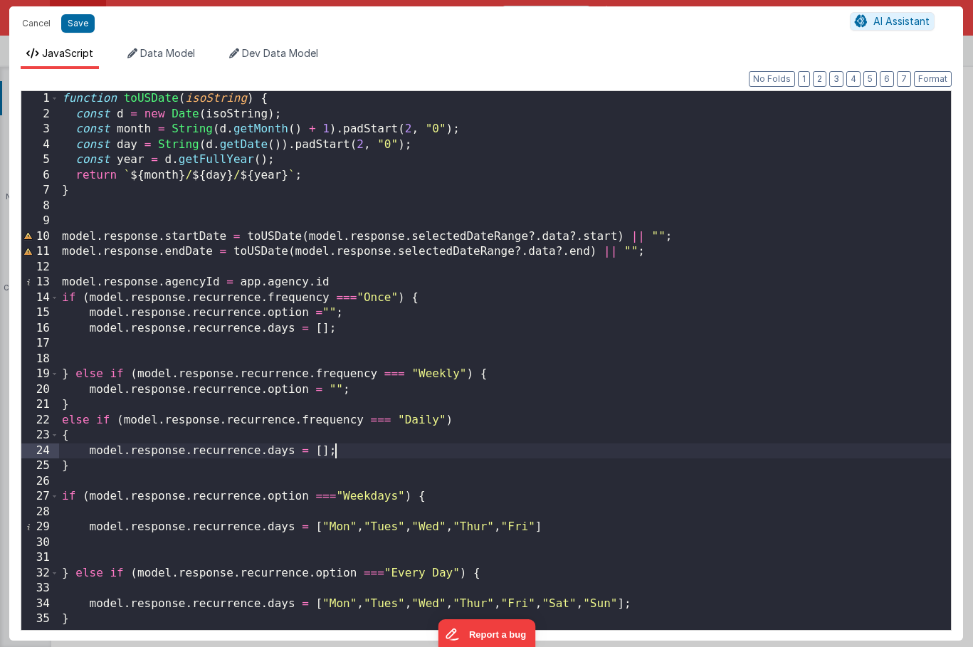
click at [176, 515] on div "function toUSDate ( isoString ) { const d = new Date ( isoString ) ; const mont…" at bounding box center [504, 375] width 891 height 569
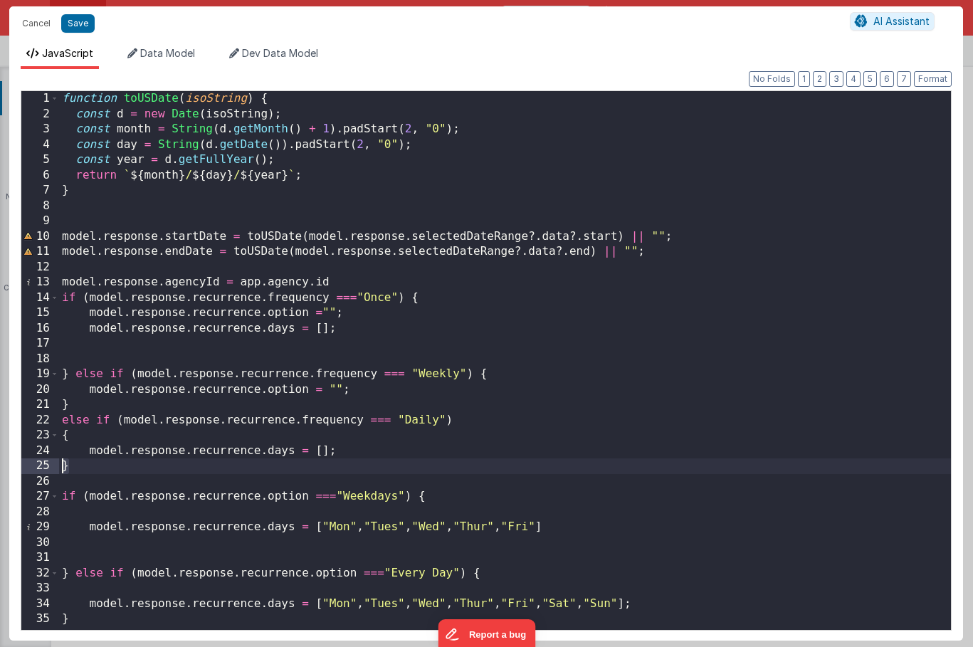
drag, startPoint x: 71, startPoint y: 472, endPoint x: 63, endPoint y: 471, distance: 8.6
click at [63, 471] on div "function toUSDate ( isoString ) { const d = new Date ( isoString ) ; const mont…" at bounding box center [504, 375] width 891 height 569
click at [83, 616] on div "function toUSDate ( isoString ) { const d = new Date ( isoString ) ; const mont…" at bounding box center [504, 375] width 891 height 569
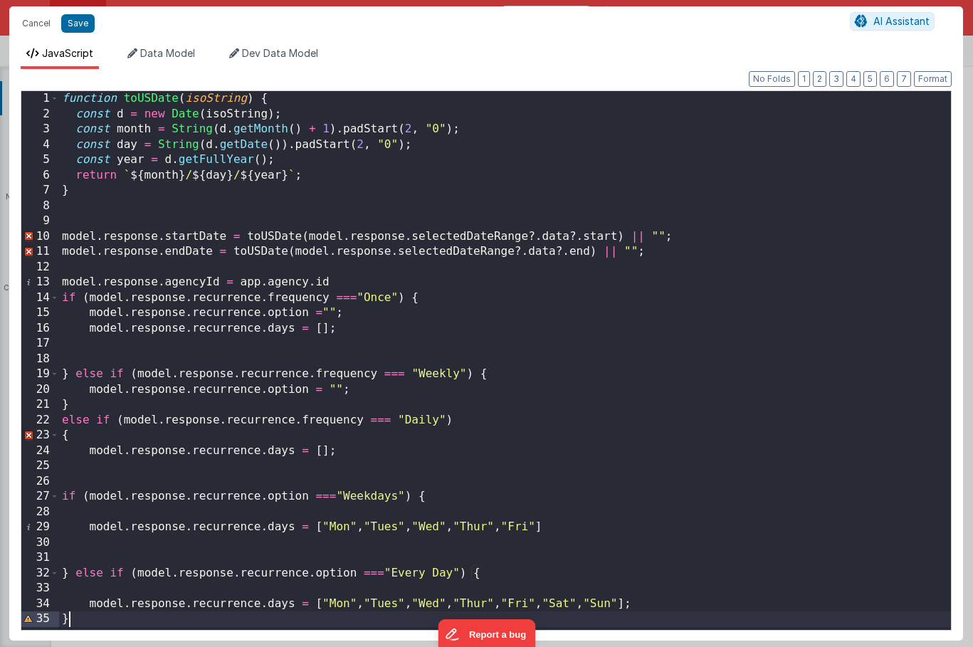
scroll to position [12, 0]
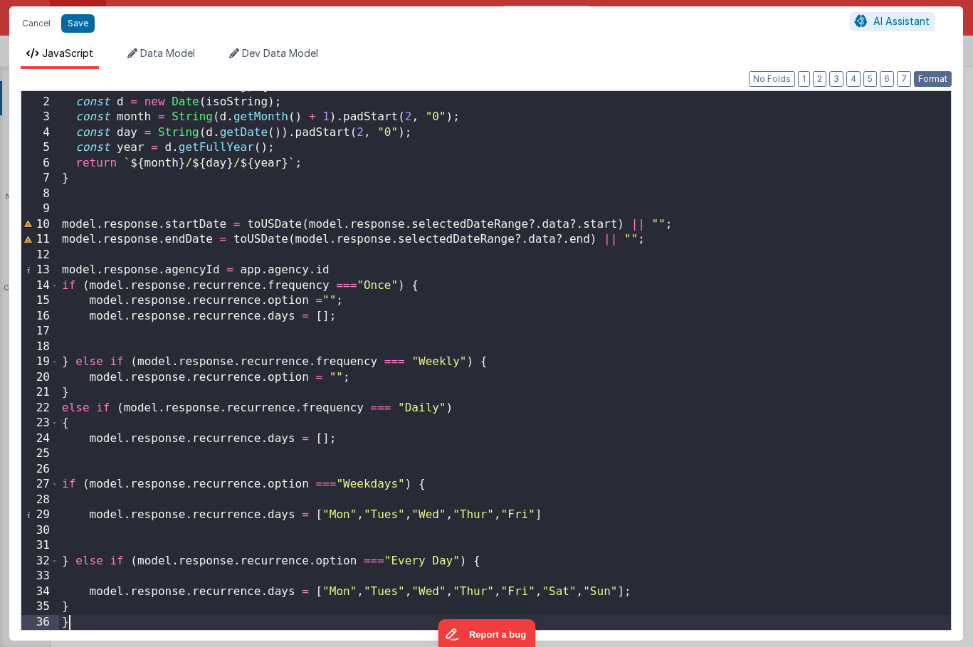
click at [928, 75] on button "Format" at bounding box center [932, 79] width 38 height 16
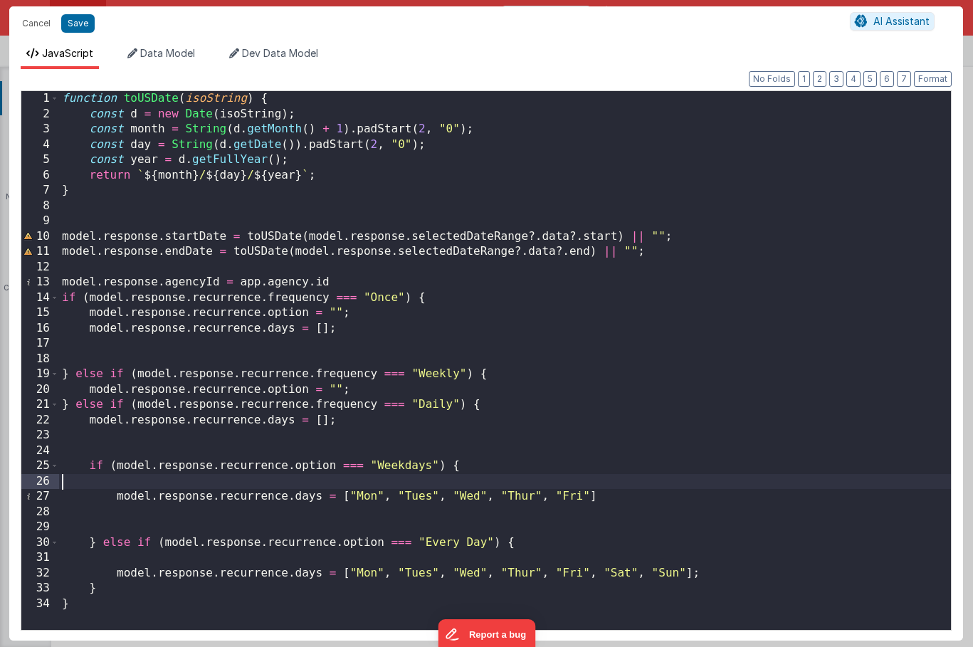
click at [201, 483] on div "function toUSDate ( isoString ) { const d = new Date ( isoString ) ; const mont…" at bounding box center [504, 375] width 891 height 569
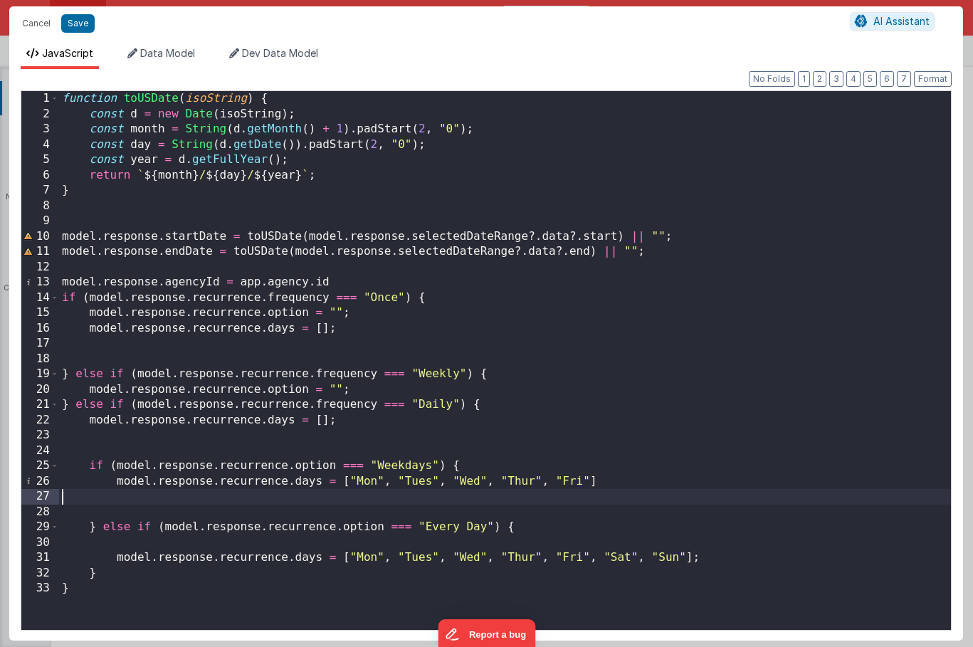
click at [164, 503] on div "function toUSDate ( isoString ) { const d = new Date ( isoString ) ; const mont…" at bounding box center [504, 375] width 891 height 569
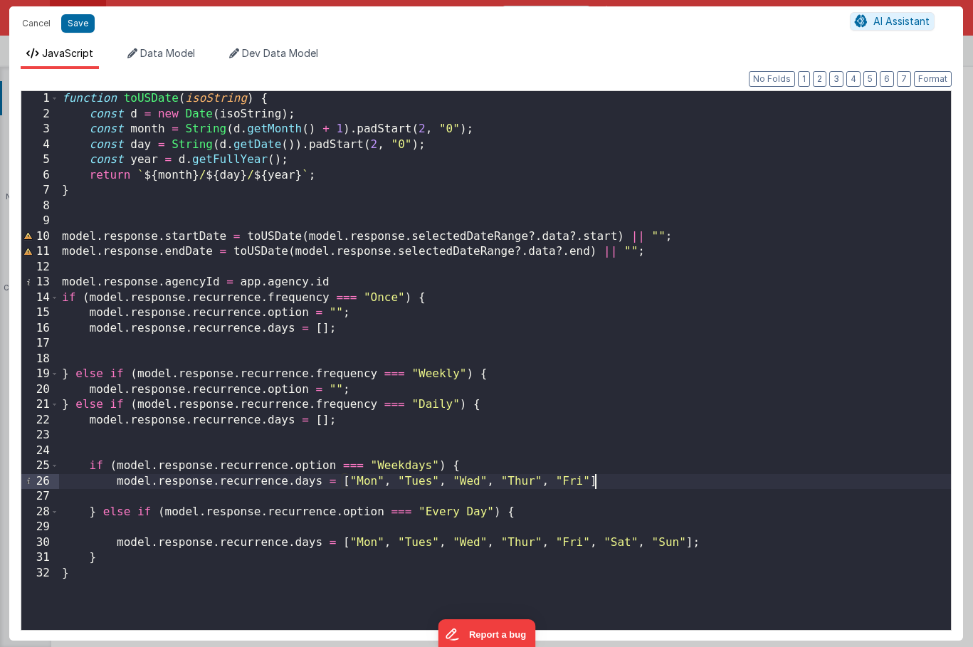
click at [139, 521] on div "function toUSDate ( isoString ) { const d = new Date ( isoString ) ; const mont…" at bounding box center [504, 375] width 891 height 569
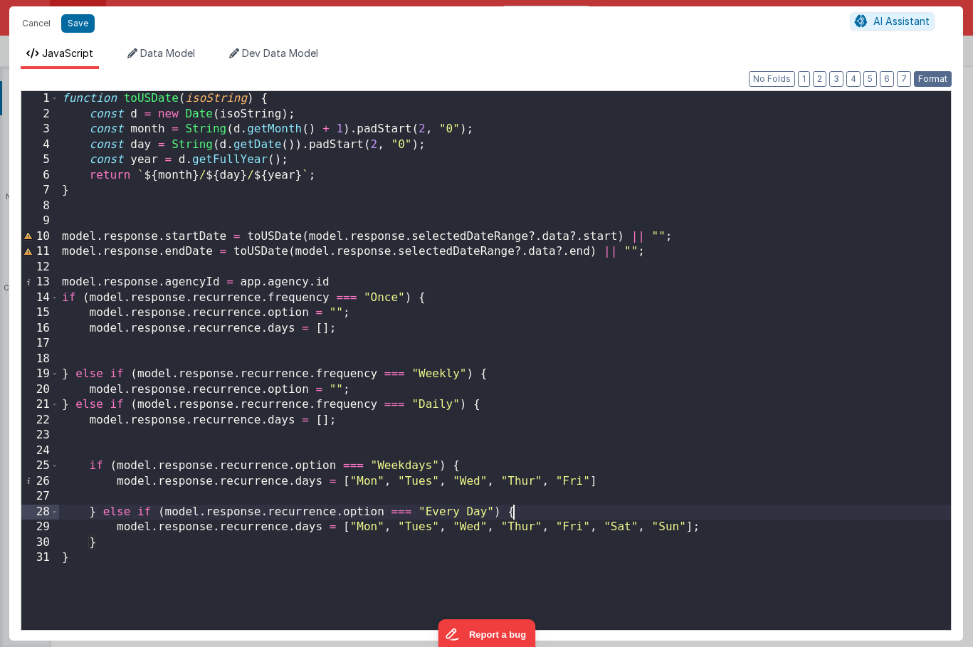
click at [943, 78] on button "Format" at bounding box center [932, 79] width 38 height 16
click at [798, 76] on div "Format 7 6 5 4 3 2 1 No Folds 1 2 3 4 5 6 7 8 9 10 11 12 13 14 15 16 17 18 19 2…" at bounding box center [485, 354] width 953 height 571
click at [774, 81] on button "No Folds" at bounding box center [771, 79] width 46 height 16
click at [934, 77] on button "Format" at bounding box center [932, 79] width 38 height 16
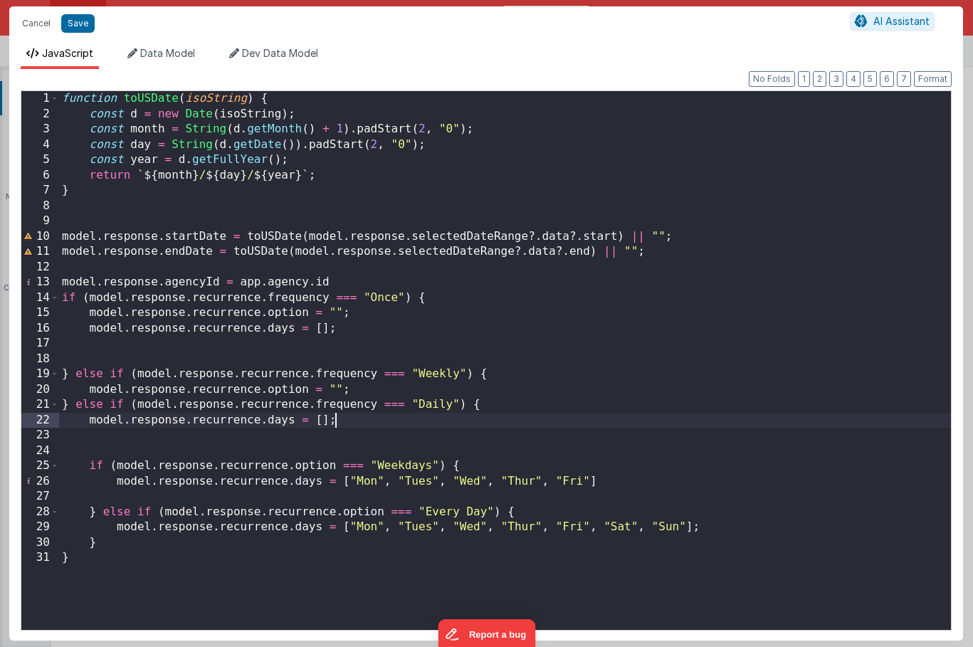
click at [344, 418] on div "function toUSDate ( isoString ) { const d = new Date ( isoString ) ; const mont…" at bounding box center [504, 375] width 891 height 569
click at [337, 420] on div "function toUSDate ( isoString ) { const d = new Date ( isoString ) ; const mont…" at bounding box center [504, 375] width 891 height 569
click at [307, 423] on div "function toUSDate ( isoString ) { const d = new Date ( isoString ) ; const mont…" at bounding box center [504, 375] width 891 height 569
click at [67, 19] on button "Save" at bounding box center [77, 23] width 33 height 18
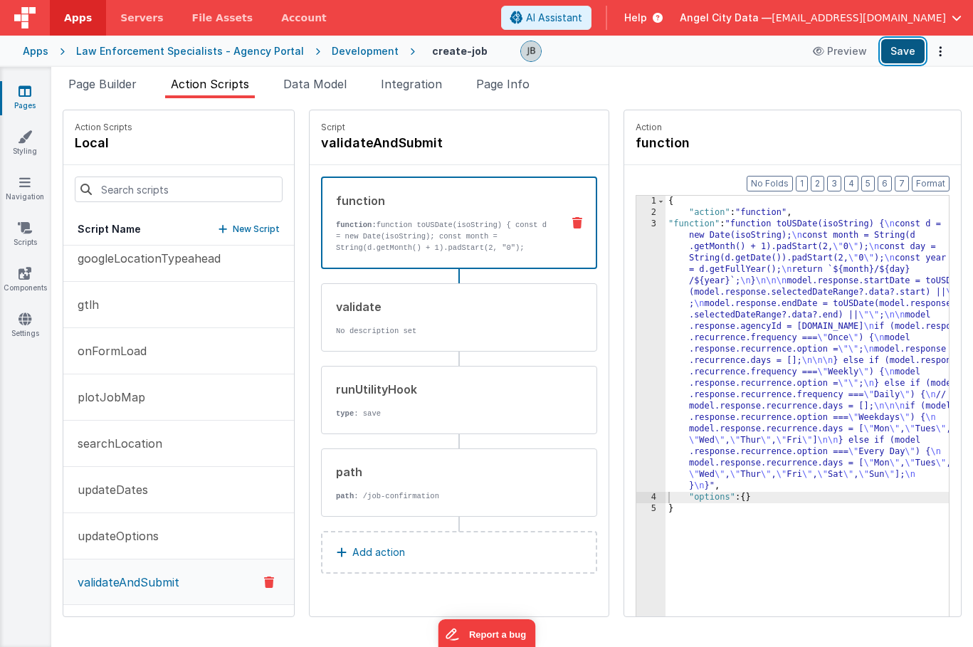
click at [892, 51] on button "Save" at bounding box center [902, 51] width 43 height 24
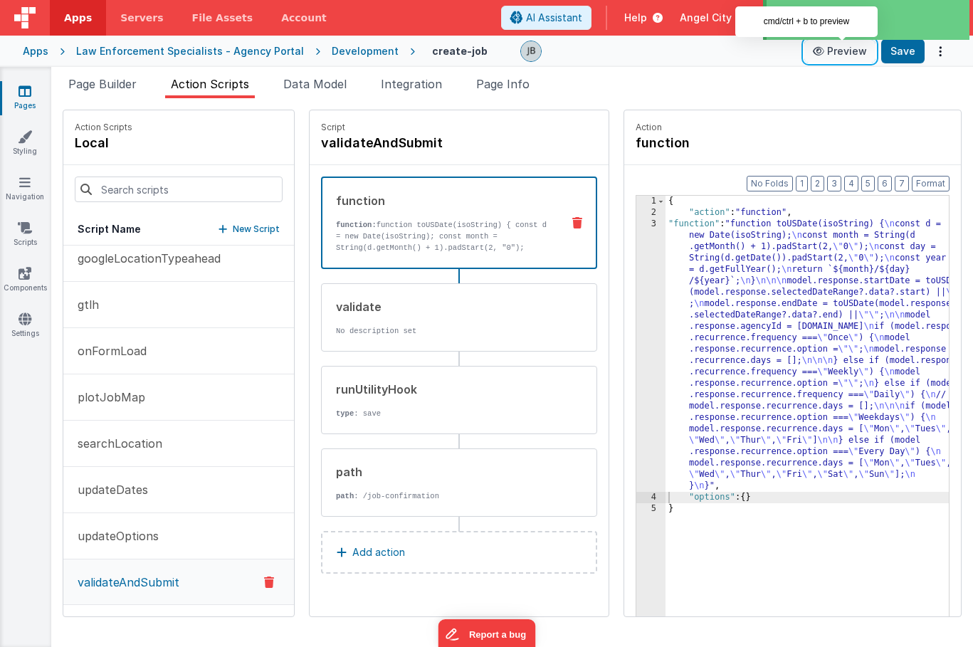
click at [830, 57] on button "Preview" at bounding box center [839, 51] width 71 height 23
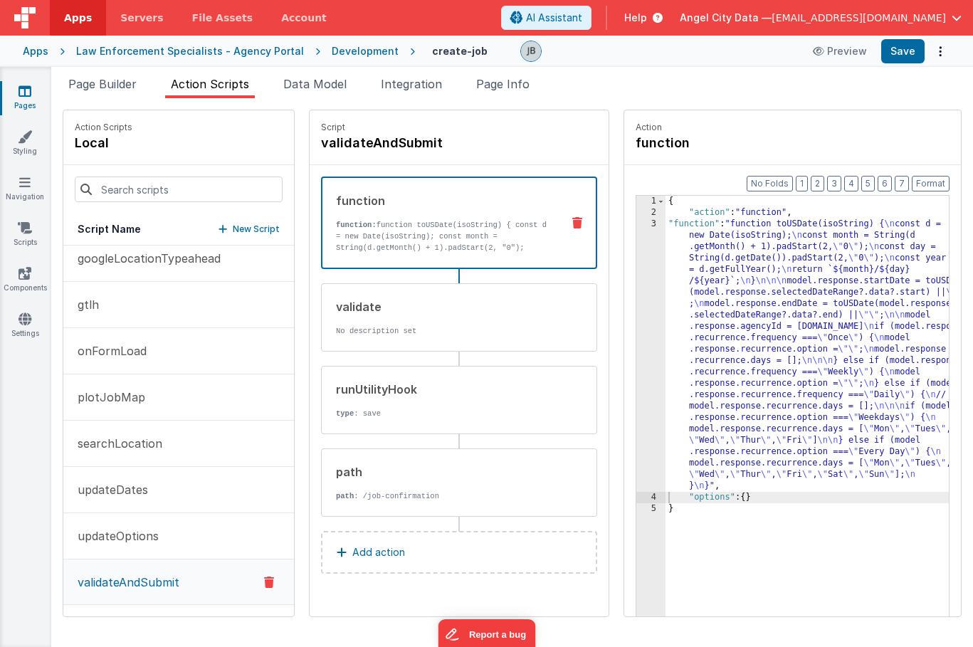
click at [636, 324] on div "3" at bounding box center [650, 354] width 29 height 273
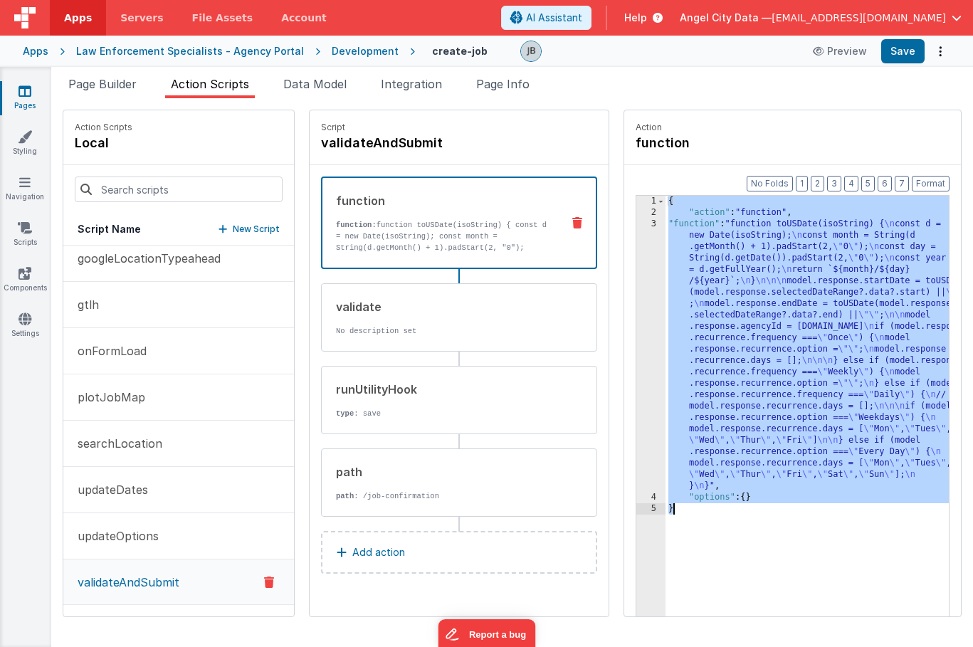
click at [636, 324] on div "3" at bounding box center [650, 354] width 29 height 273
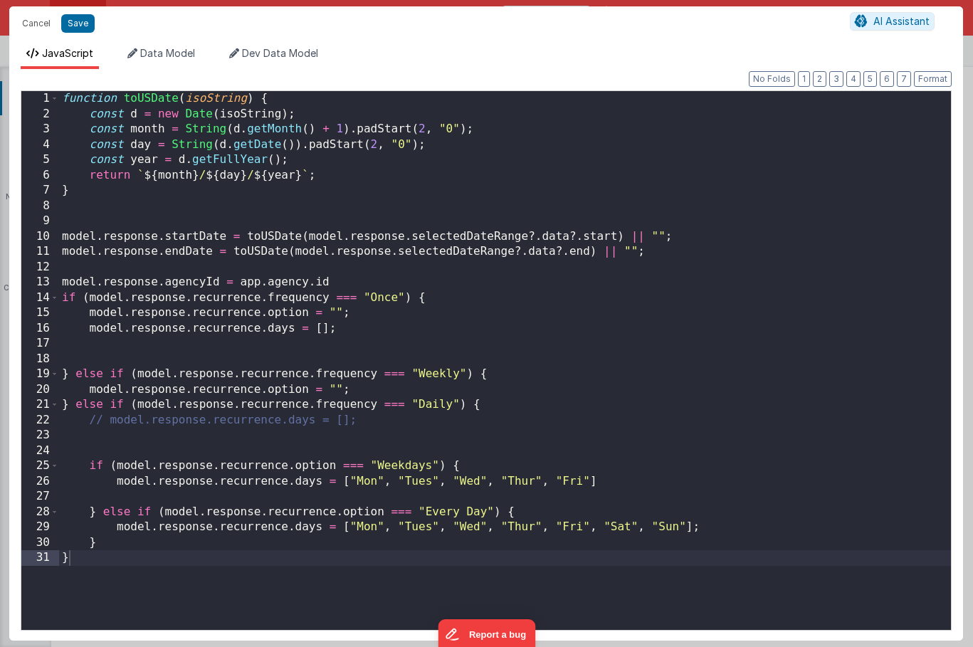
click at [623, 324] on div "Cancel Save AI Assistant JavaScript Data Model Dev Data Model Format 7 6 5 4 3 …" at bounding box center [486, 323] width 973 height 647
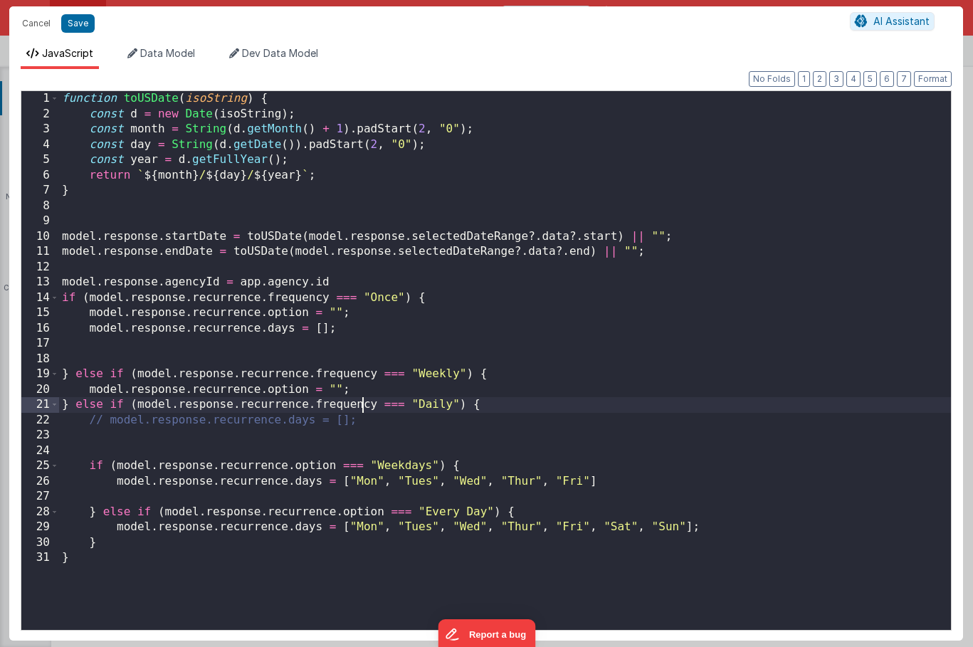
click at [361, 412] on div "function toUSDate ( isoString ) { const d = new Date ( isoString ) ; const mont…" at bounding box center [504, 375] width 891 height 569
click at [53, 102] on span at bounding box center [55, 99] width 8 height 16
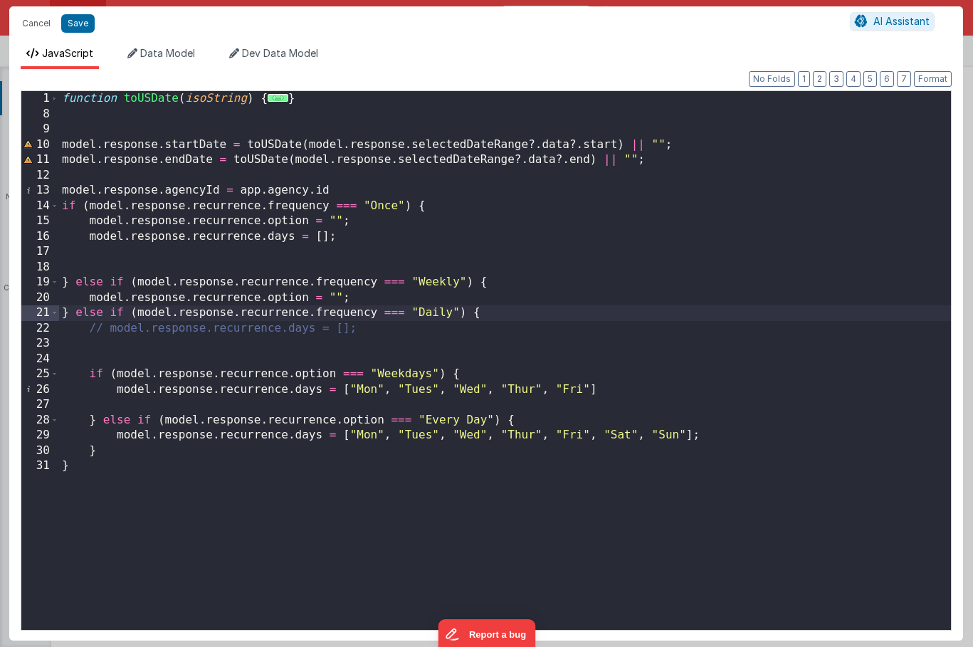
click at [363, 185] on div "function toUSDate ( isoString ) { ... } model . response . startDate = toUSDate…" at bounding box center [504, 375] width 891 height 569
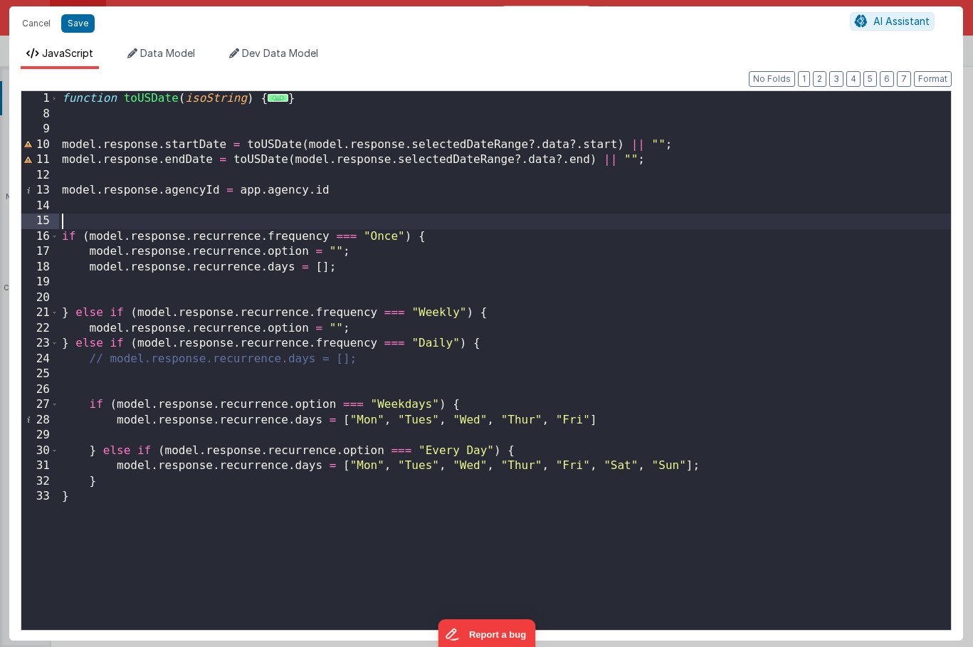
click at [296, 355] on div "function toUSDate ( isoString ) { ... } model . response . startDate = toUSDate…" at bounding box center [504, 375] width 891 height 569
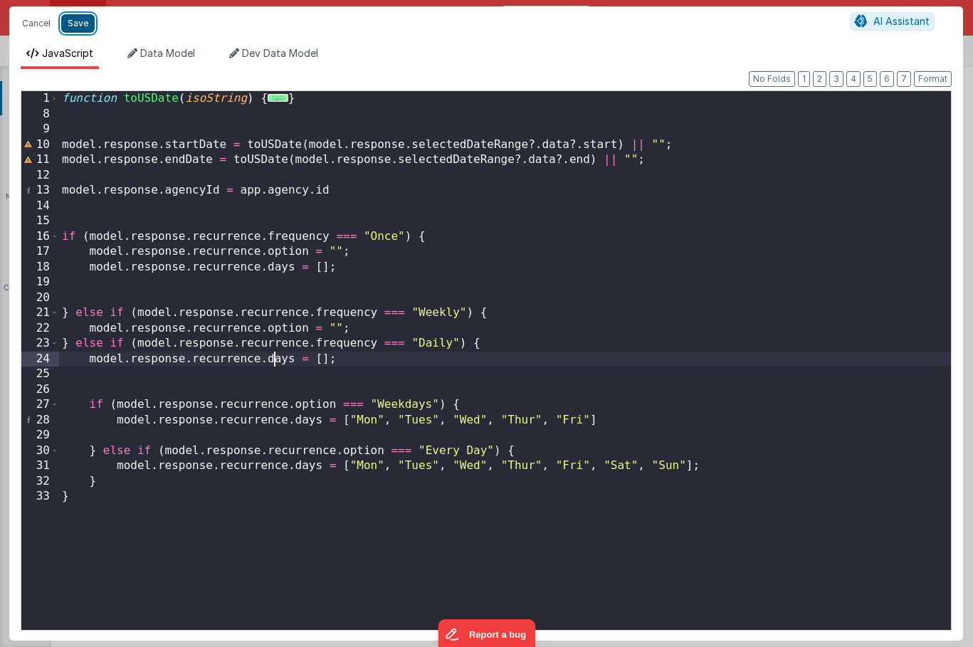
click at [89, 23] on button "Save" at bounding box center [77, 23] width 33 height 18
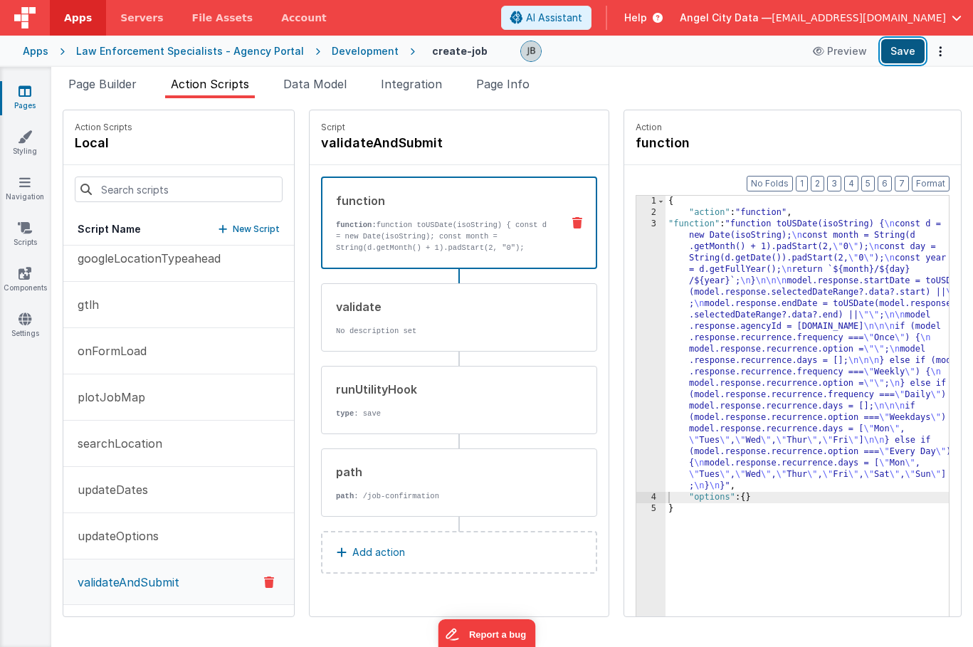
click at [899, 43] on button "Save" at bounding box center [902, 51] width 43 height 24
click at [364, 235] on p "function: function toUSDate(isoString) { const d = new Date(isoString); const m…" at bounding box center [443, 253] width 214 height 68
click at [636, 290] on div "3" at bounding box center [650, 354] width 29 height 273
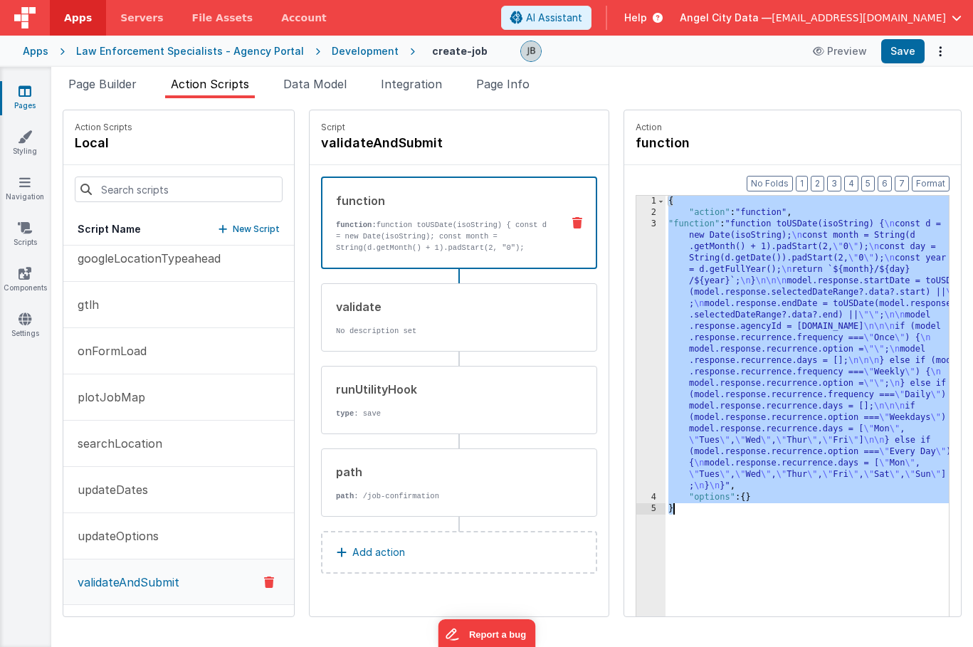
click at [636, 290] on div "3" at bounding box center [650, 354] width 29 height 273
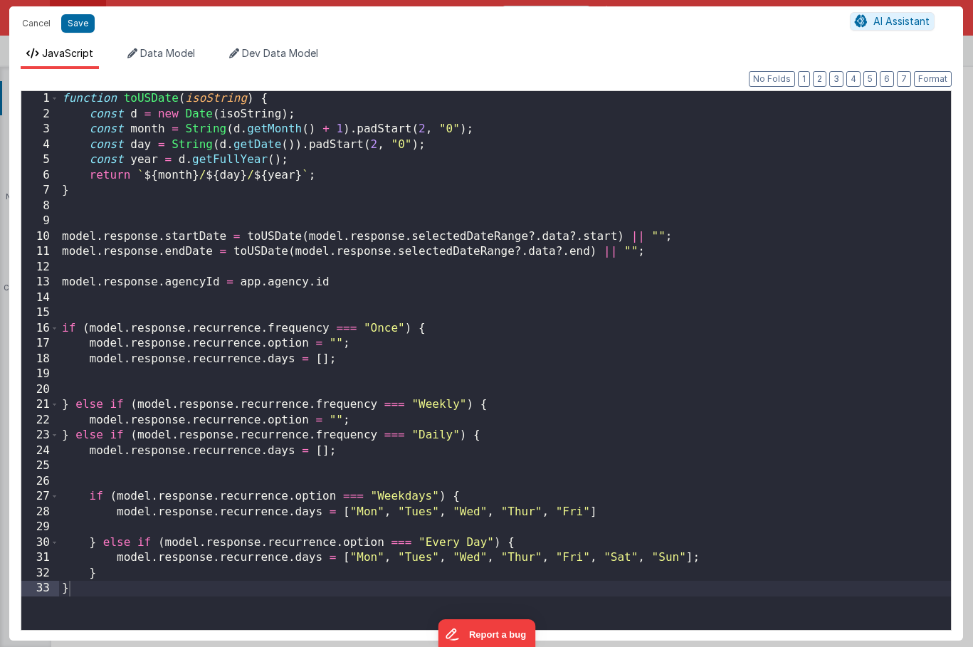
click at [623, 290] on div "Cancel Save AI Assistant JavaScript Data Model Dev Data Model Format 7 6 5 4 3 …" at bounding box center [486, 323] width 973 height 647
click at [169, 48] on span "Data Model" at bounding box center [167, 53] width 55 height 12
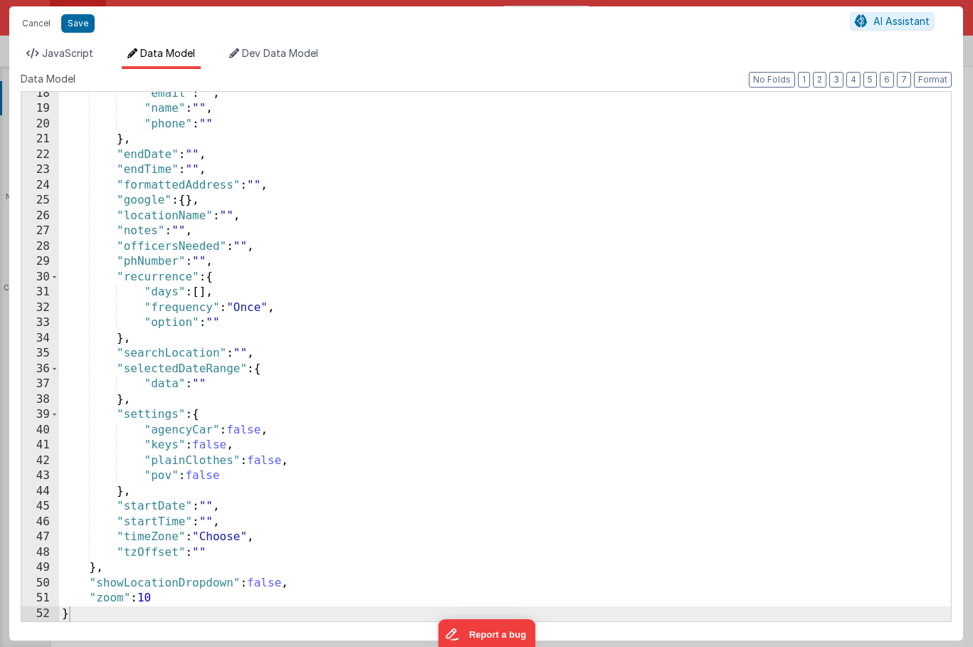
scroll to position [266, 0]
click at [28, 17] on button "Cancel" at bounding box center [36, 24] width 43 height 20
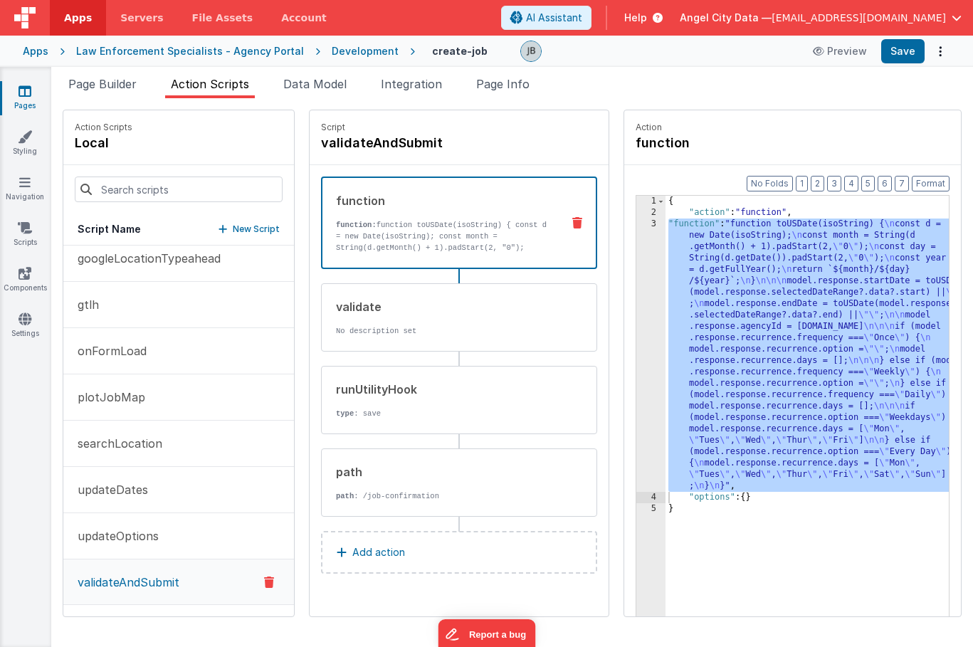
click at [413, 205] on div "function" at bounding box center [443, 200] width 214 height 17
click at [636, 269] on div "3" at bounding box center [650, 354] width 29 height 273
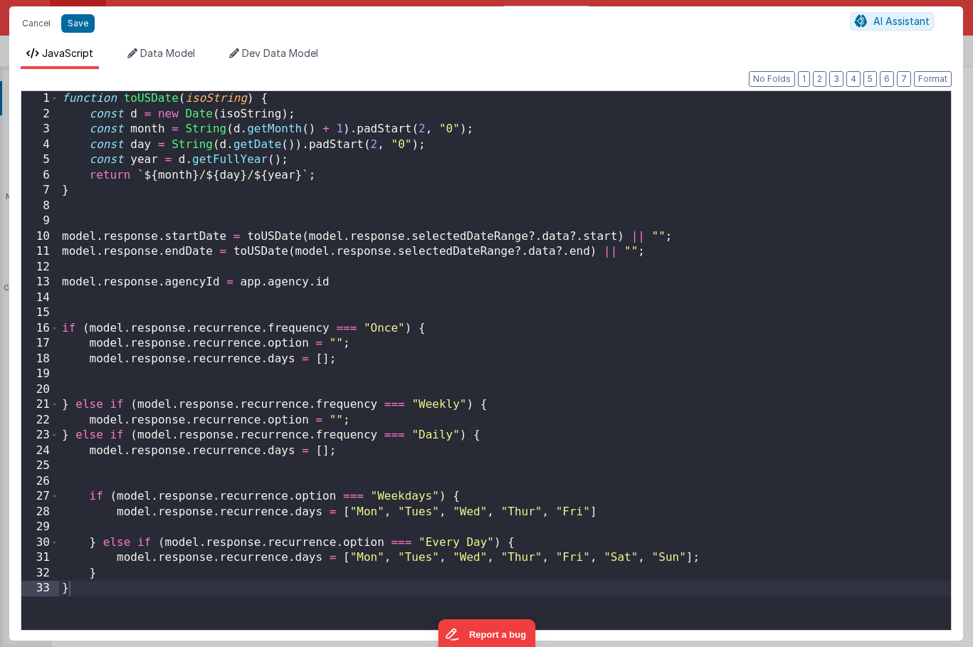
click at [346, 281] on div "function toUSDate ( isoString ) { const d = new Date ( isoString ) ; const mont…" at bounding box center [504, 375] width 891 height 569
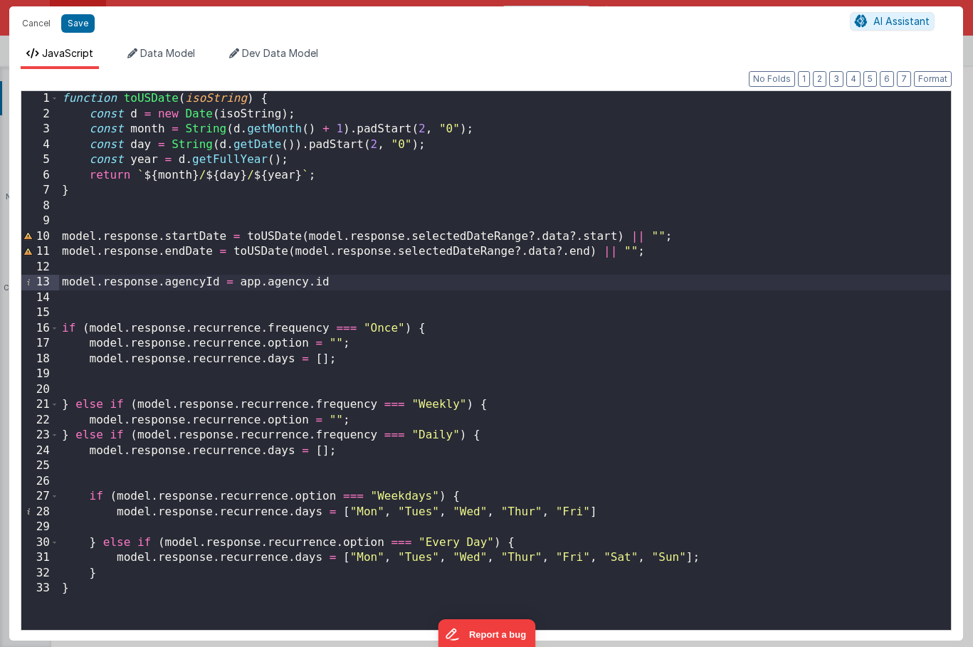
click at [137, 492] on div "function toUSDate ( isoString ) { const d = new Date ( isoString ) ; const mont…" at bounding box center [504, 375] width 891 height 569
click at [171, 45] on div "JavaScript Data Model Dev Data Model Format 7 6 5 4 3 2 1 No Folds 1 2 3 4 5 6 …" at bounding box center [485, 341] width 953 height 600
click at [171, 48] on span "Data Model" at bounding box center [167, 53] width 55 height 12
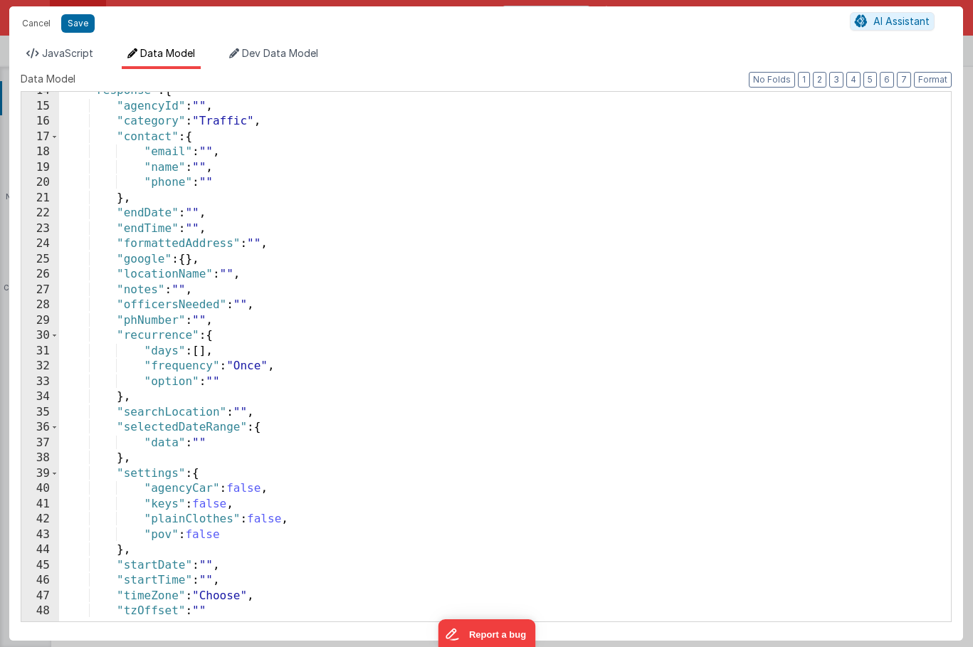
scroll to position [0, 0]
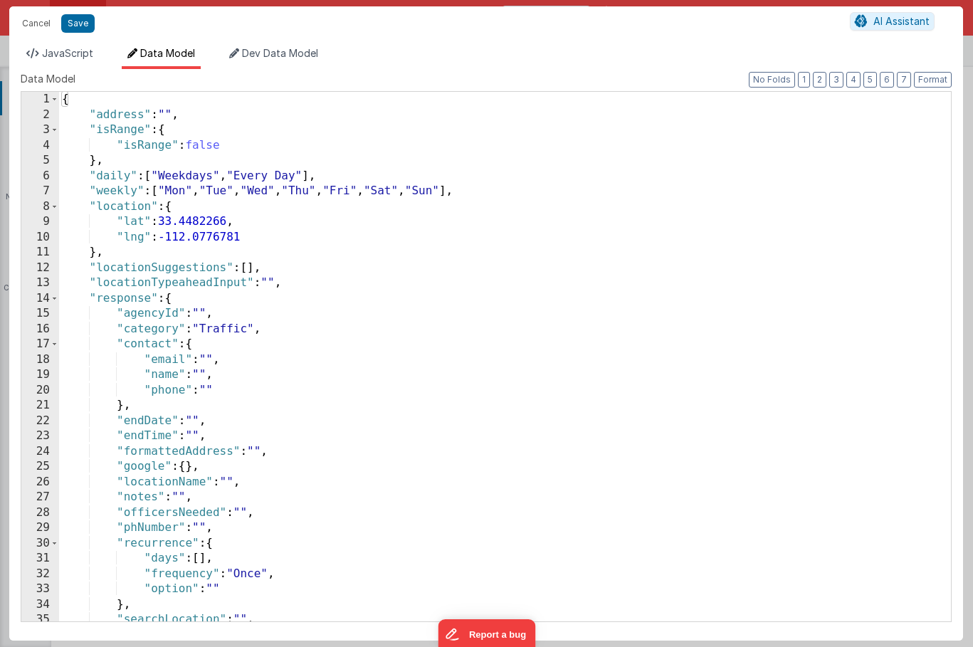
click at [526, 200] on div "{ "address" : "" , "isRange" : { "isRange" : false } , "daily" : [ "Weekdays" ,…" at bounding box center [504, 372] width 891 height 560
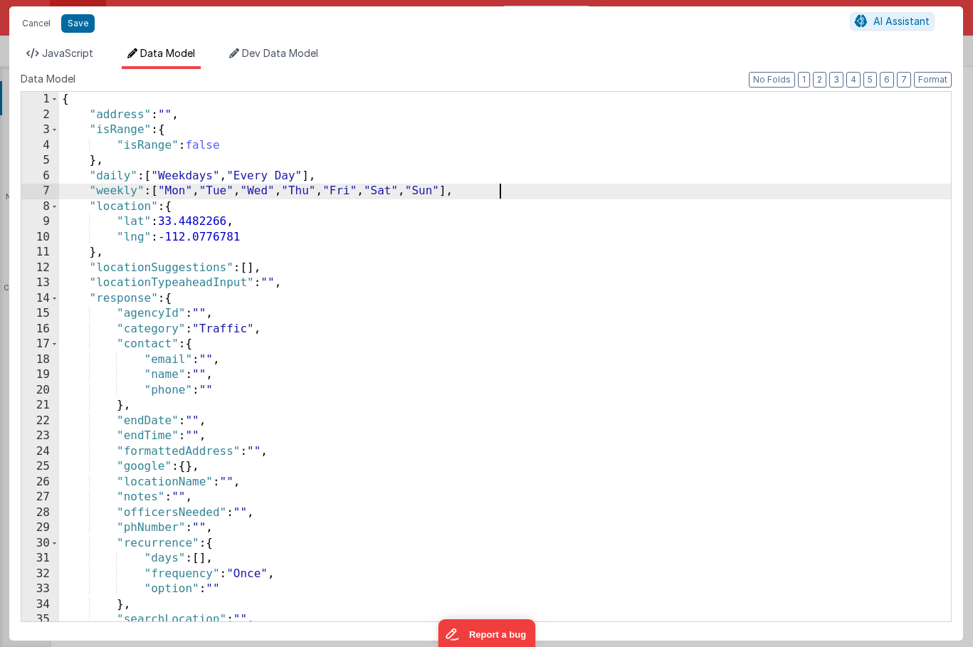
click at [525, 197] on div "{ "address" : "" , "isRange" : { "isRange" : false } , "daily" : [ "Weekdays" ,…" at bounding box center [504, 372] width 891 height 560
click at [64, 55] on span "JavaScript" at bounding box center [67, 53] width 51 height 12
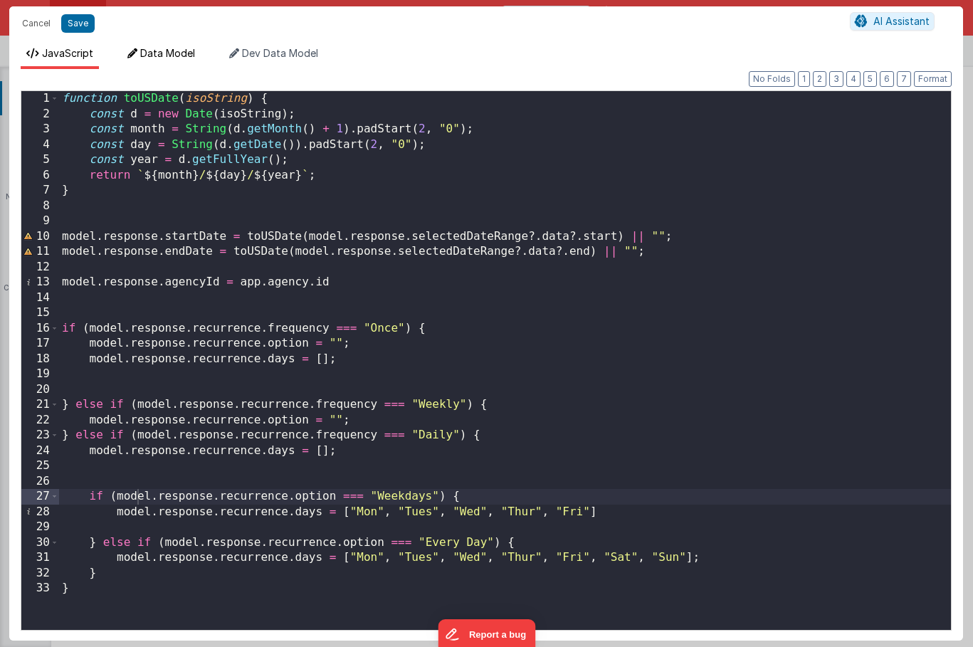
click at [170, 54] on span "Data Model" at bounding box center [167, 53] width 55 height 12
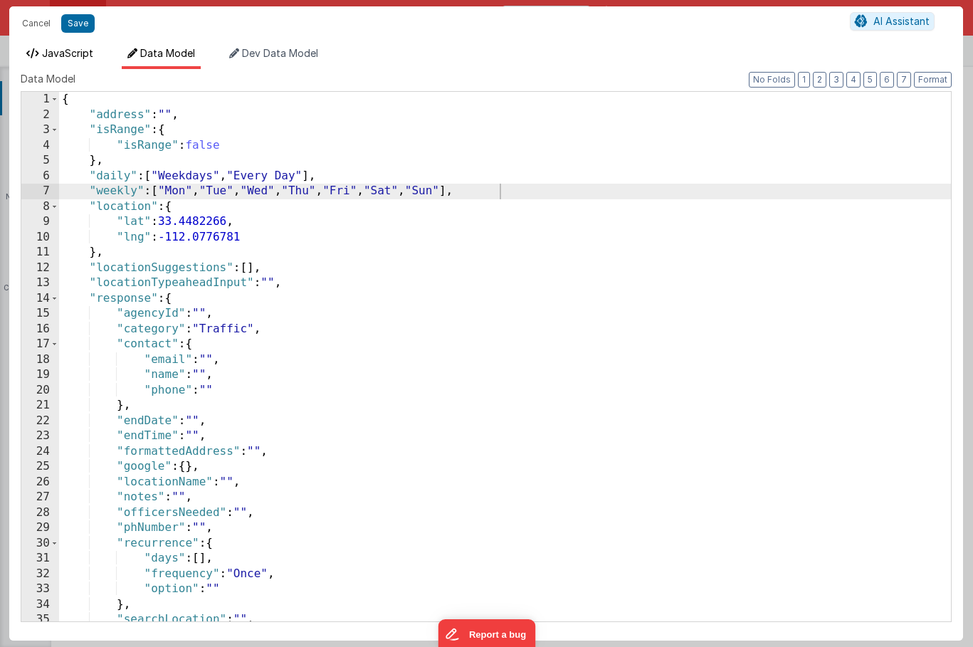
click at [83, 53] on span "JavaScript" at bounding box center [67, 53] width 51 height 12
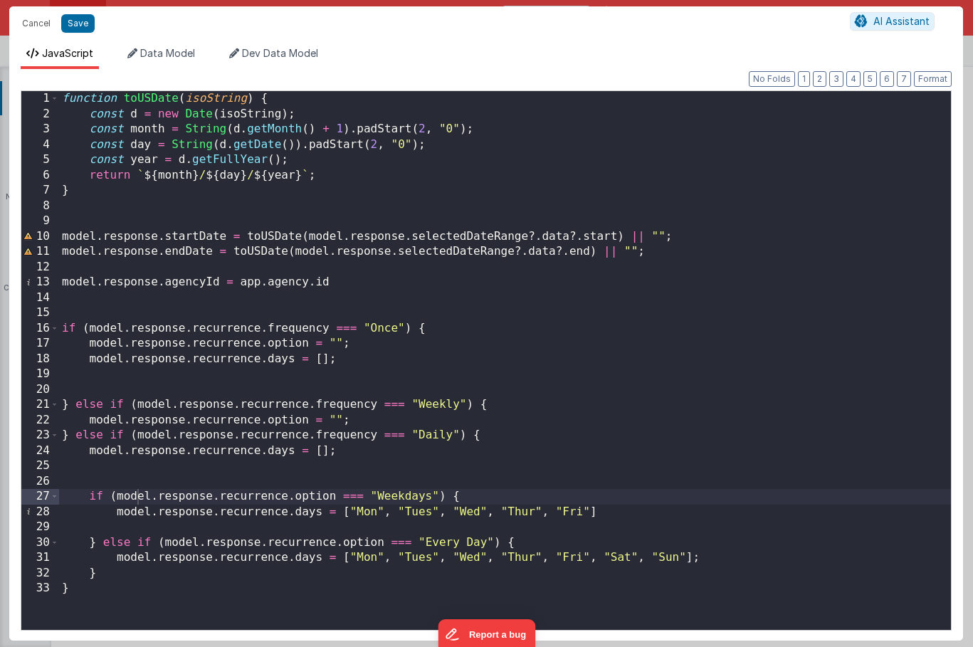
click at [142, 40] on div "Cancel Save AI Assistant" at bounding box center [485, 23] width 953 height 34
click at [145, 48] on span "Data Model" at bounding box center [167, 53] width 55 height 12
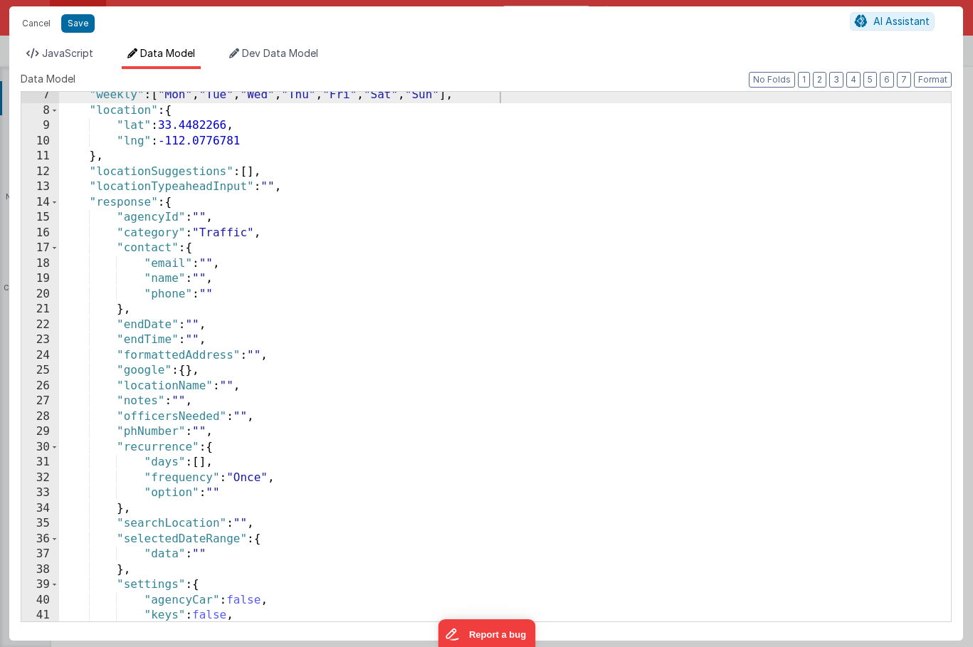
scroll to position [96, 0]
click at [45, 28] on button "Cancel" at bounding box center [36, 24] width 43 height 20
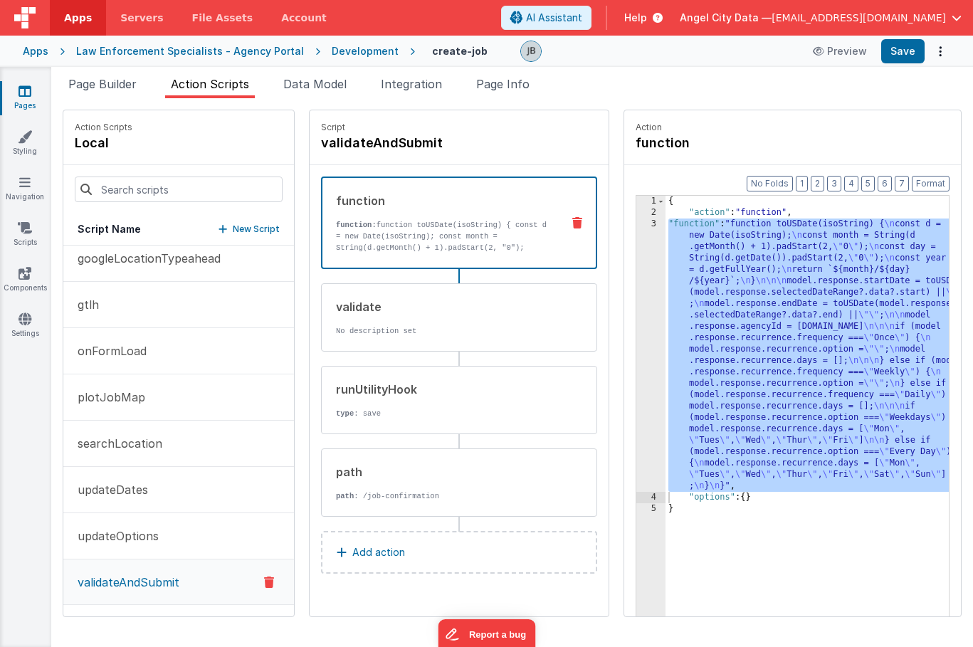
click at [431, 234] on p "function: function toUSDate(isoString) { const d = new Date(isoString); const m…" at bounding box center [443, 253] width 214 height 68
click at [636, 350] on div "3" at bounding box center [650, 354] width 29 height 273
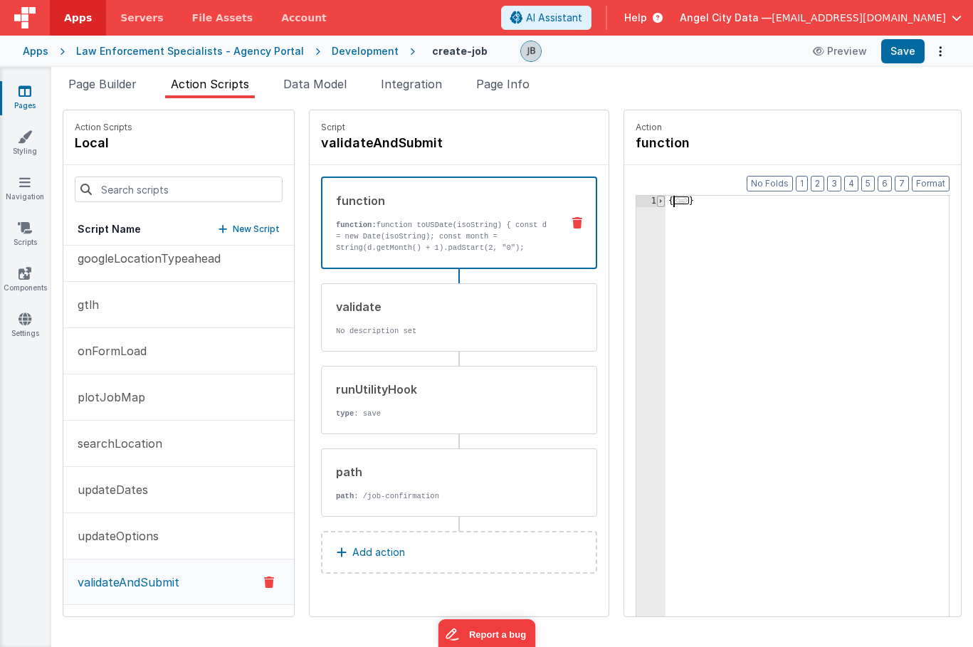
click at [657, 203] on span at bounding box center [661, 201] width 8 height 11
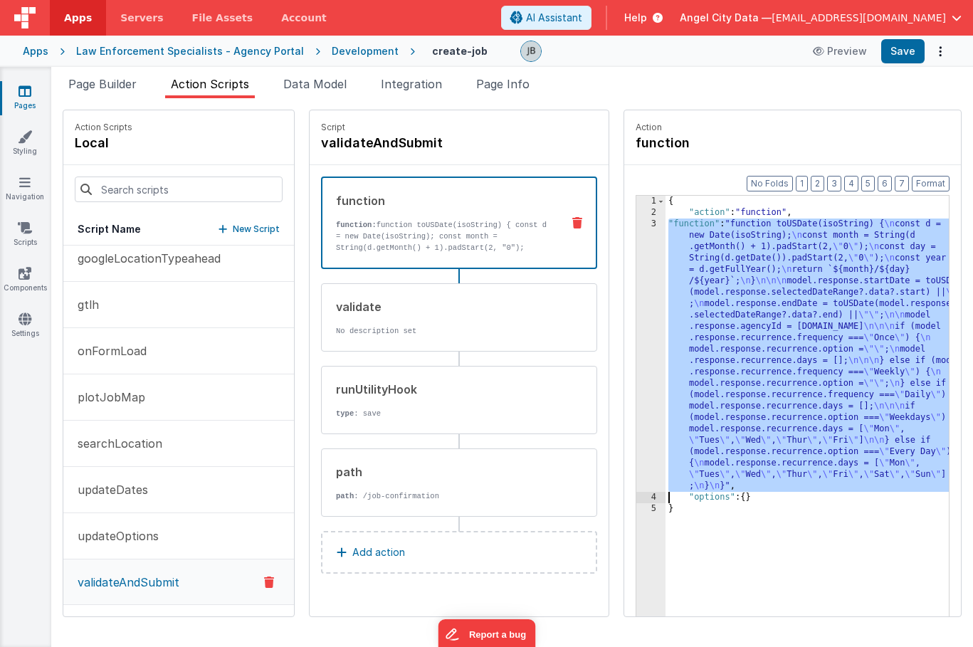
click at [636, 277] on div "3" at bounding box center [650, 354] width 29 height 273
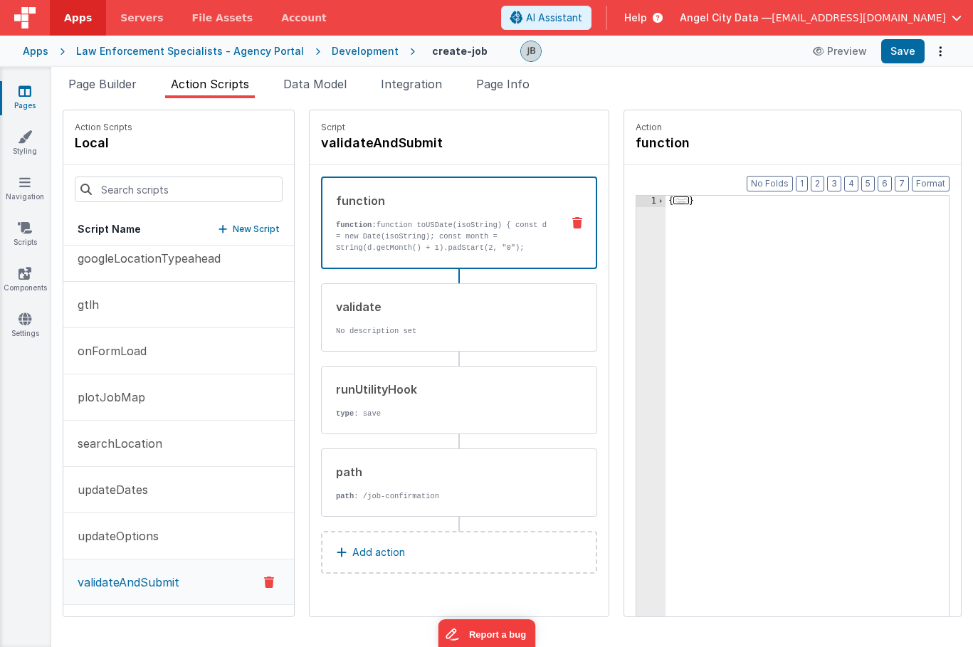
click at [636, 209] on div "1" at bounding box center [650, 439] width 29 height 487
click at [657, 203] on span at bounding box center [661, 201] width 8 height 11
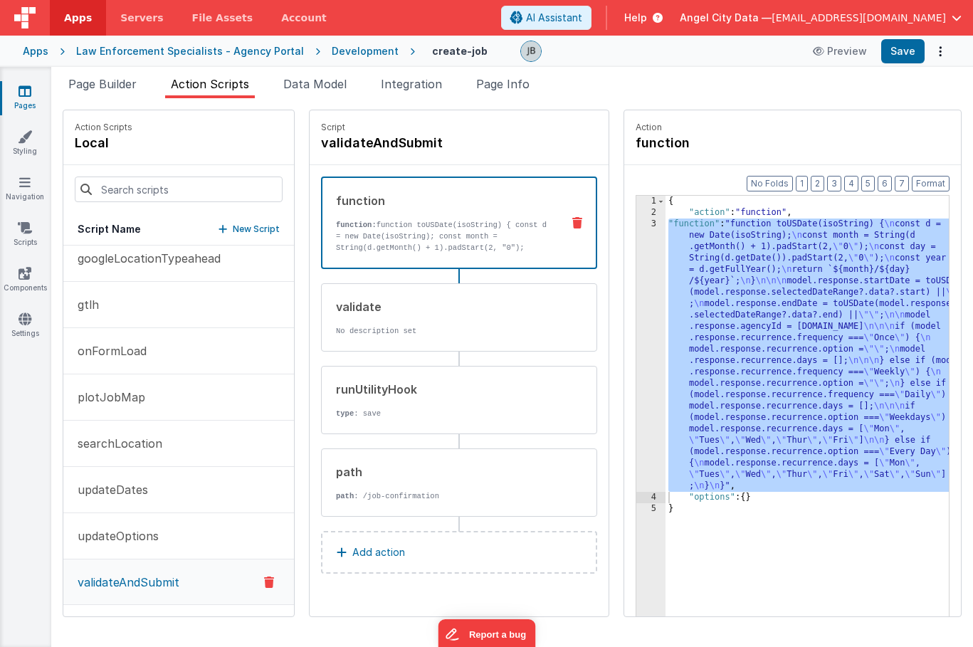
click at [624, 273] on div "Format 7 6 5 4 3 2 1 No Folds 1 2 3 4 5 { "action" : "function" , "function" : …" at bounding box center [792, 418] width 337 height 506
click at [636, 282] on div "3" at bounding box center [650, 354] width 29 height 273
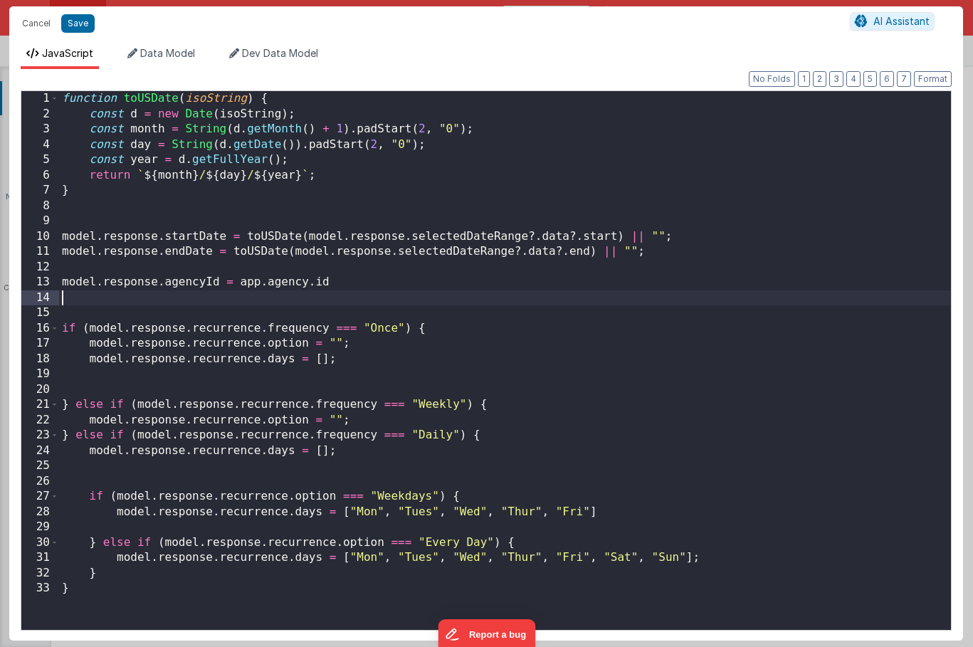
click at [608, 282] on div "function toUSDate ( isoString ) { const d = new Date ( isoString ) ; const mont…" at bounding box center [504, 375] width 891 height 569
click at [376, 358] on div "function toUSDate ( isoString ) { const d = new Date ( isoString ) ; const mont…" at bounding box center [504, 375] width 891 height 569
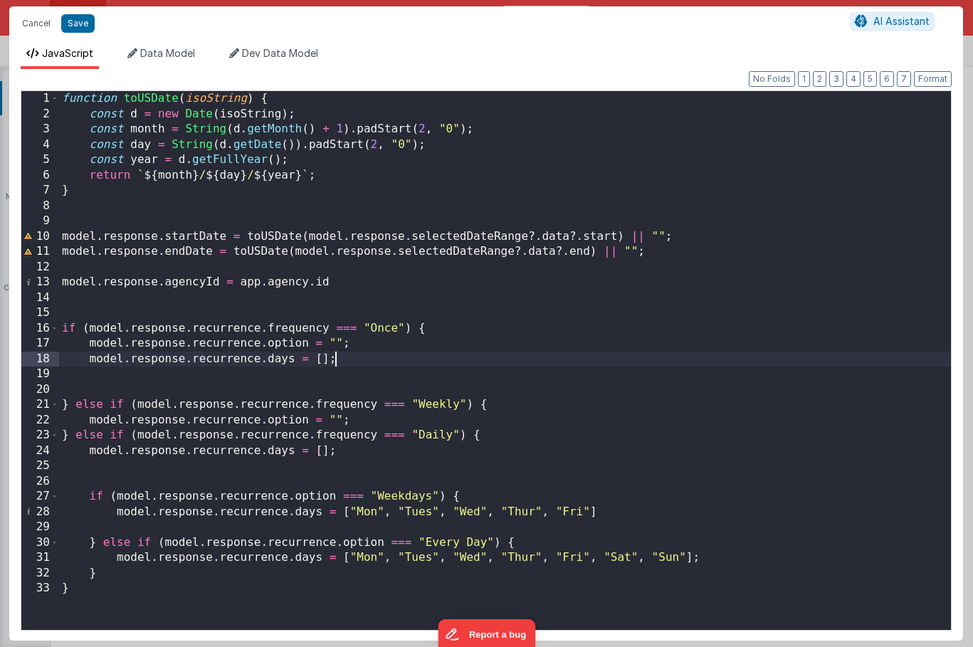
click at [619, 517] on div "function toUSDate ( isoString ) { const d = new Date ( isoString ) ; const mont…" at bounding box center [504, 375] width 891 height 569
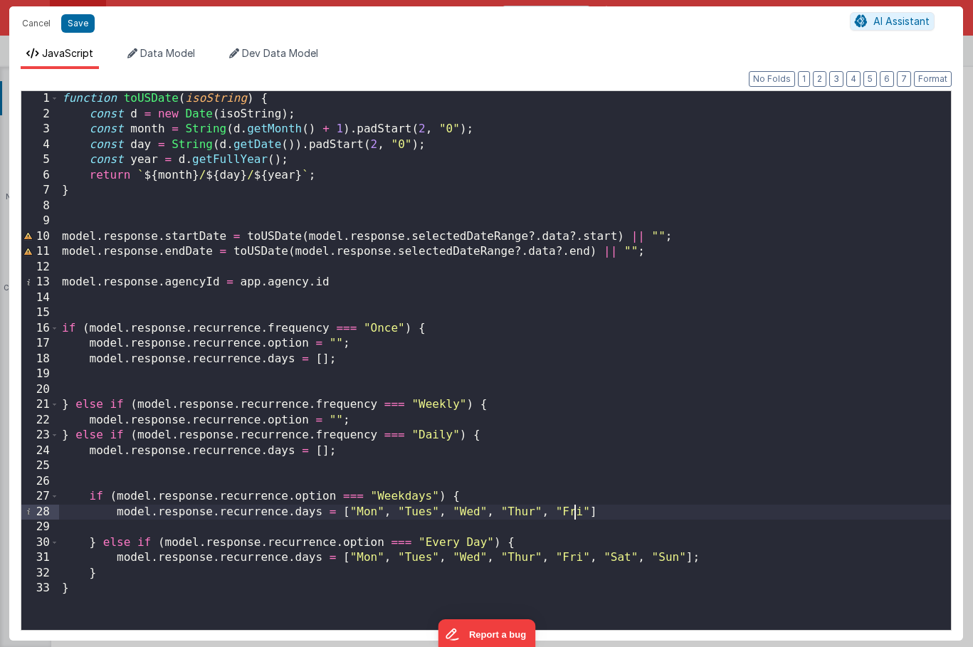
click at [573, 506] on div "function toUSDate ( isoString ) { const d = new Date ( isoString ) ; const mont…" at bounding box center [504, 375] width 891 height 569
click at [553, 500] on div "function toUSDate ( isoString ) { const d = new Date ( isoString ) ; const mont…" at bounding box center [504, 375] width 891 height 569
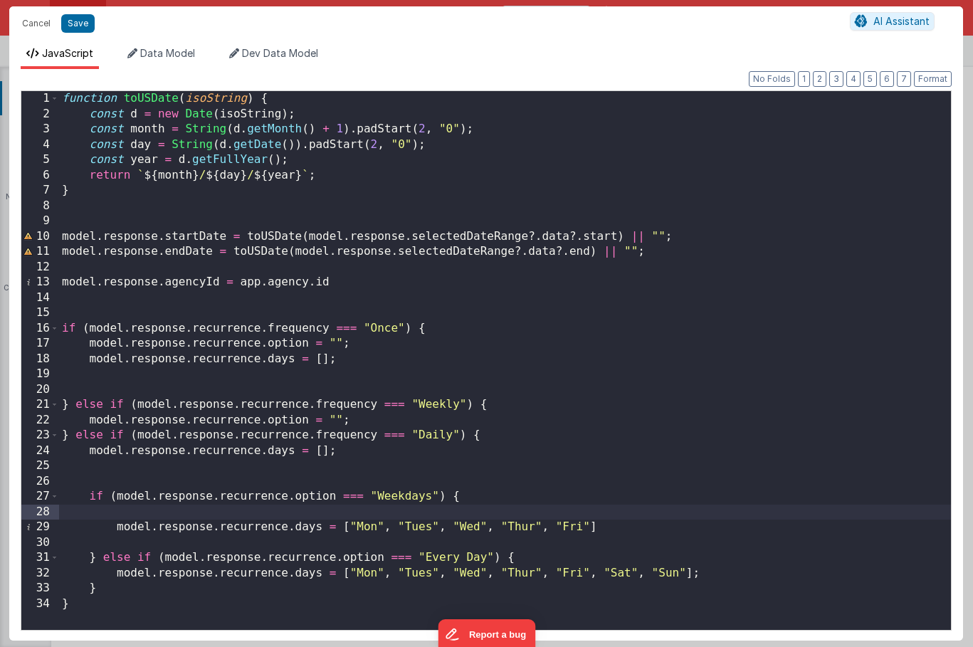
click at [693, 514] on div "function toUSDate ( isoString ) { const d = new Date ( isoString ) ; const mont…" at bounding box center [504, 375] width 891 height 569
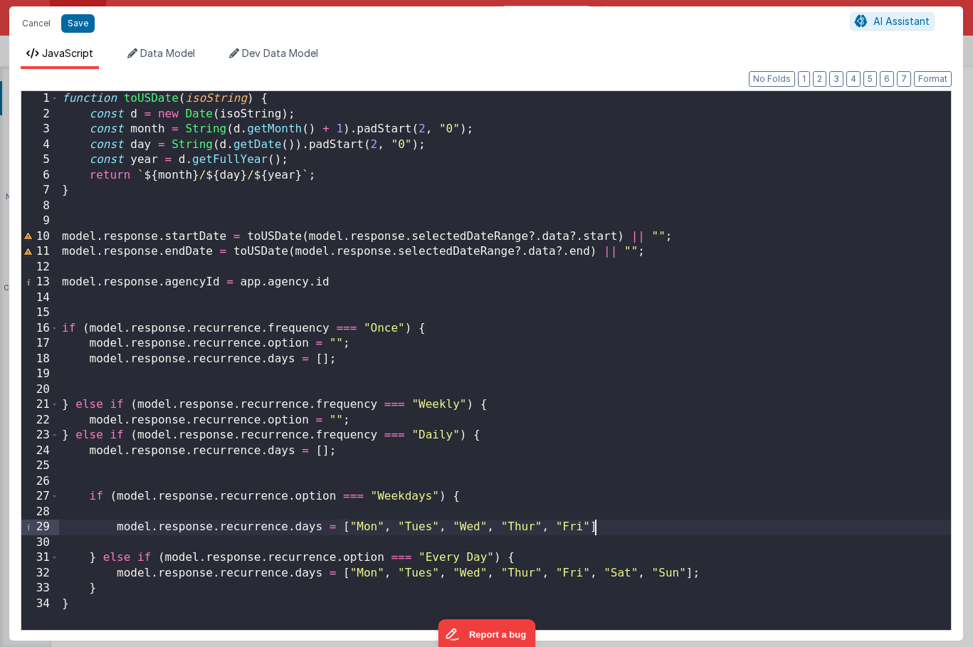
click at [678, 524] on div "function toUSDate ( isoString ) { const d = new Date ( isoString ) ; const mont…" at bounding box center [504, 375] width 891 height 569
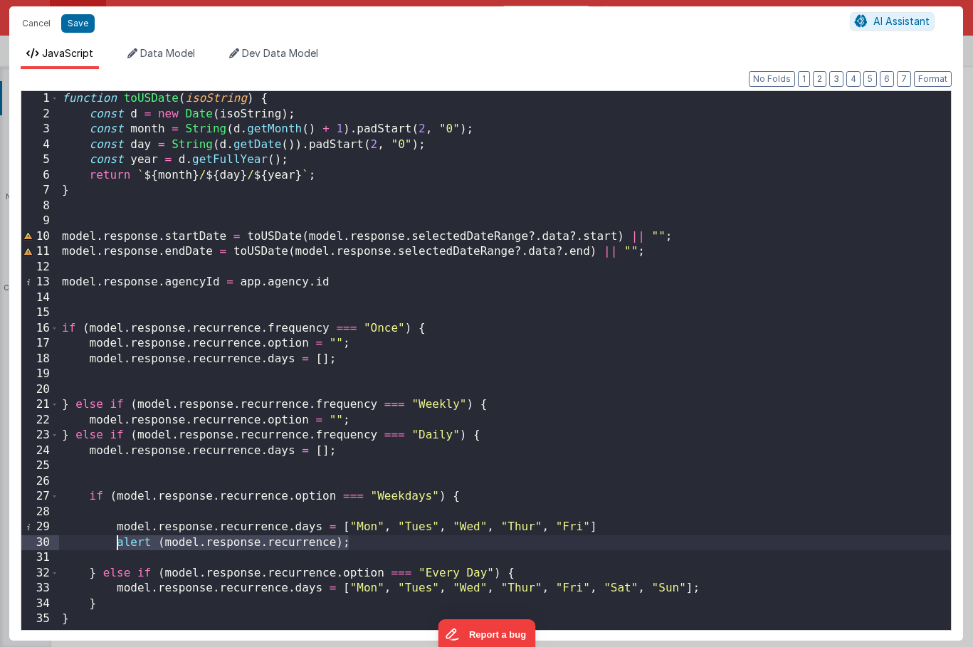
drag, startPoint x: 359, startPoint y: 538, endPoint x: 115, endPoint y: 547, distance: 244.9
click at [115, 547] on div "function toUSDate ( isoString ) { const d = new Date ( isoString ) ; const mont…" at bounding box center [504, 375] width 891 height 569
click at [709, 588] on div "function toUSDate ( isoString ) { const d = new Date ( isoString ) ; const mont…" at bounding box center [504, 375] width 891 height 569
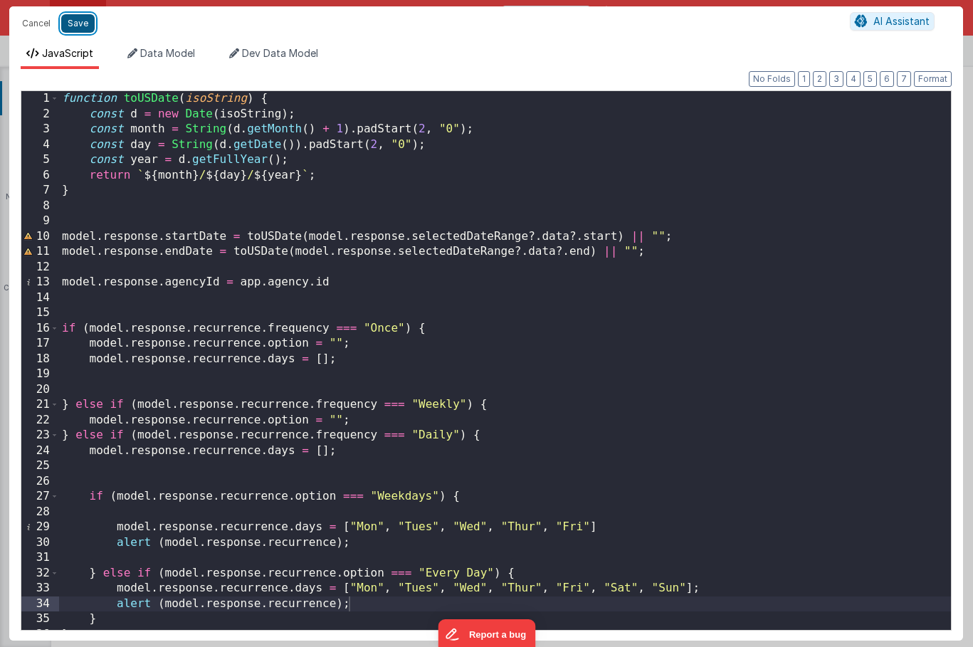
click at [88, 27] on button "Save" at bounding box center [77, 23] width 33 height 18
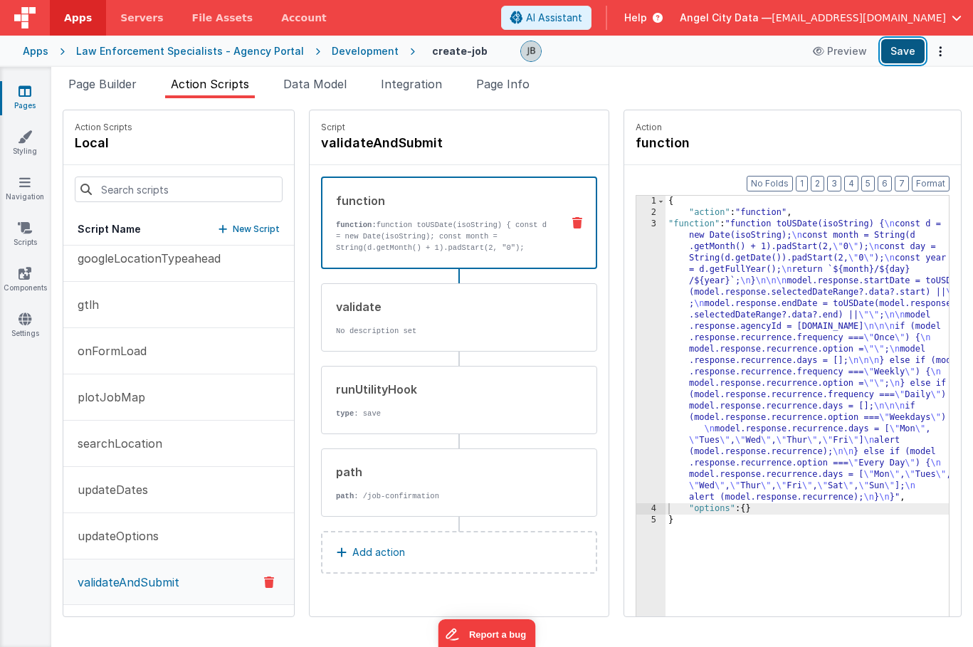
click at [896, 53] on button "Save" at bounding box center [902, 51] width 43 height 24
click at [899, 53] on button "Save" at bounding box center [902, 51] width 43 height 24
click at [150, 306] on button "gtlh" at bounding box center [178, 305] width 231 height 46
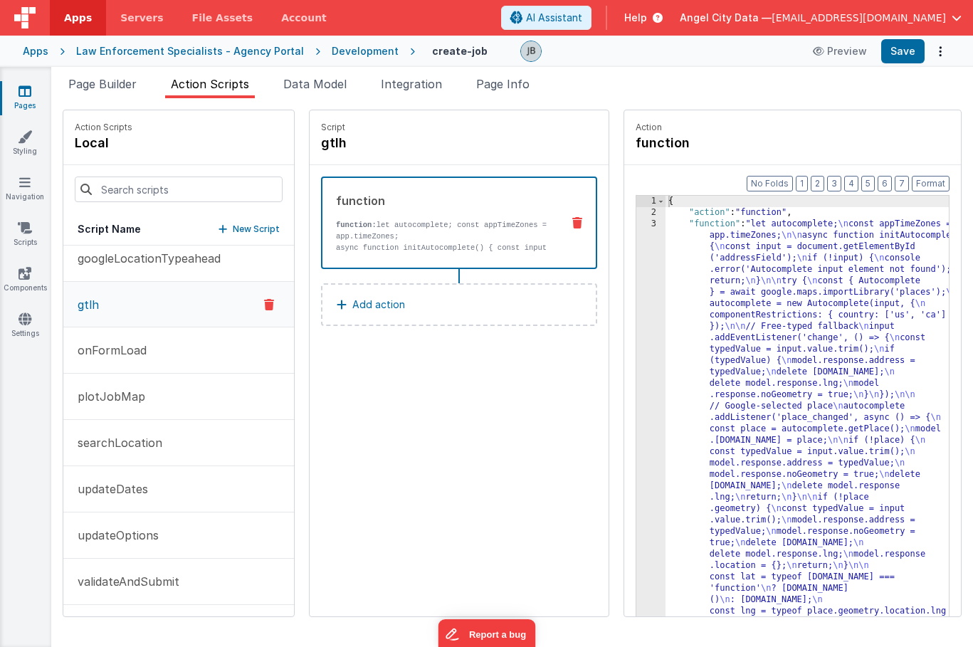
click at [385, 258] on div "function function: let autocomplete; const appTimeZones = app.timeZones; async …" at bounding box center [459, 222] width 276 height 92
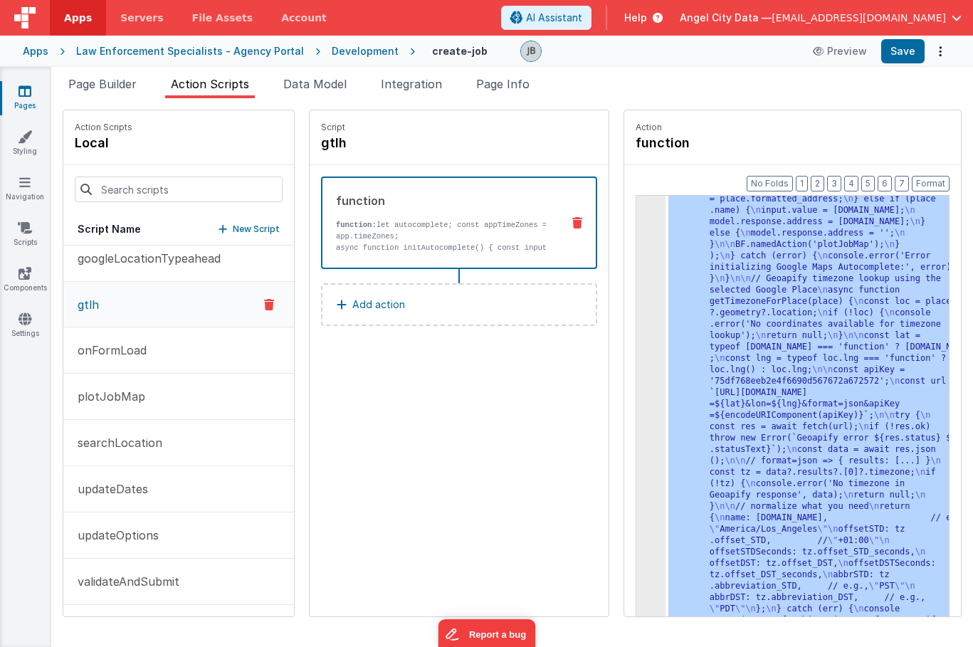
click at [636, 332] on div "3 4 5" at bounding box center [650, 374] width 29 height 1500
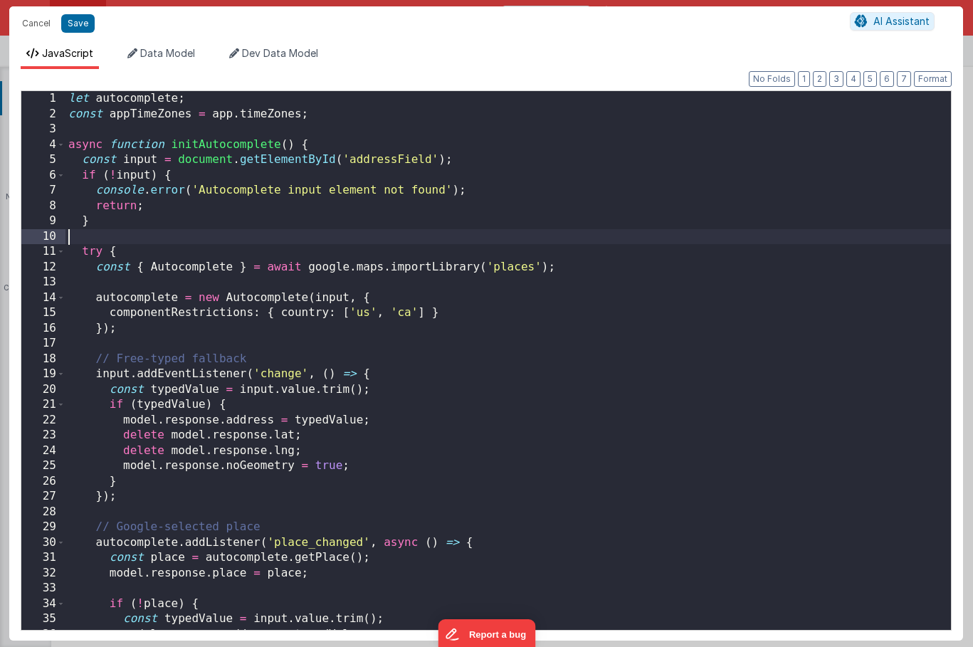
click at [435, 235] on div "let autocomplete ; const appTimeZones = app . timeZones ; async function initAu…" at bounding box center [507, 375] width 885 height 569
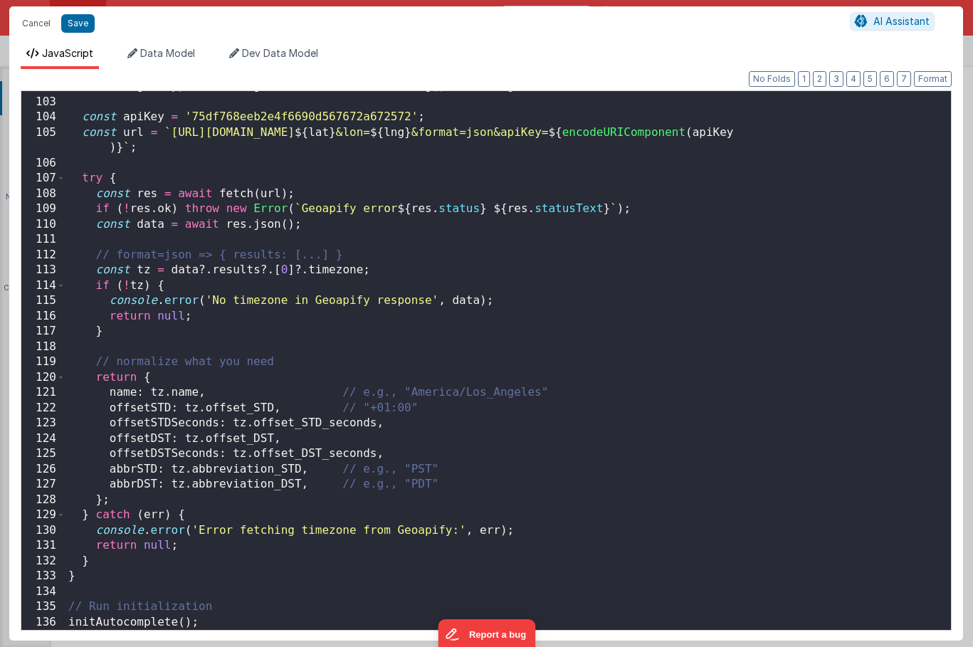
scroll to position [1557, 0]
click at [144, 273] on div "const lng = typeof loc . lng === 'function' ? loc . lng ( ) : loc . lng ; const…" at bounding box center [507, 363] width 885 height 569
click at [41, 27] on button "Cancel" at bounding box center [36, 24] width 43 height 20
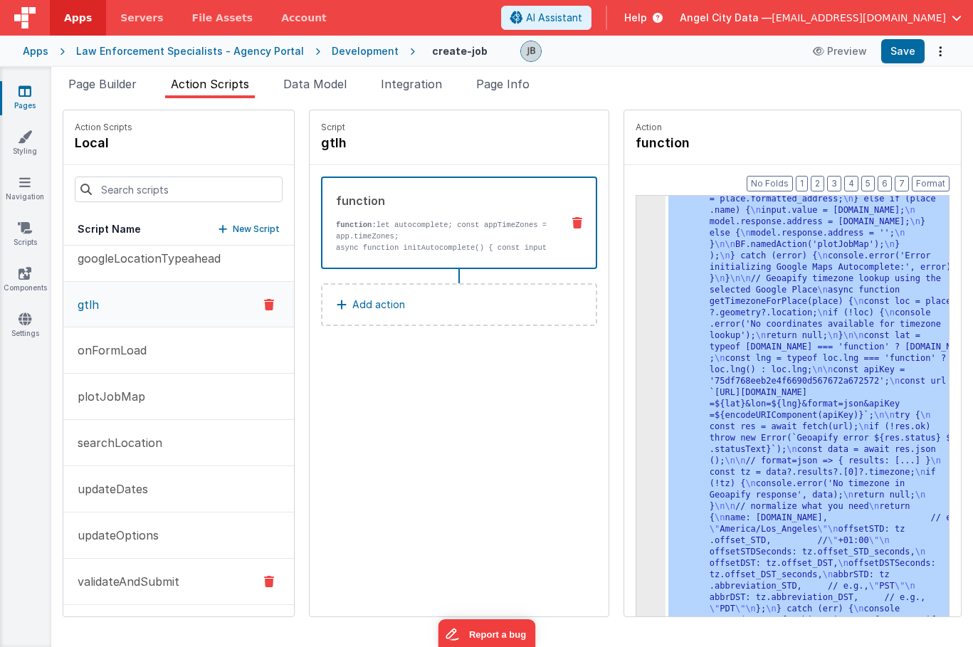
click at [142, 576] on p "validateAndSubmit" at bounding box center [124, 581] width 110 height 17
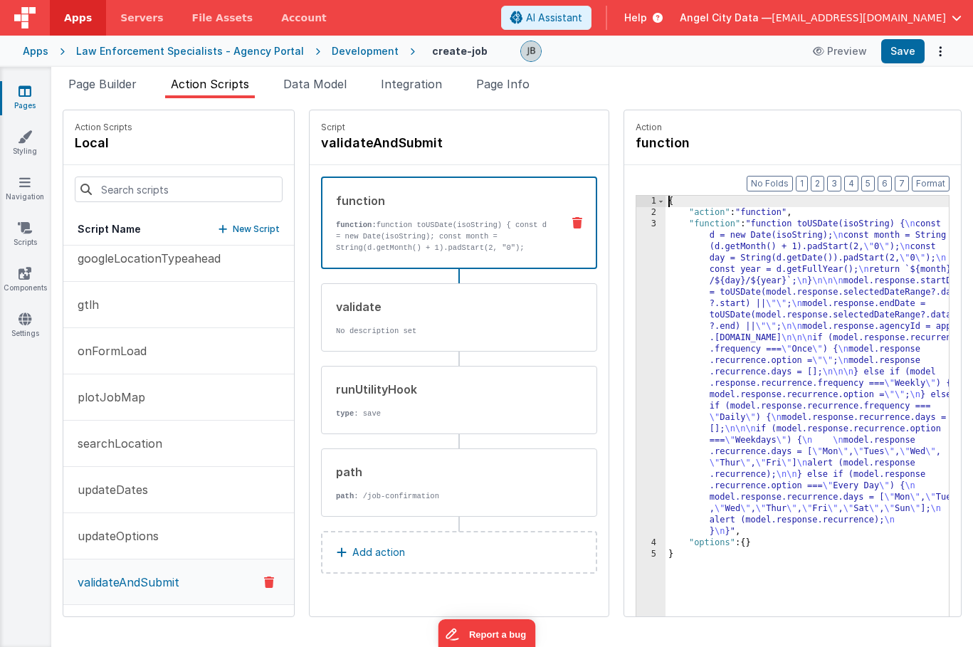
click at [636, 295] on div "3" at bounding box center [650, 377] width 29 height 319
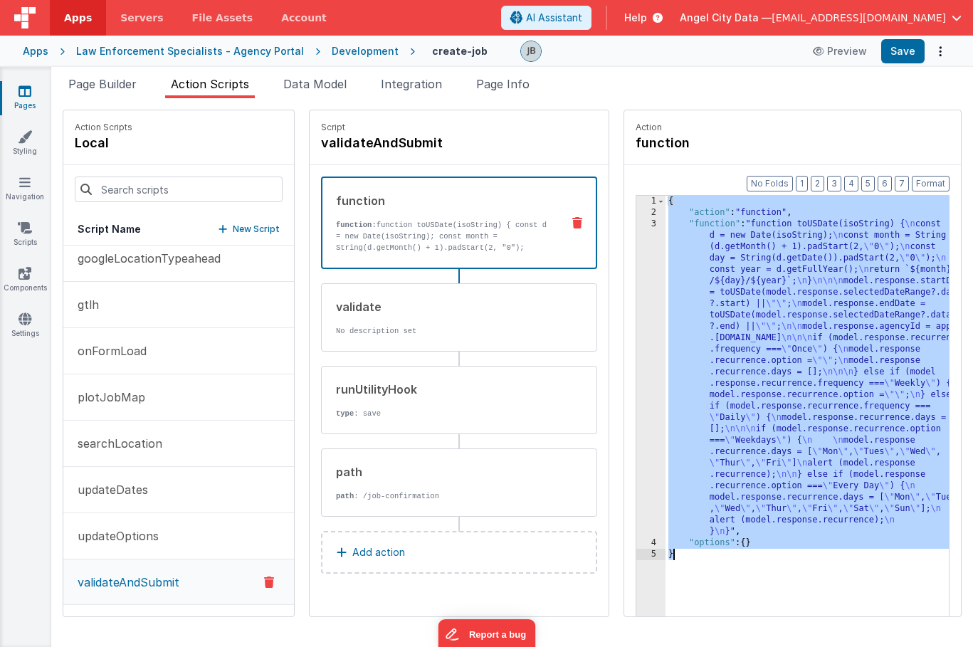
click at [636, 295] on div "3" at bounding box center [650, 377] width 29 height 319
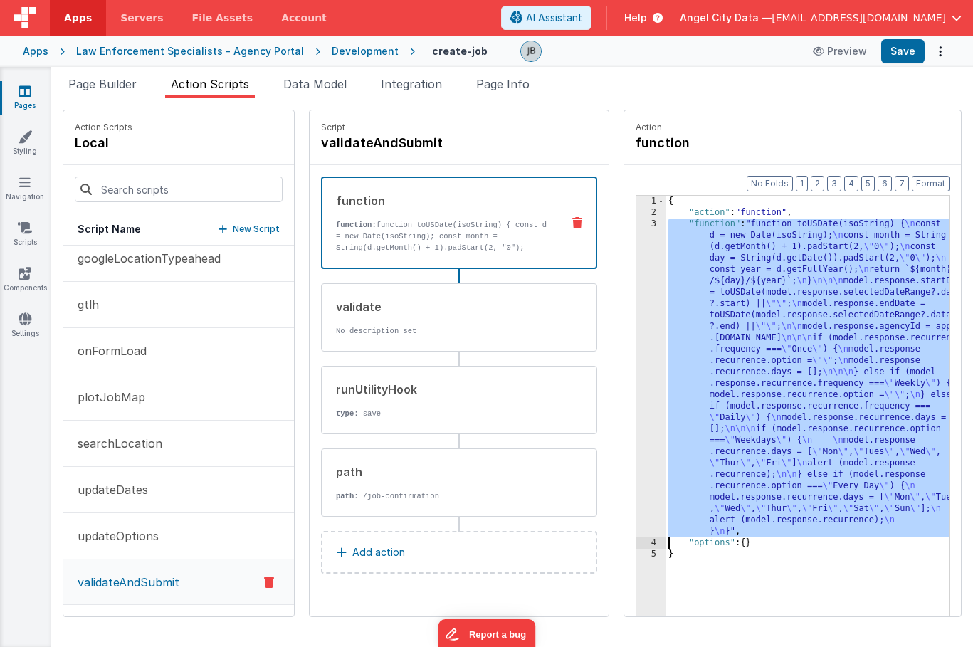
click at [636, 295] on div "3" at bounding box center [650, 377] width 29 height 319
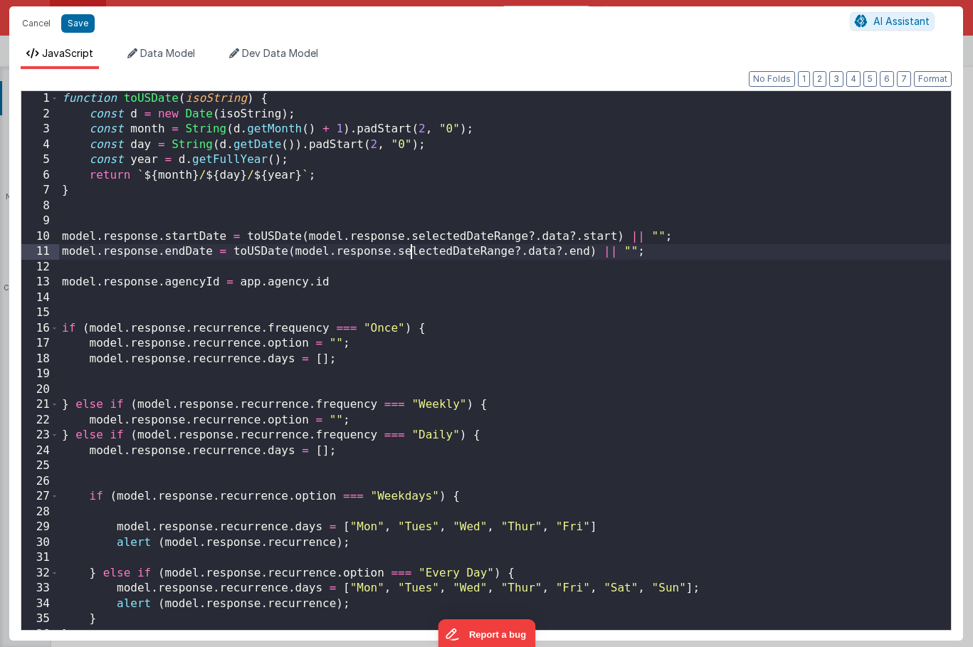
click at [407, 254] on div "function toUSDate ( isoString ) { const d = new Date ( isoString ) ; const mont…" at bounding box center [504, 375] width 891 height 569
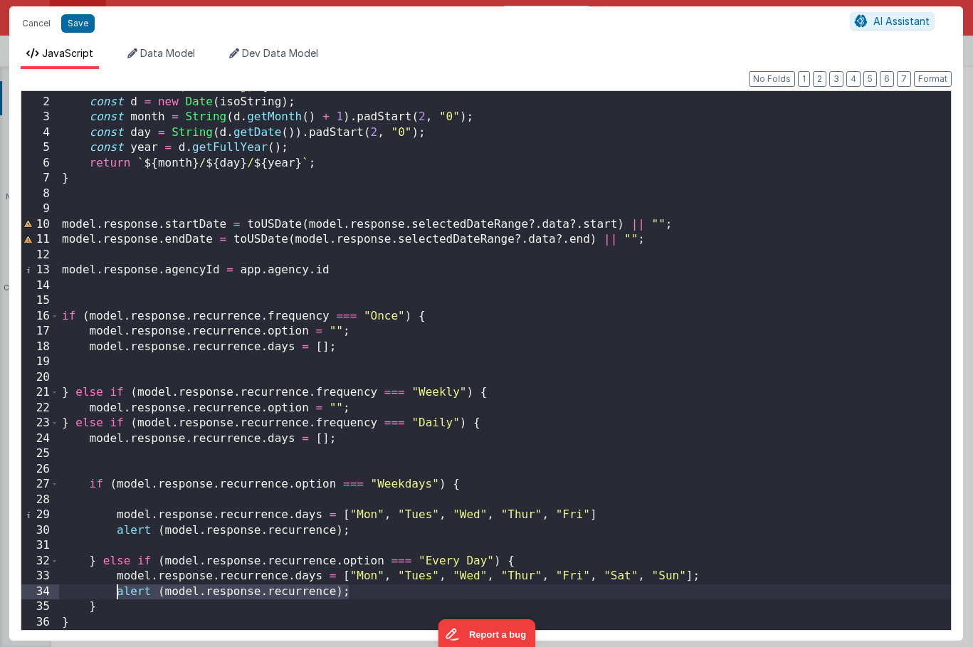
drag, startPoint x: 351, startPoint y: 593, endPoint x: 116, endPoint y: 591, distance: 235.5
click at [116, 591] on div "function toUSDate ( isoString ) { const d = new Date ( isoString ) ; const mont…" at bounding box center [504, 363] width 891 height 569
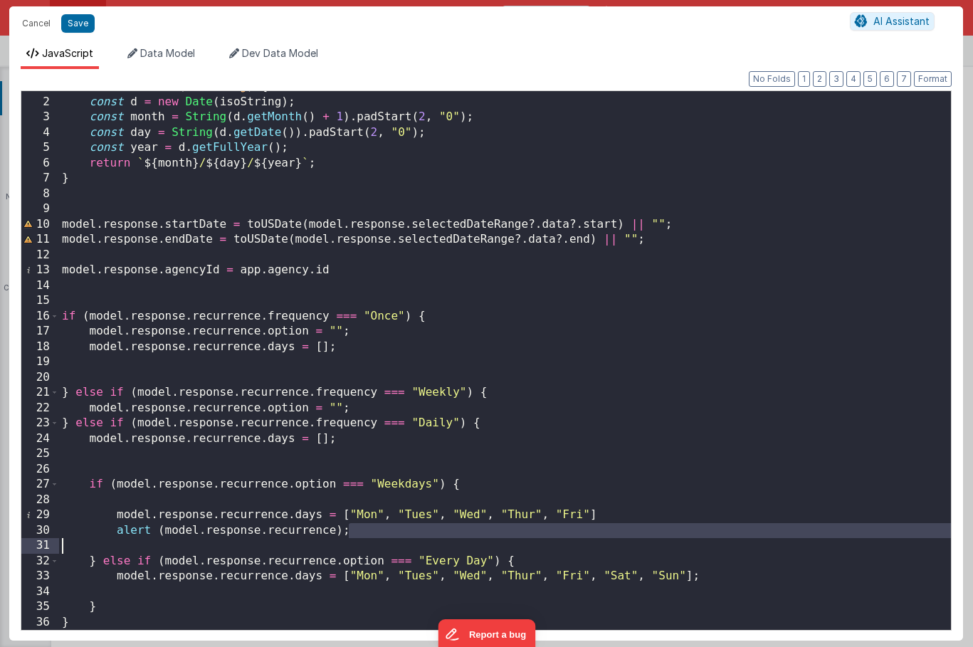
drag, startPoint x: 350, startPoint y: 531, endPoint x: 113, endPoint y: 539, distance: 237.0
click at [113, 539] on div "function toUSDate ( isoString ) { const d = new Date ( isoString ) ; const mont…" at bounding box center [504, 363] width 891 height 569
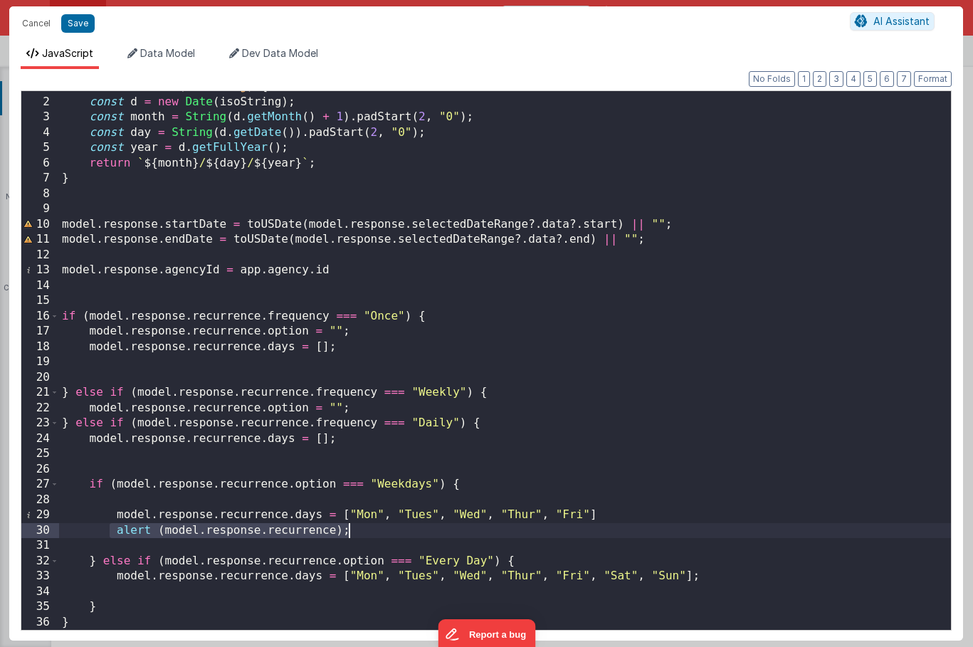
drag, startPoint x: 112, startPoint y: 533, endPoint x: 364, endPoint y: 527, distance: 251.2
click at [364, 527] on div "function toUSDate ( isoString ) { const d = new Date ( isoString ) ; const mont…" at bounding box center [504, 363] width 891 height 569
click at [76, 27] on button "Save" at bounding box center [77, 23] width 33 height 18
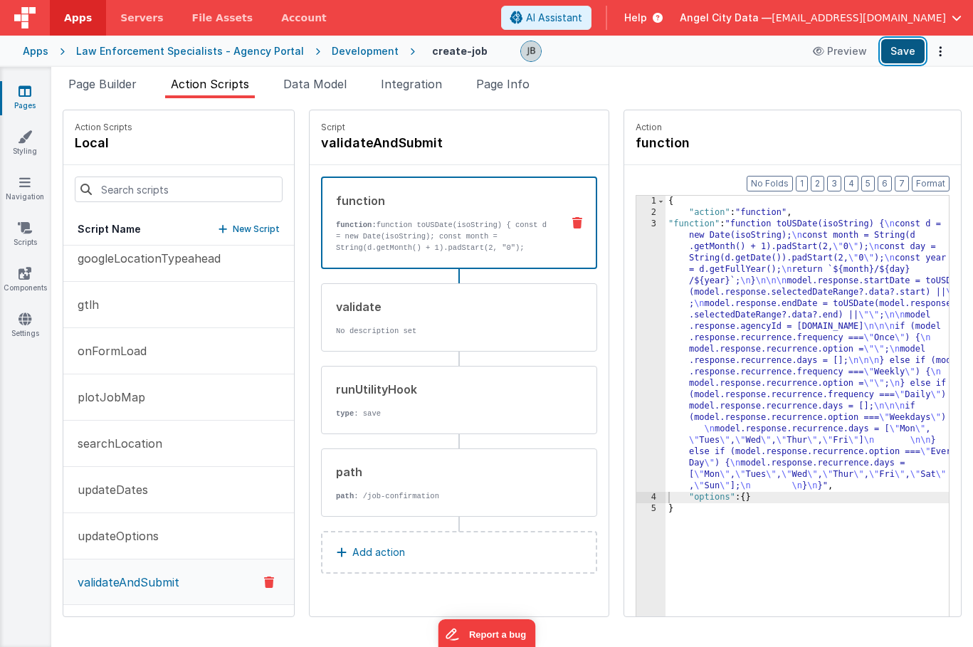
click at [896, 48] on button "Save" at bounding box center [902, 51] width 43 height 24
click at [636, 329] on div "3" at bounding box center [650, 354] width 29 height 273
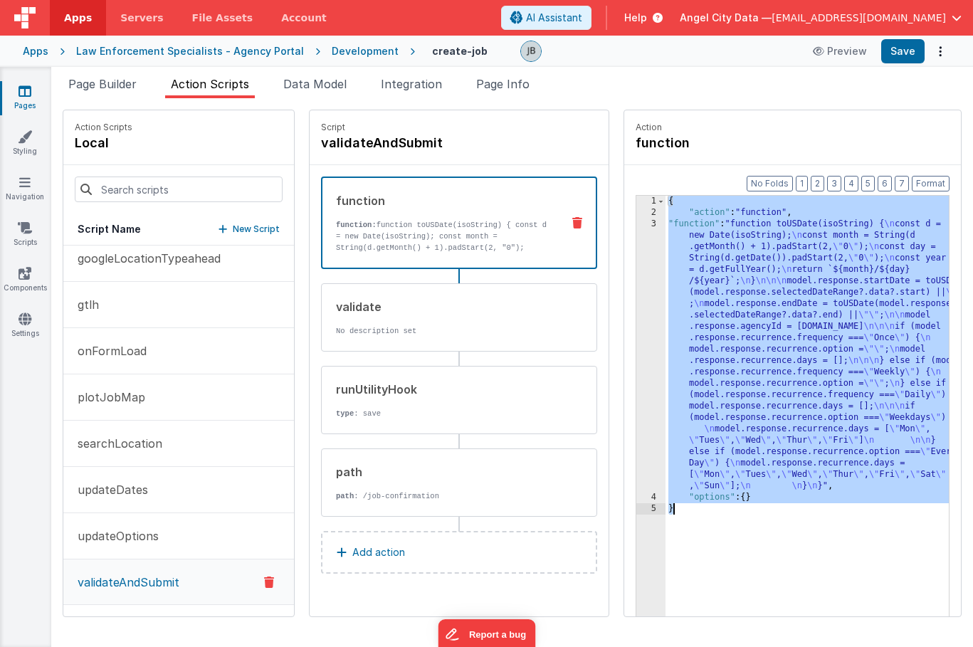
click at [636, 329] on div "3" at bounding box center [650, 354] width 29 height 273
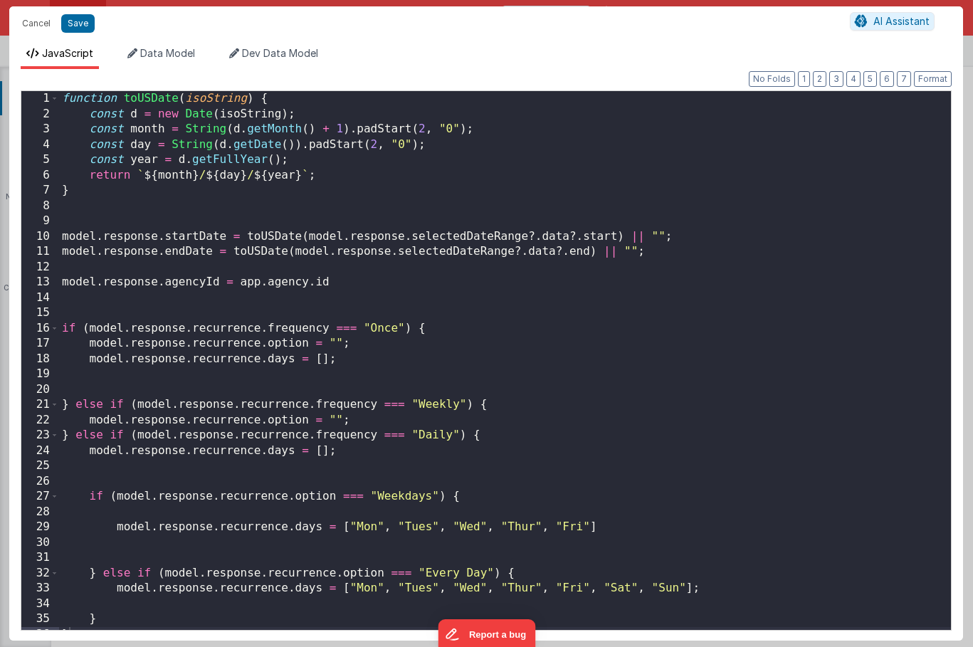
click at [618, 329] on div "Cancel Save AI Assistant JavaScript Data Model Dev Data Model Format 7 6 5 4 3 …" at bounding box center [486, 323] width 973 height 647
click at [273, 300] on div "function toUSDate ( isoString ) { const d = new Date ( isoString ) ; const mont…" at bounding box center [504, 375] width 891 height 569
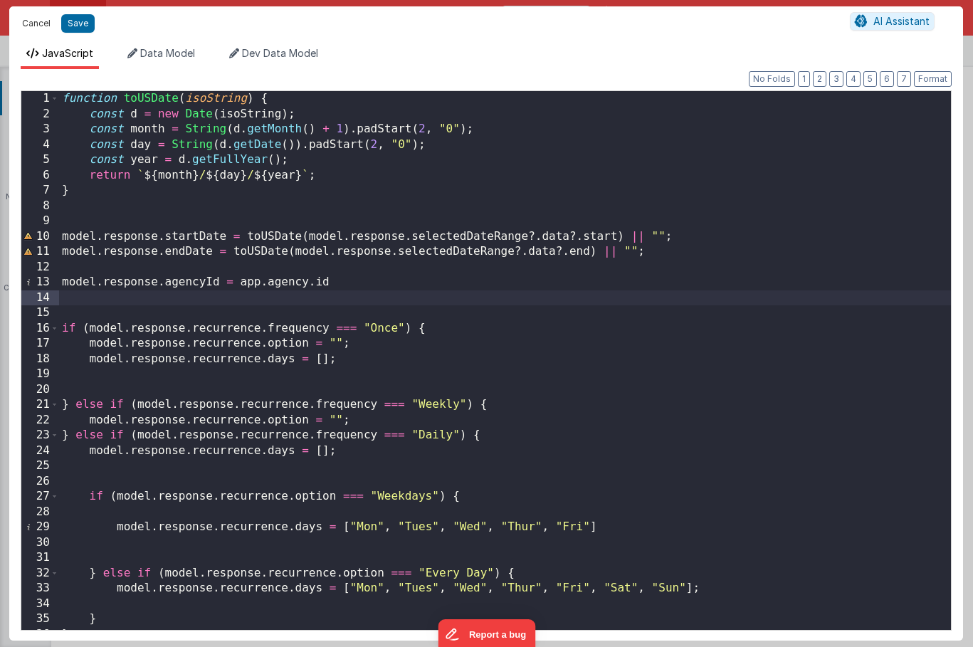
click at [29, 21] on button "Cancel" at bounding box center [36, 24] width 43 height 20
